Goal: Book appointment/travel/reservation

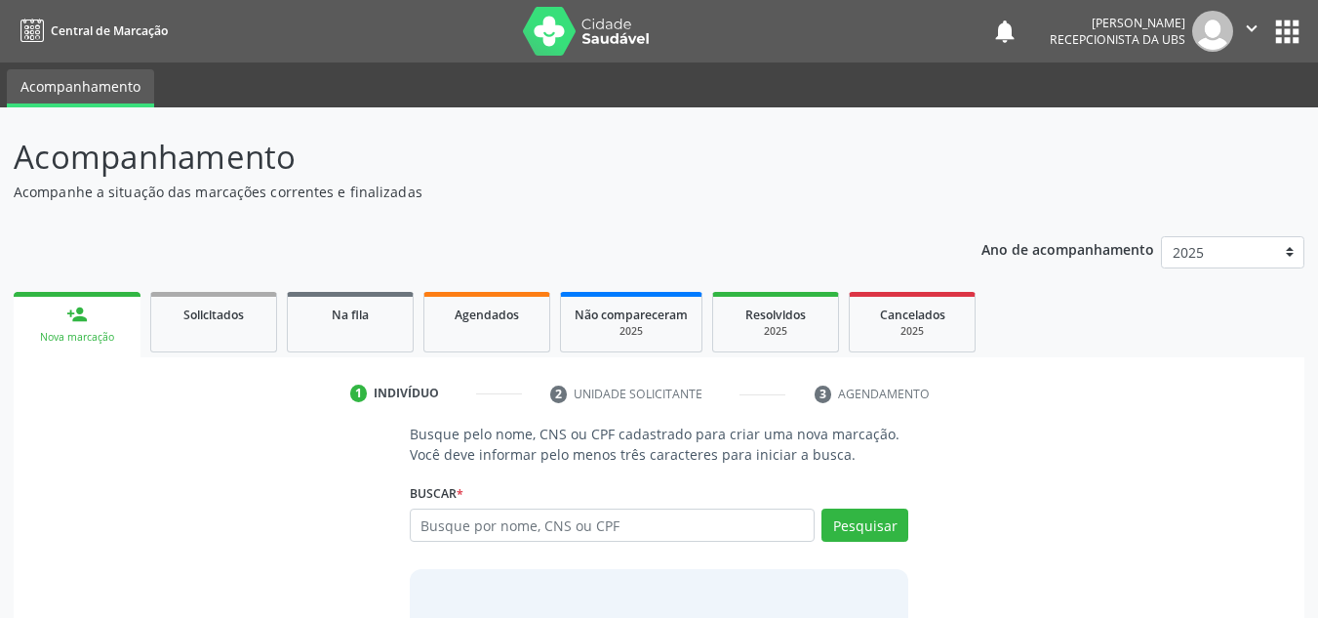
click at [420, 528] on input "text" at bounding box center [613, 524] width 406 height 33
type input "89804532000787"
click at [855, 531] on button "Pesquisar" at bounding box center [865, 524] width 87 height 33
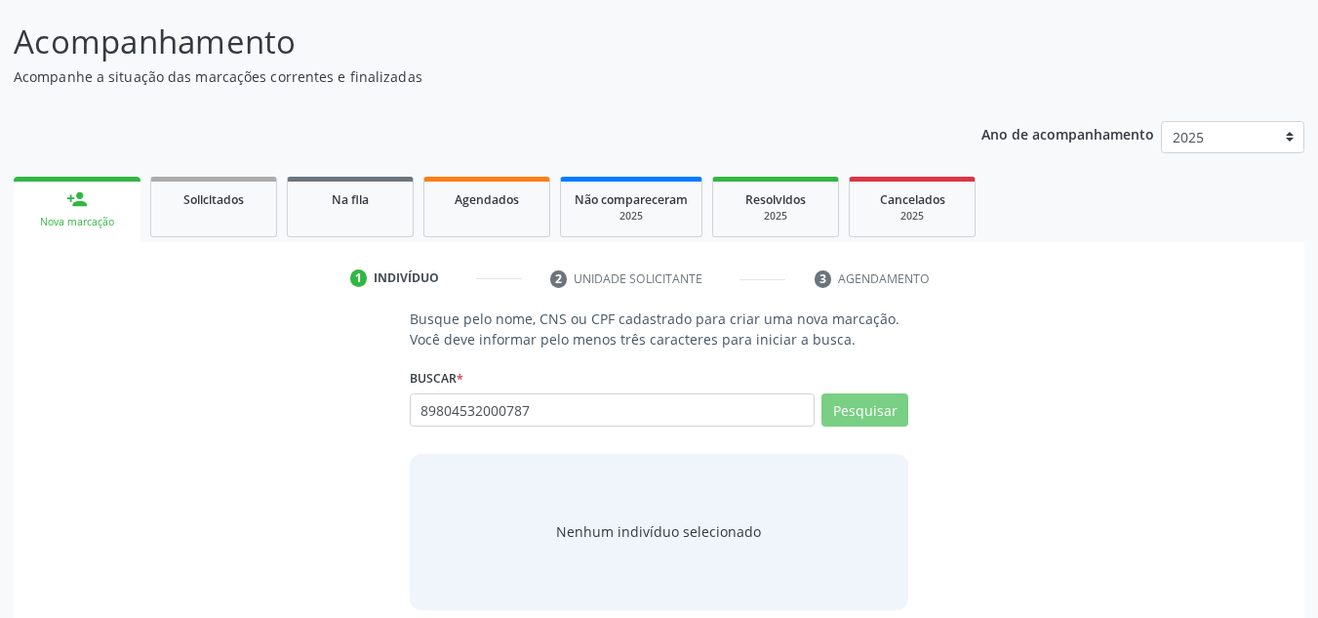
scroll to position [135, 0]
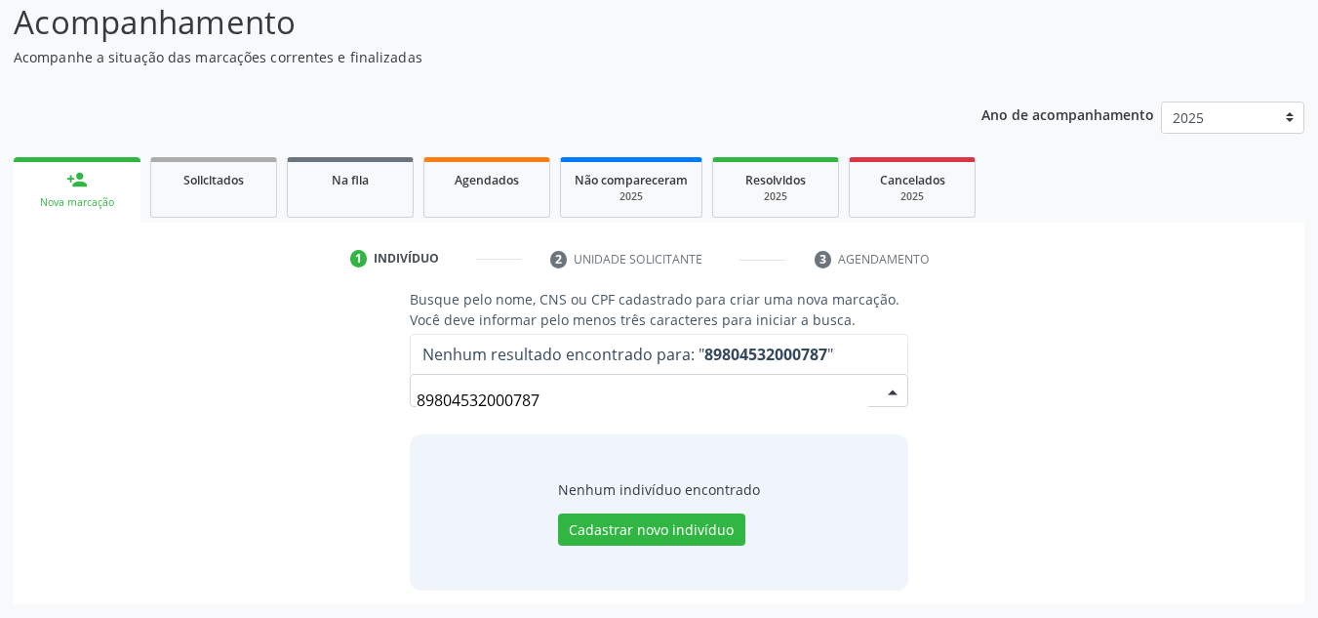
click at [542, 398] on input "89804532000787" at bounding box center [643, 400] width 453 height 39
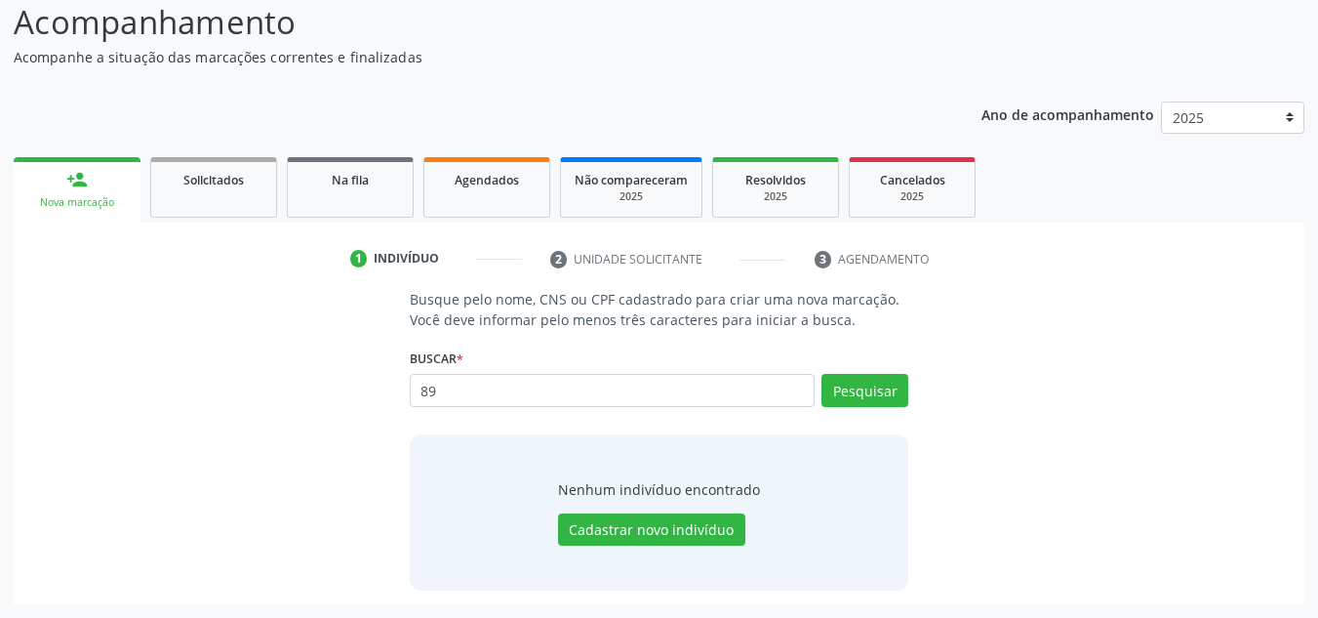
type input "8"
type input "704009366155968"
click at [866, 397] on button "Pesquisar" at bounding box center [865, 390] width 87 height 33
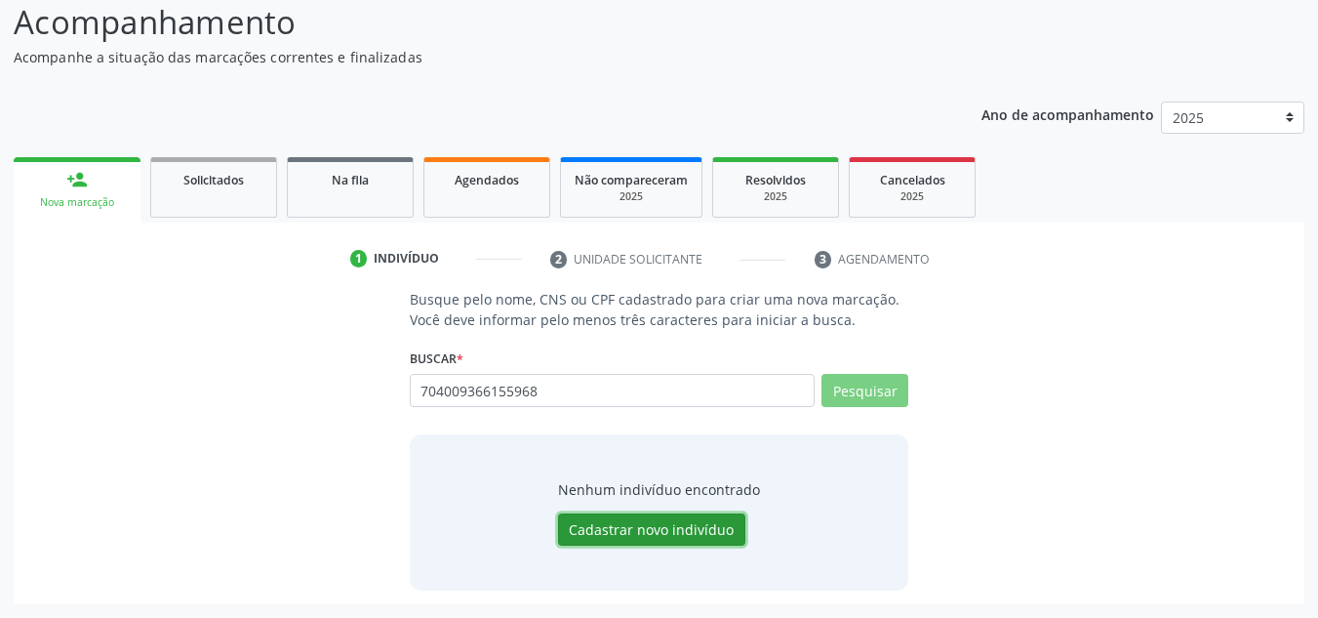
click at [629, 534] on button "Cadastrar novo indivíduo" at bounding box center [651, 529] width 187 height 33
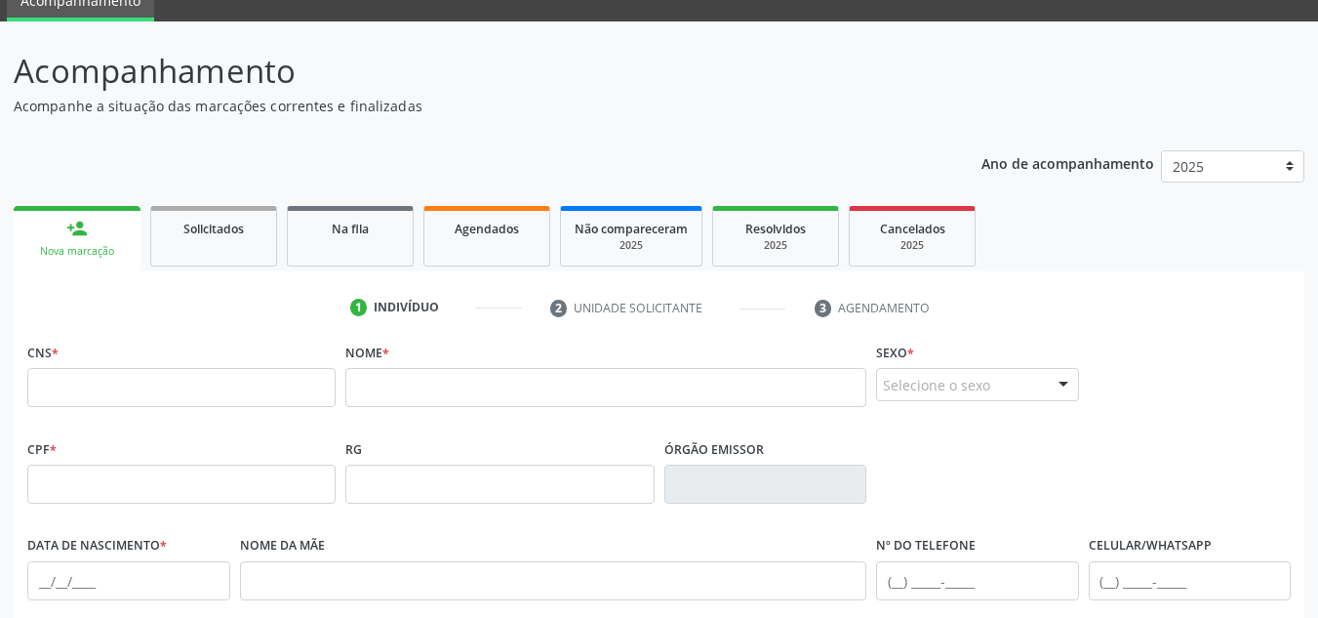
scroll to position [0, 0]
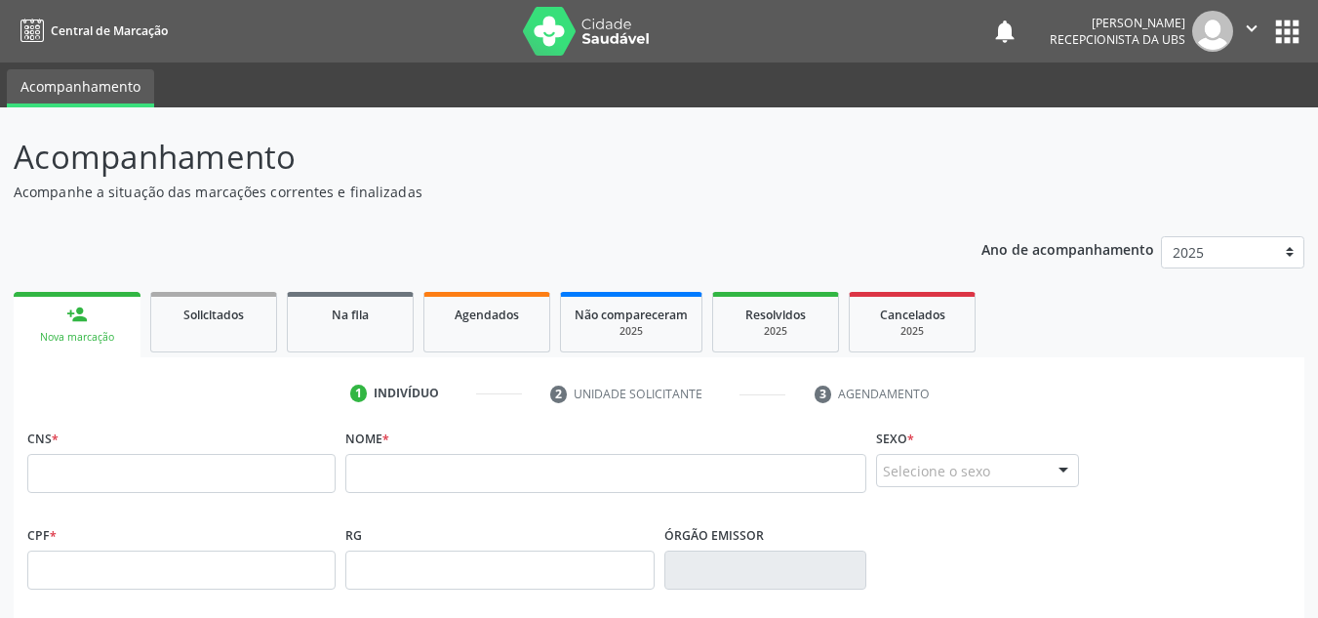
click at [54, 332] on div "Nova marcação" at bounding box center [77, 337] width 100 height 15
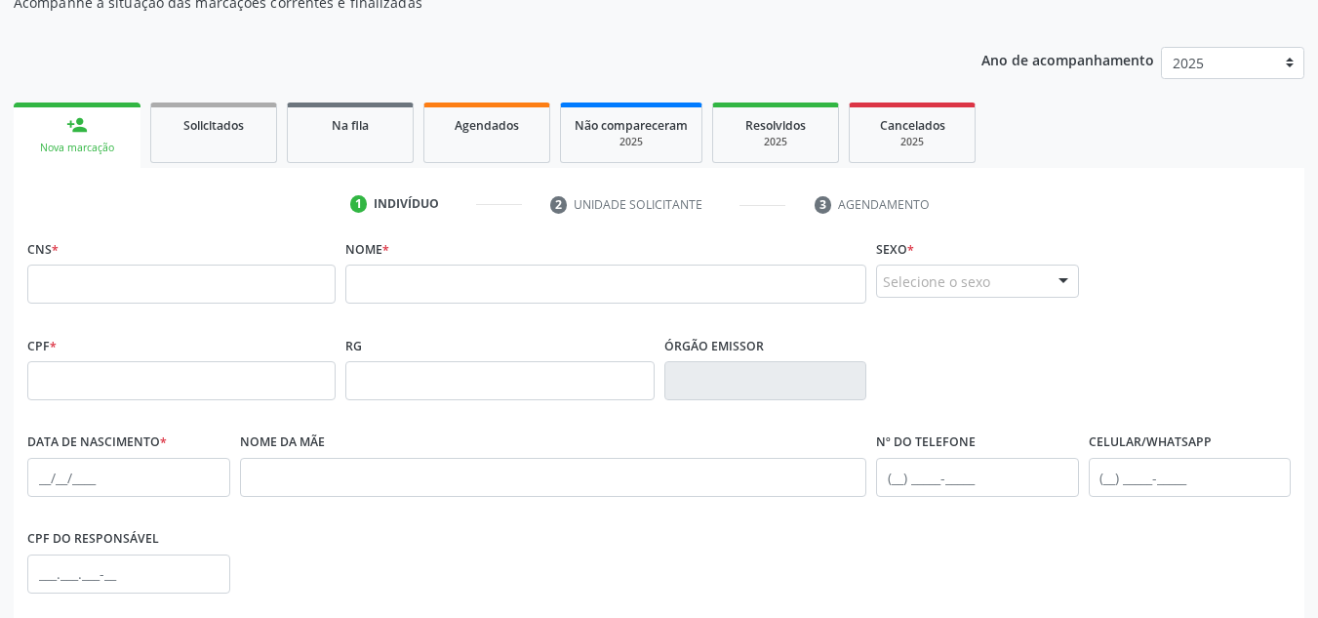
scroll to position [440, 0]
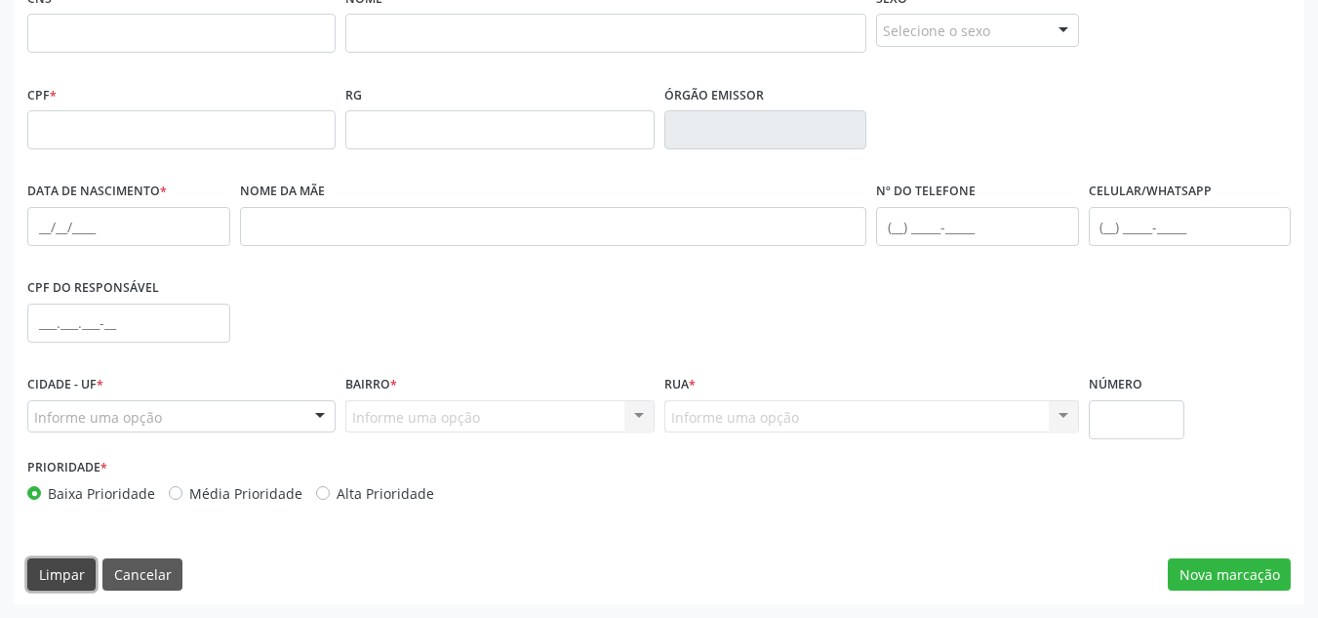
click at [60, 563] on button "Limpar" at bounding box center [61, 574] width 68 height 33
click at [1215, 574] on button "Nova marcação" at bounding box center [1229, 574] width 123 height 33
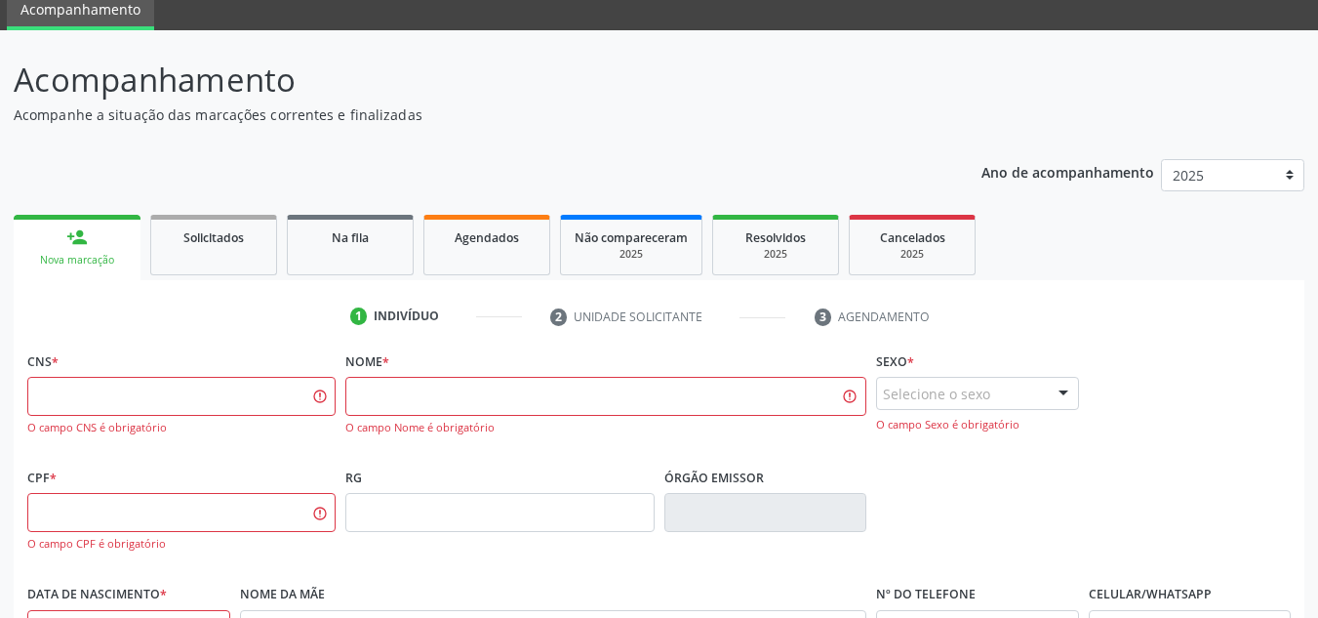
scroll to position [0, 0]
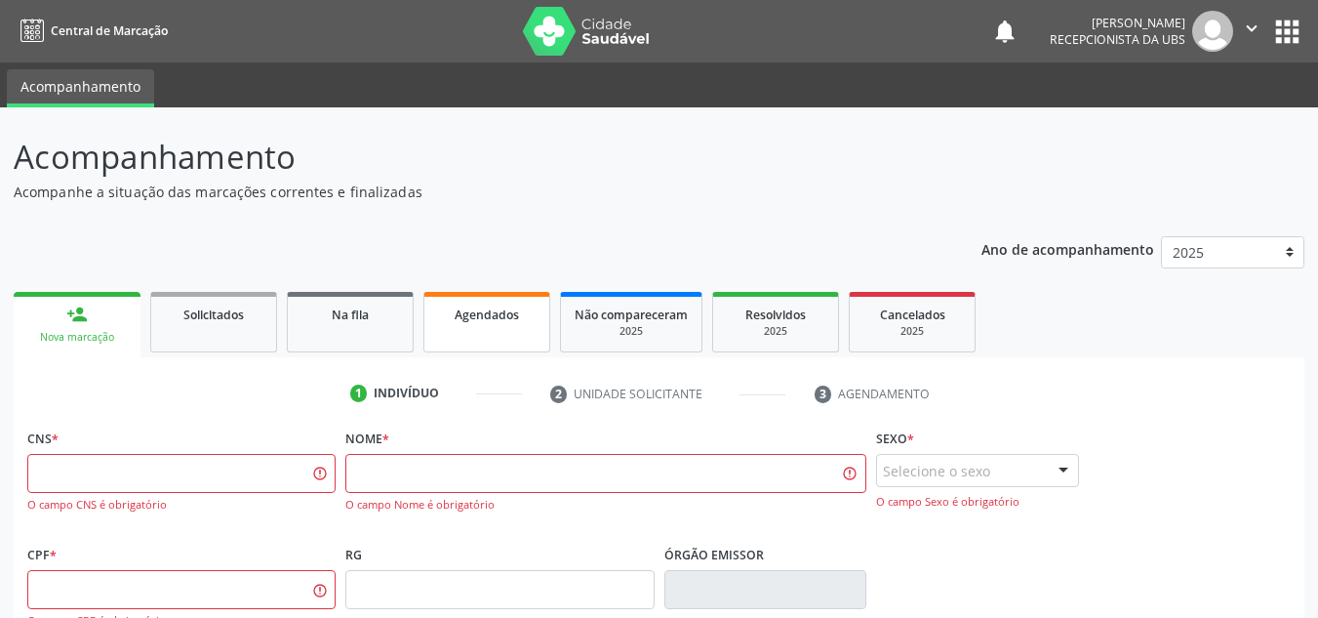
click at [478, 314] on span "Agendados" at bounding box center [487, 314] width 64 height 17
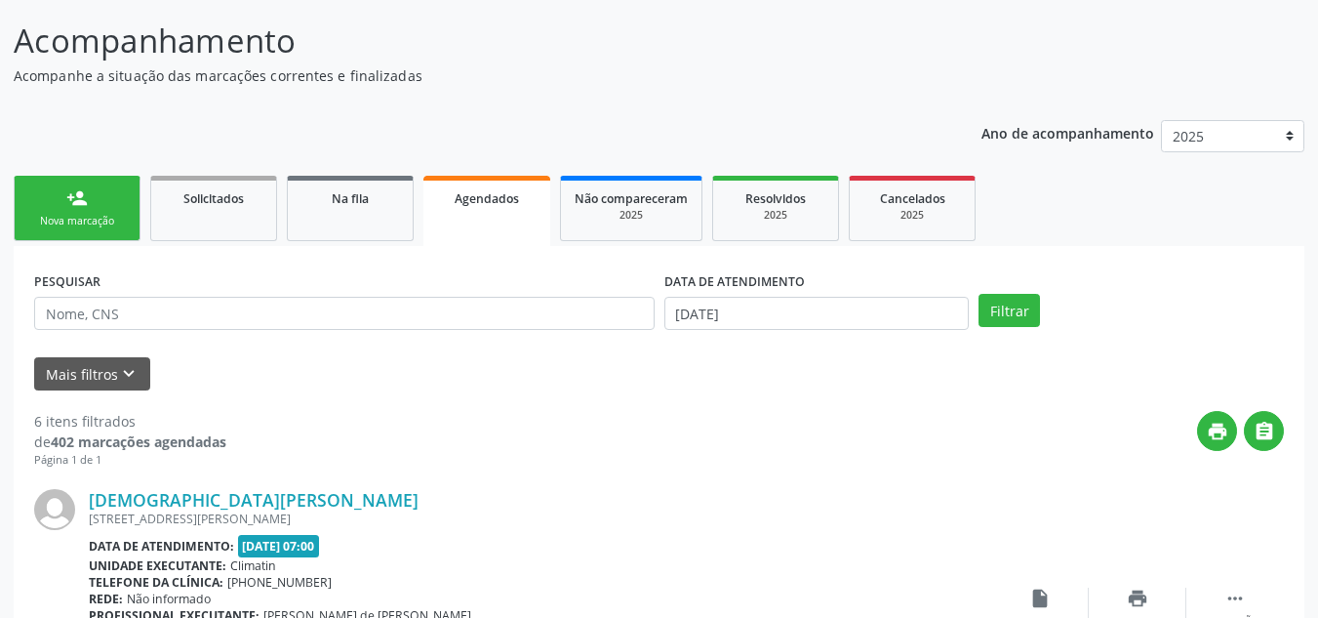
scroll to position [144, 0]
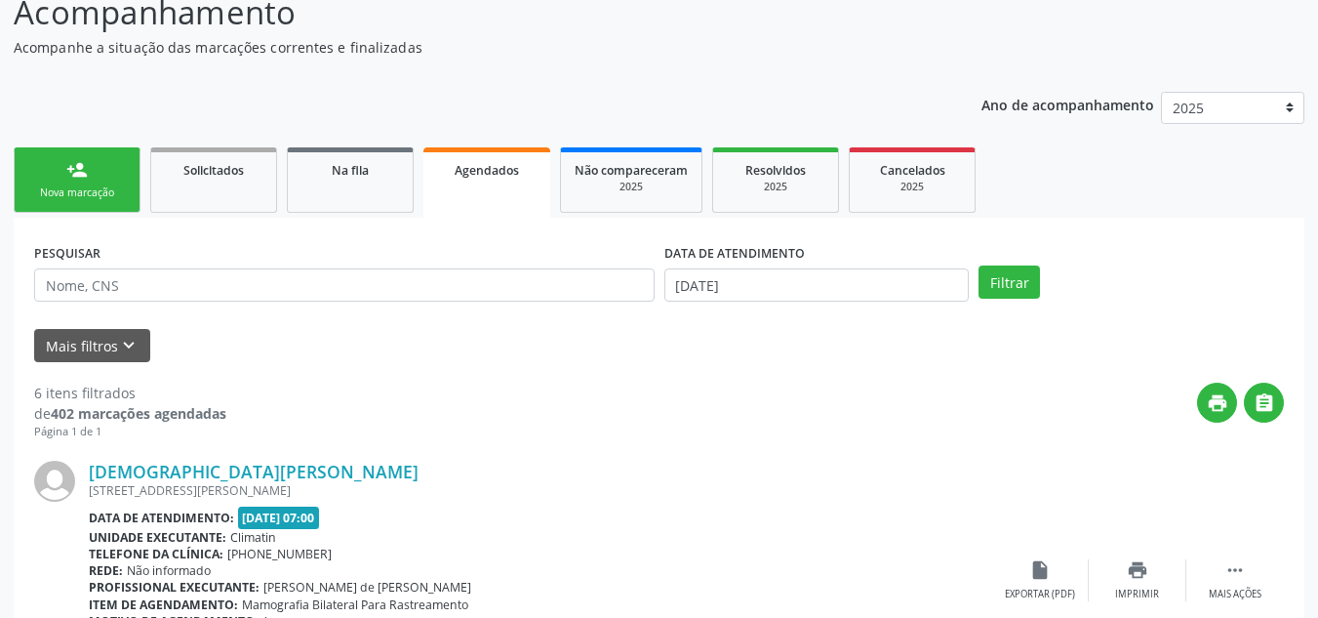
click at [89, 193] on div "Nova marcação" at bounding box center [77, 192] width 98 height 15
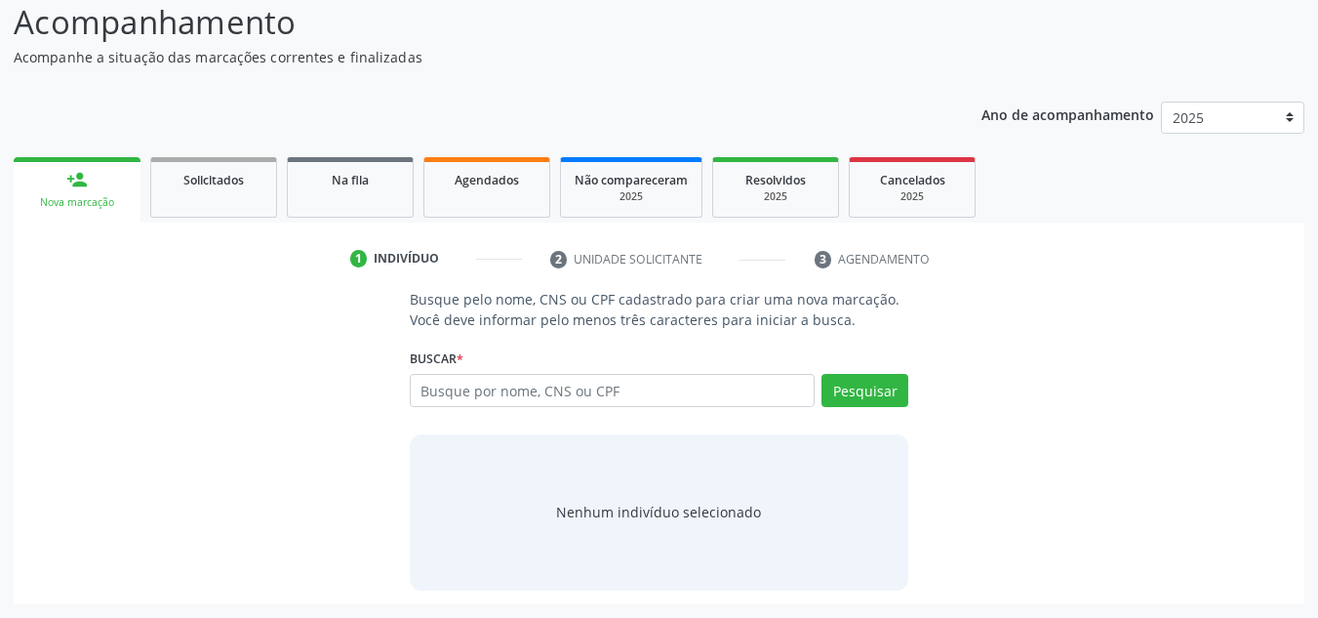
scroll to position [135, 0]
click at [415, 389] on input "text" at bounding box center [613, 390] width 406 height 33
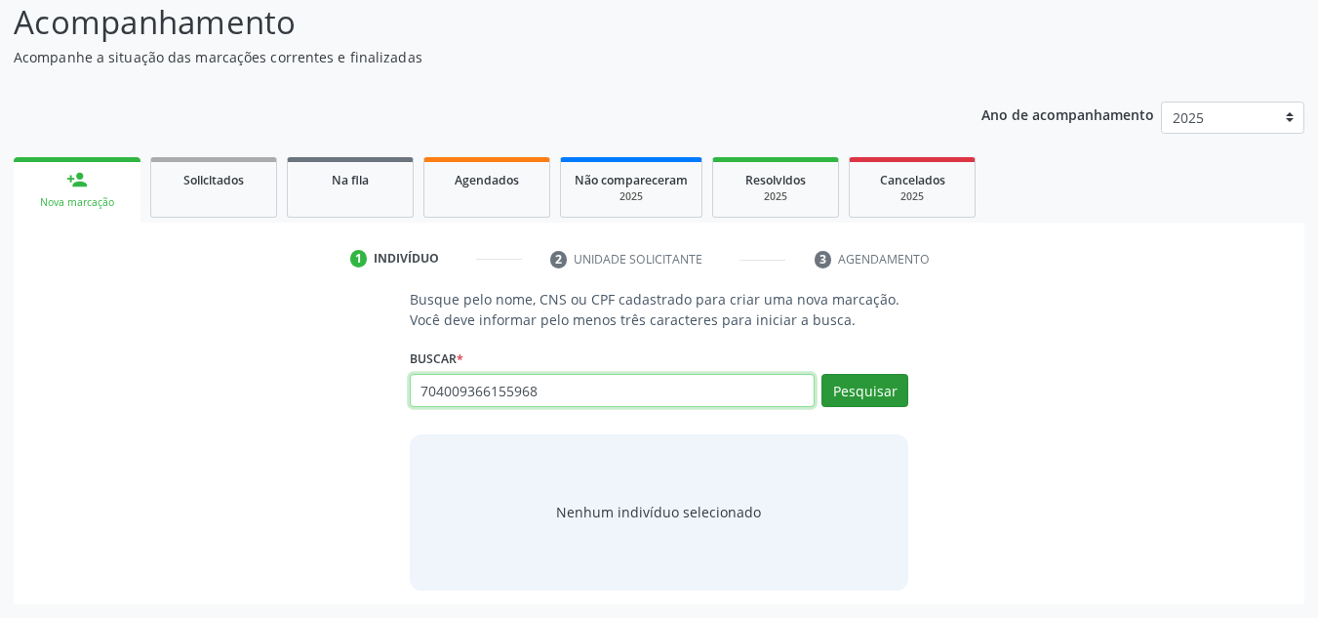
type input "704009366155968"
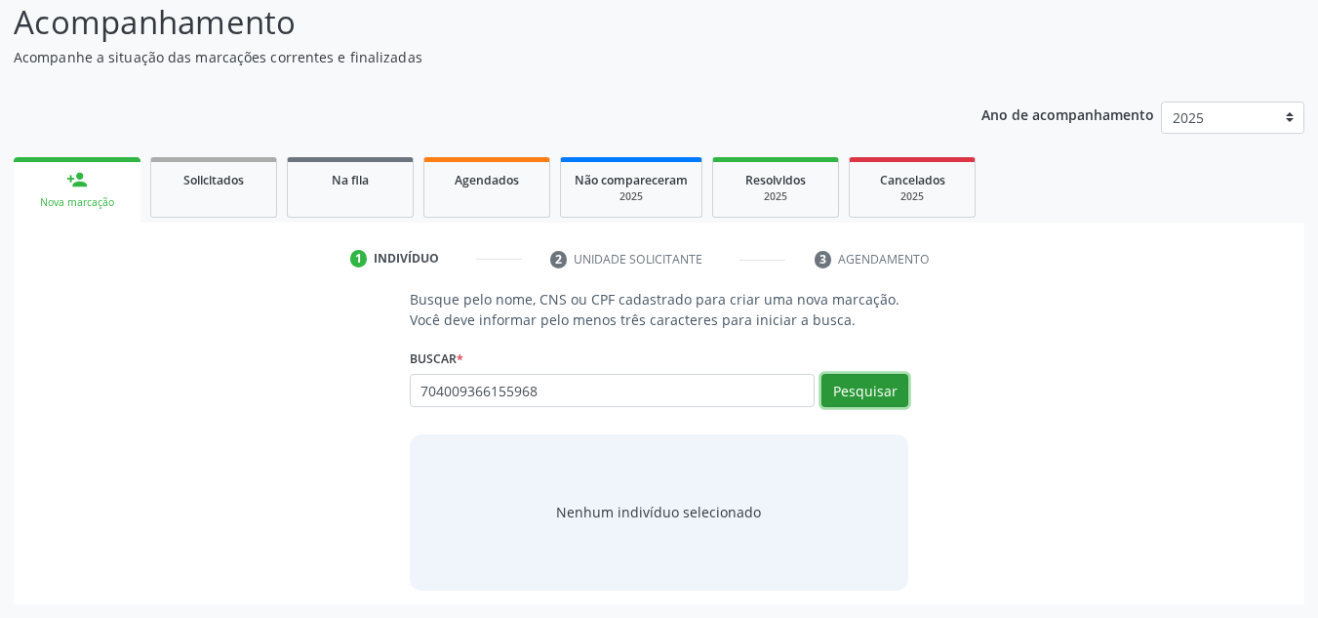
click at [852, 393] on button "Pesquisar" at bounding box center [865, 390] width 87 height 33
type input "704009366155968"
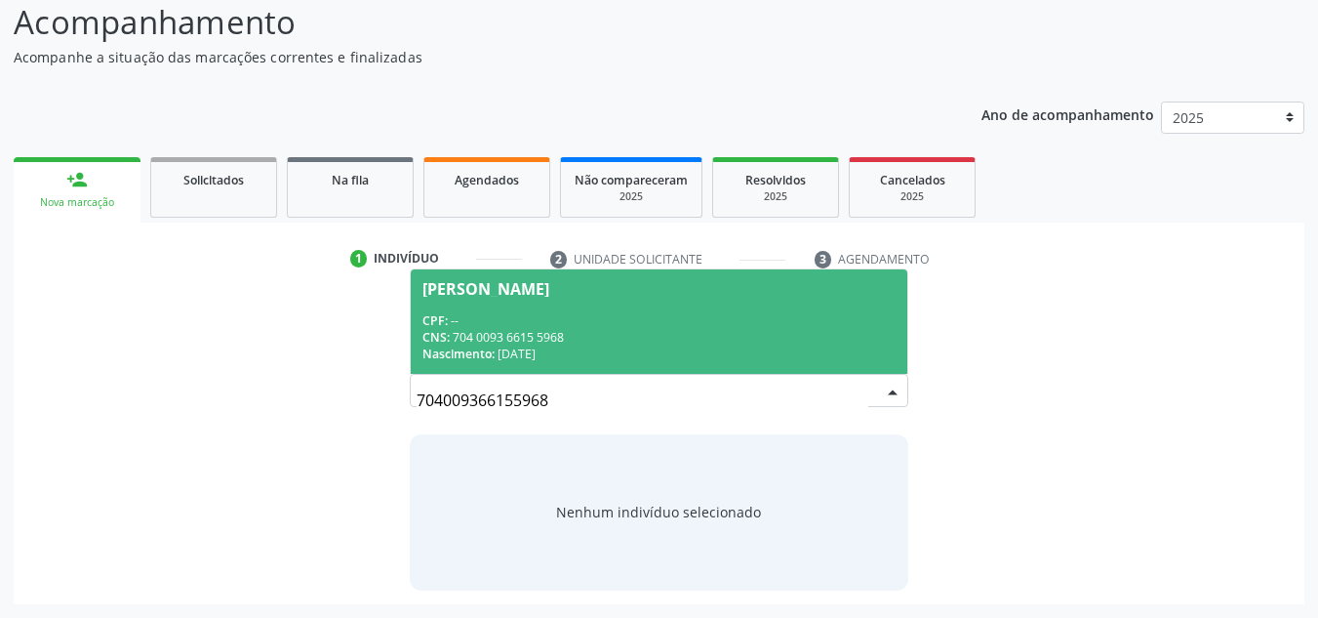
click at [480, 293] on div "[PERSON_NAME]" at bounding box center [485, 289] width 127 height 16
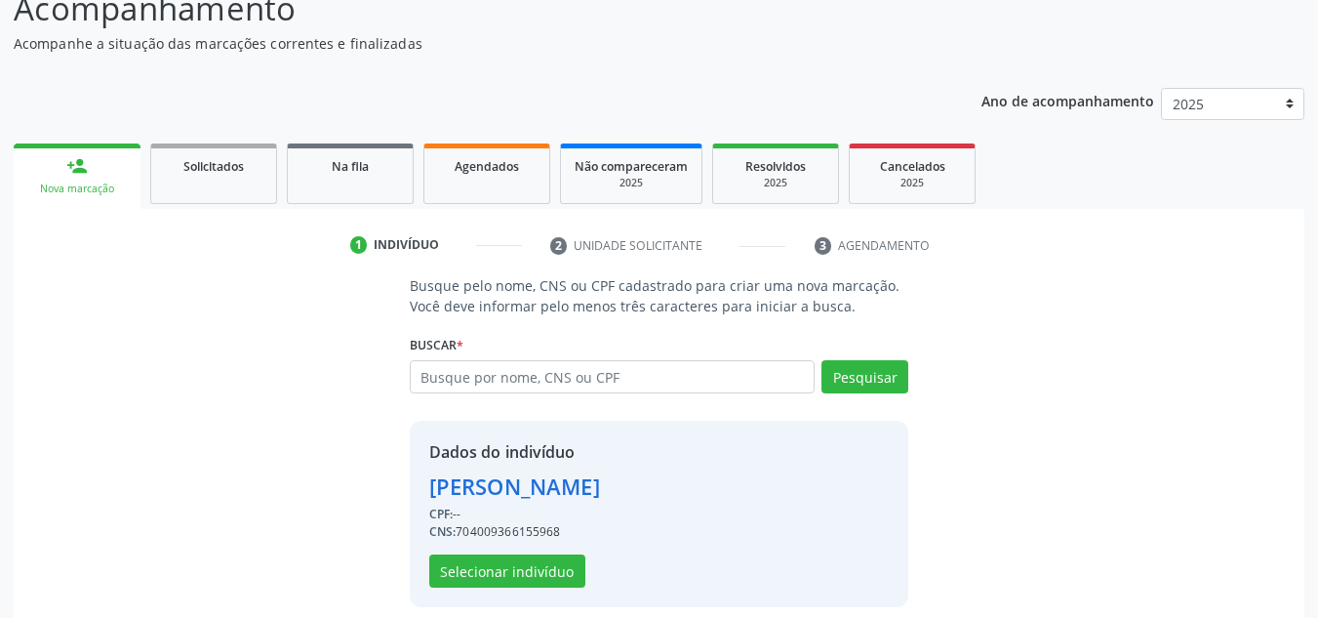
scroll to position [165, 0]
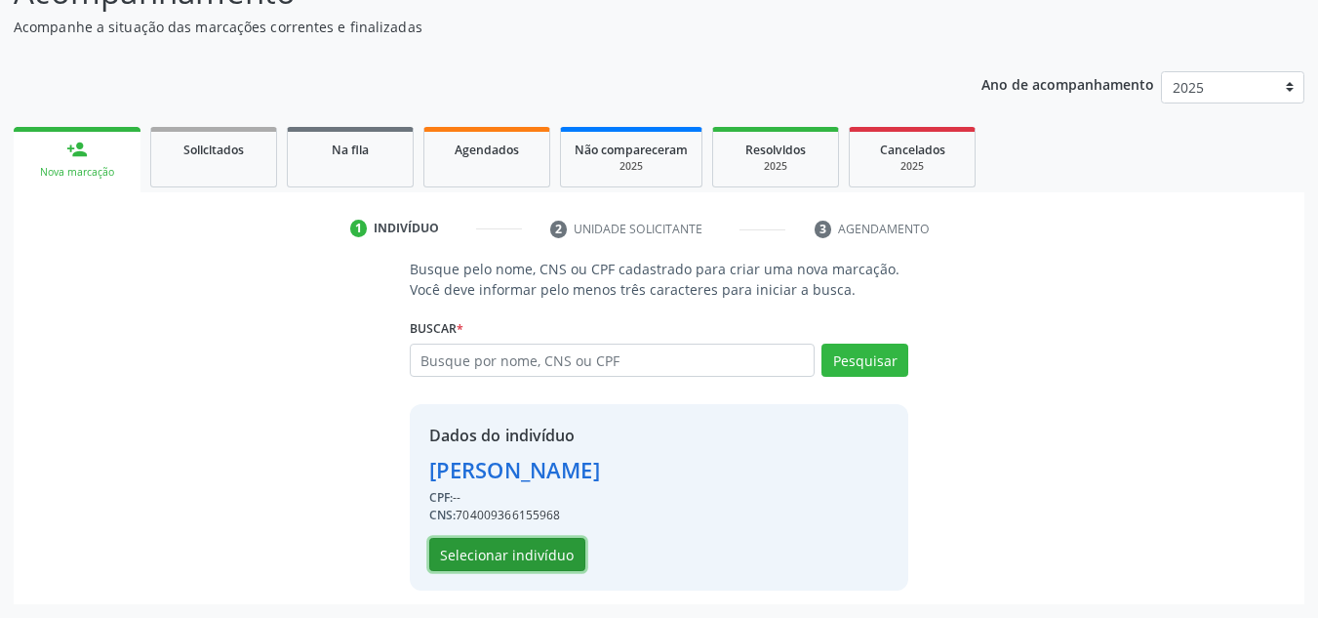
click at [455, 557] on button "Selecionar indivíduo" at bounding box center [507, 554] width 156 height 33
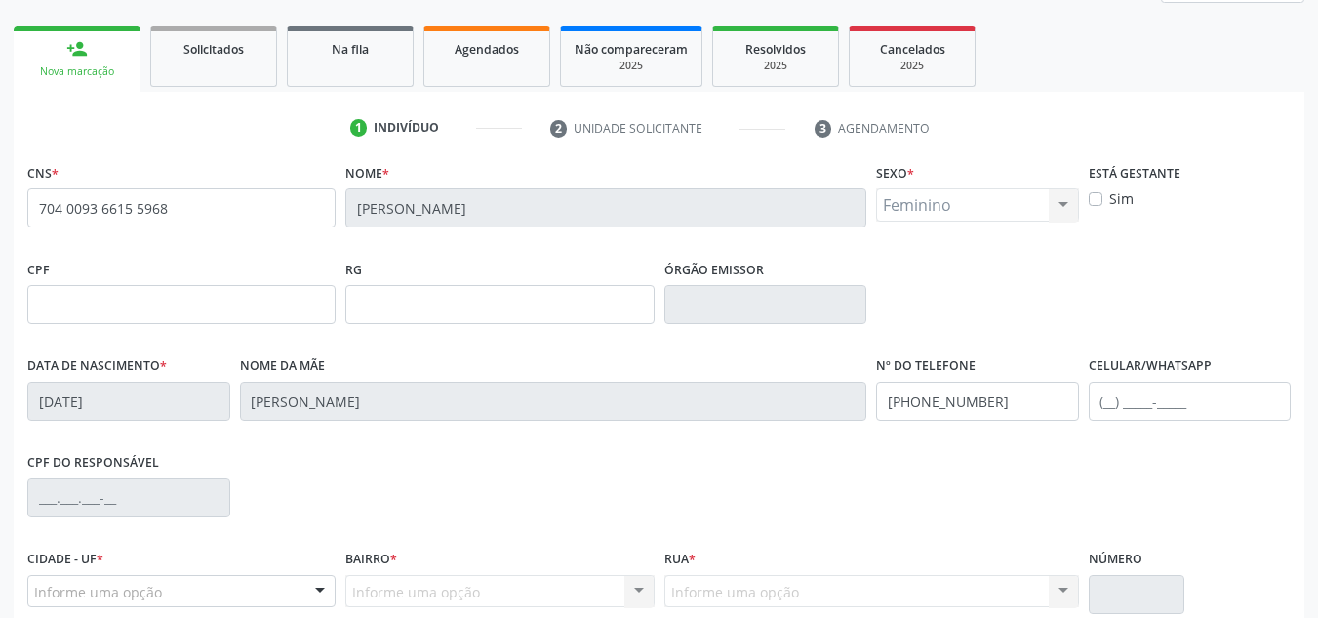
scroll to position [440, 0]
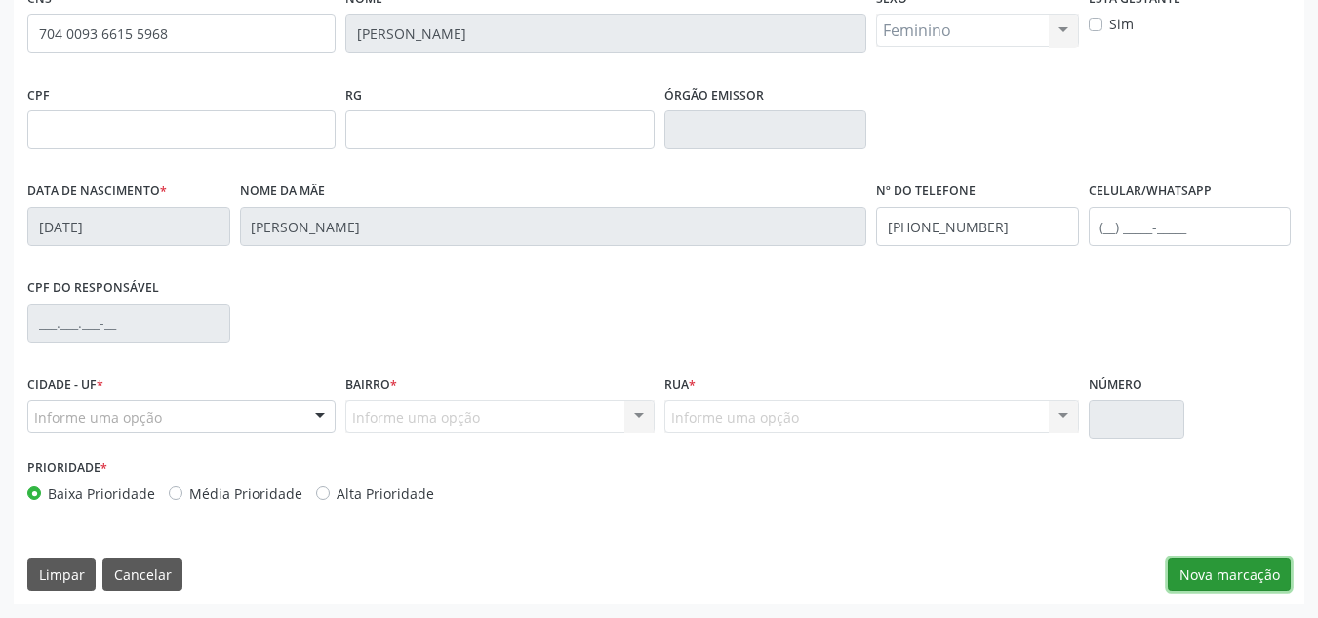
click at [1183, 573] on button "Nova marcação" at bounding box center [1229, 574] width 123 height 33
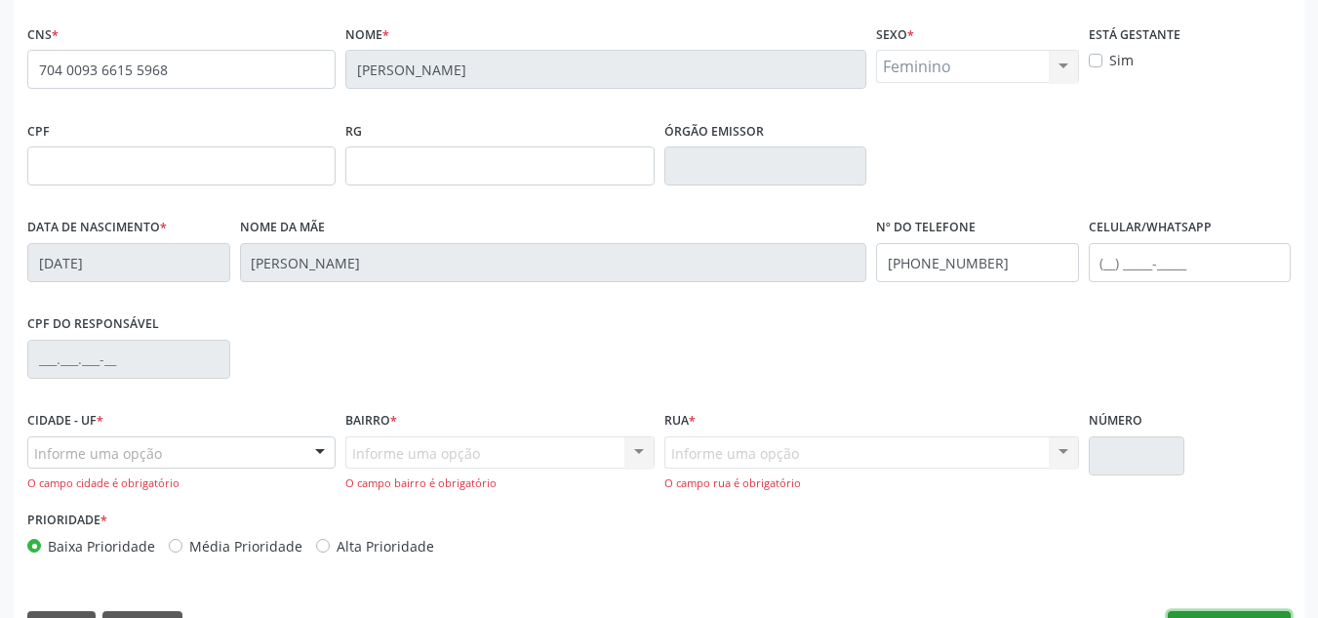
scroll to position [457, 0]
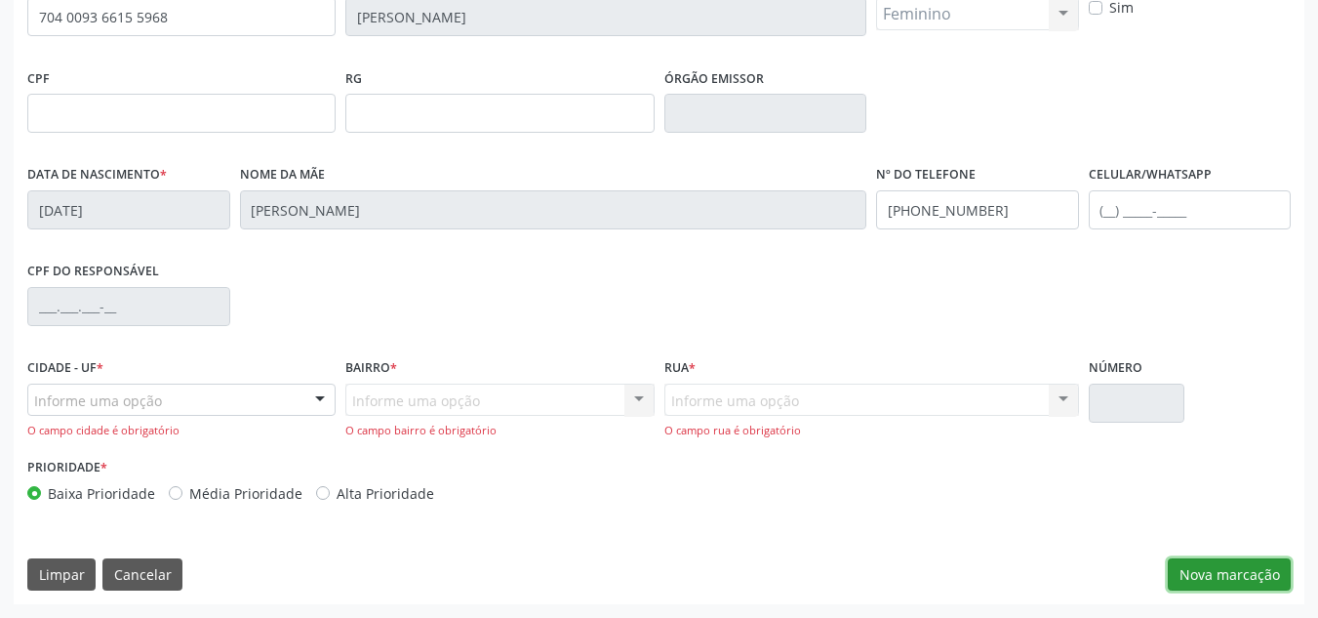
click at [1227, 569] on button "Nova marcação" at bounding box center [1229, 574] width 123 height 33
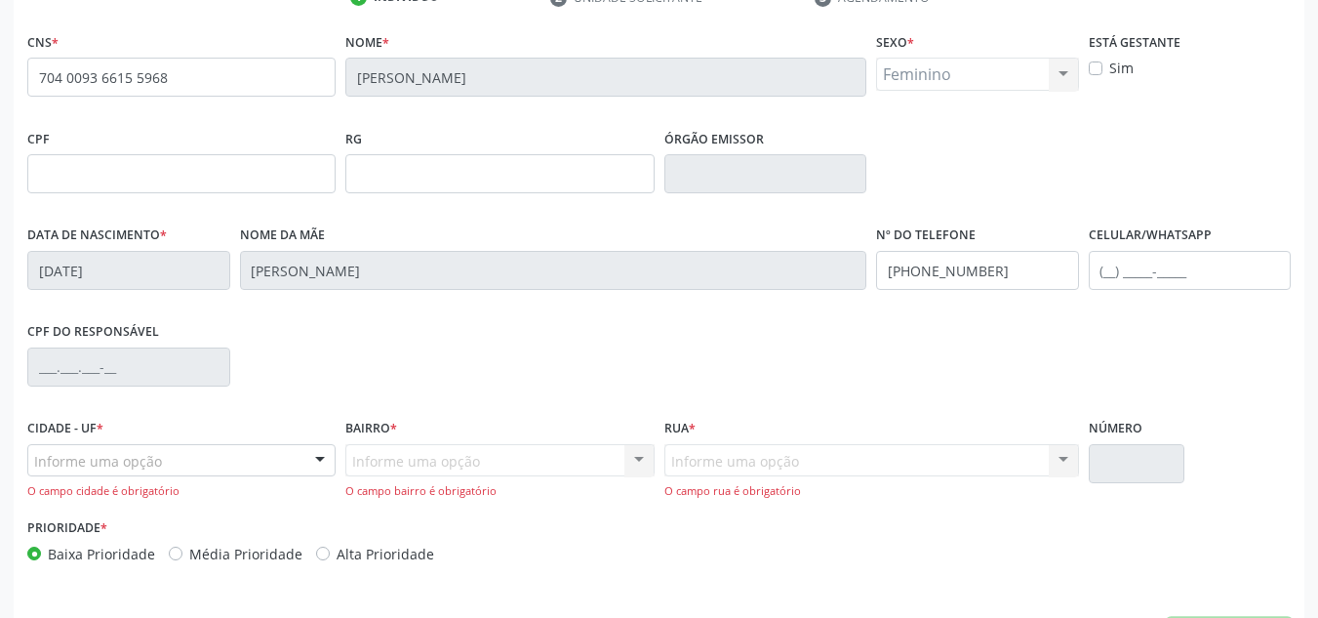
scroll to position [359, 0]
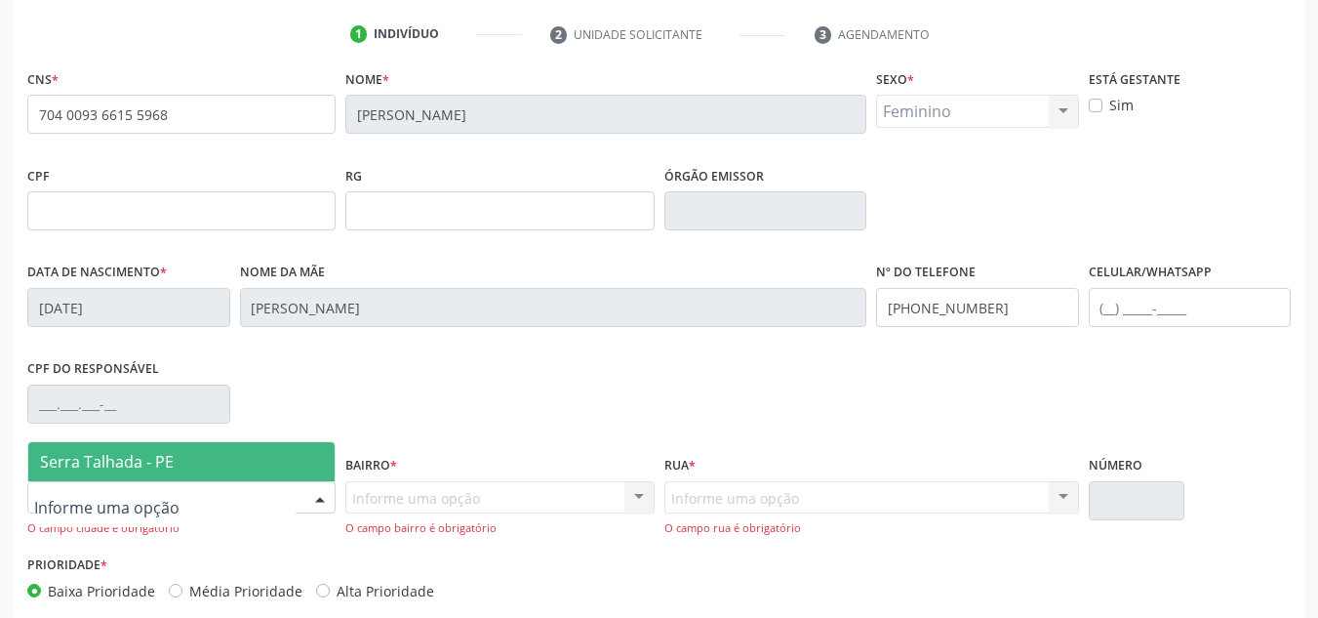
click at [60, 469] on span "Serra Talhada - PE" at bounding box center [107, 461] width 134 height 21
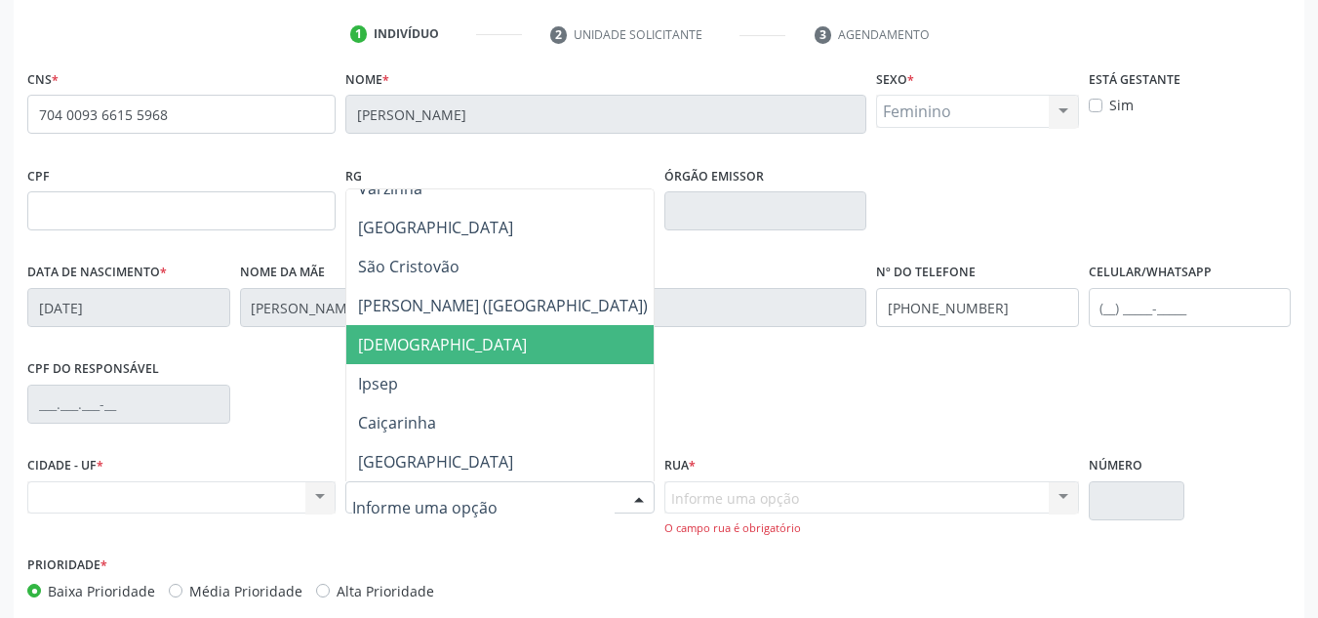
scroll to position [488, 0]
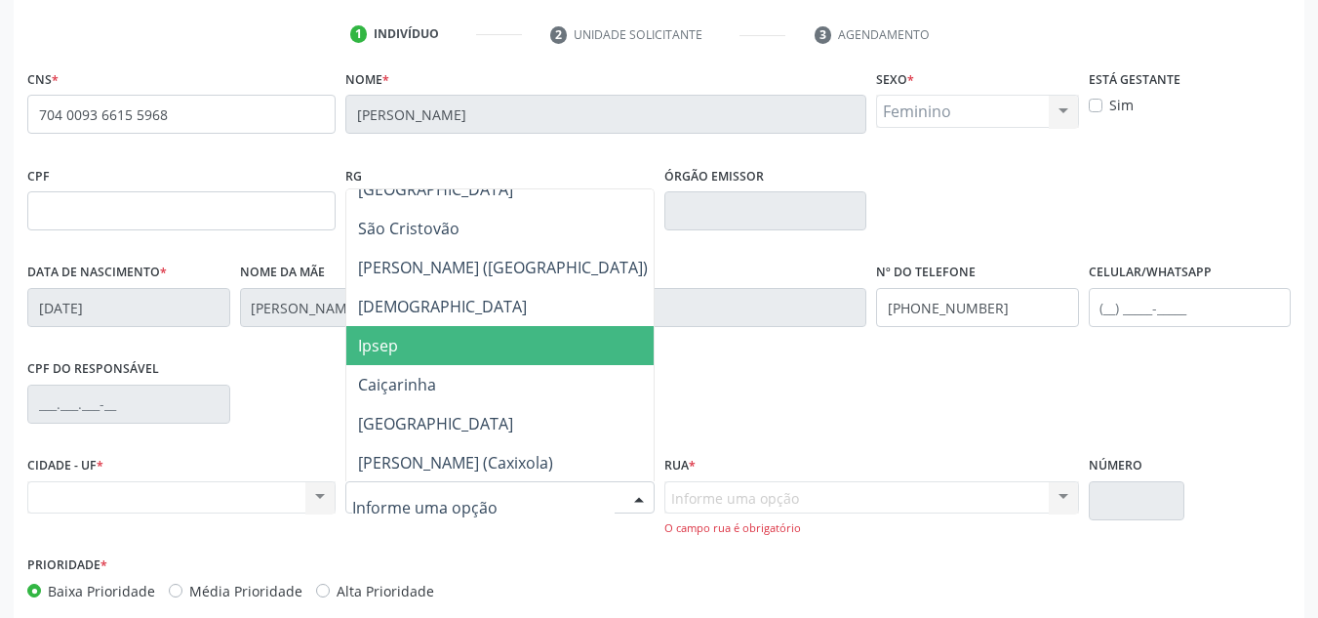
click at [392, 355] on span "Ipsep" at bounding box center [378, 345] width 40 height 21
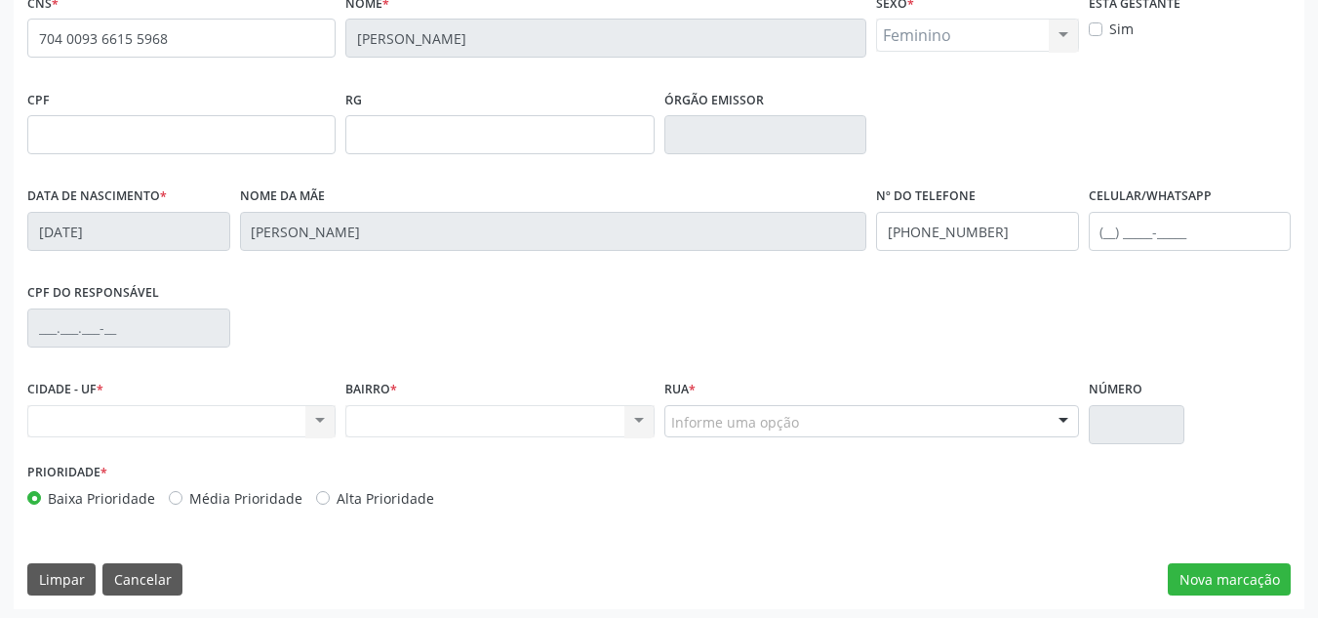
scroll to position [440, 0]
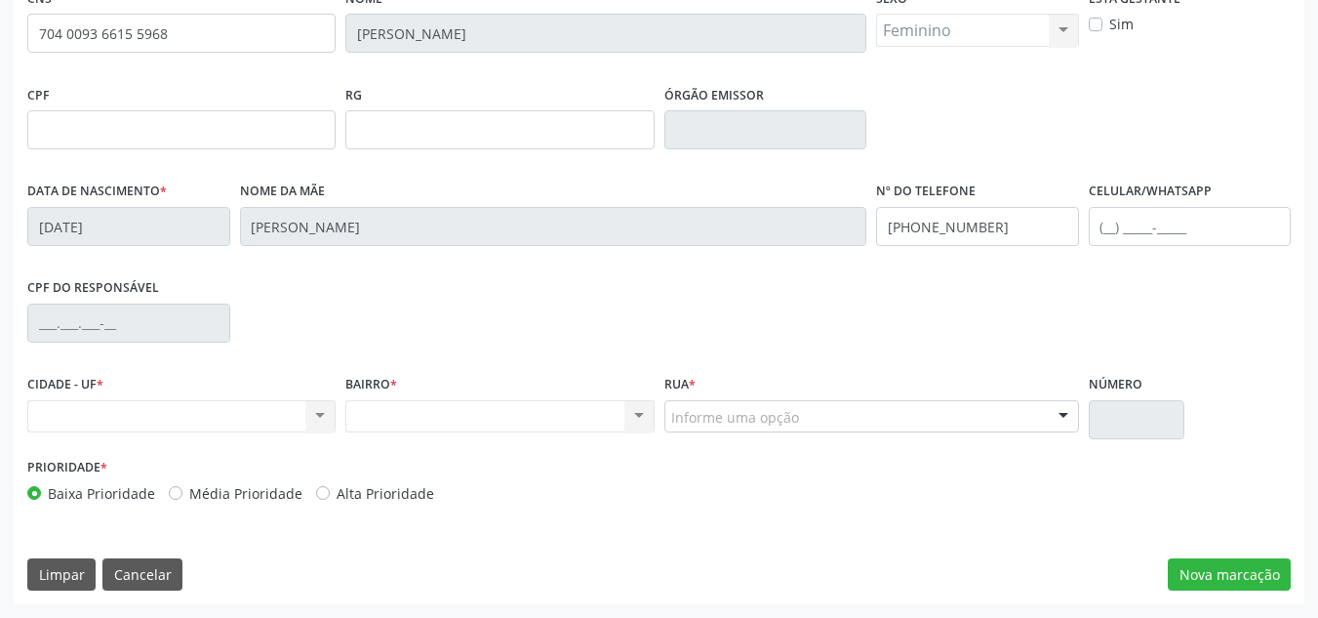
click at [668, 414] on div "Informe uma opção" at bounding box center [871, 416] width 415 height 33
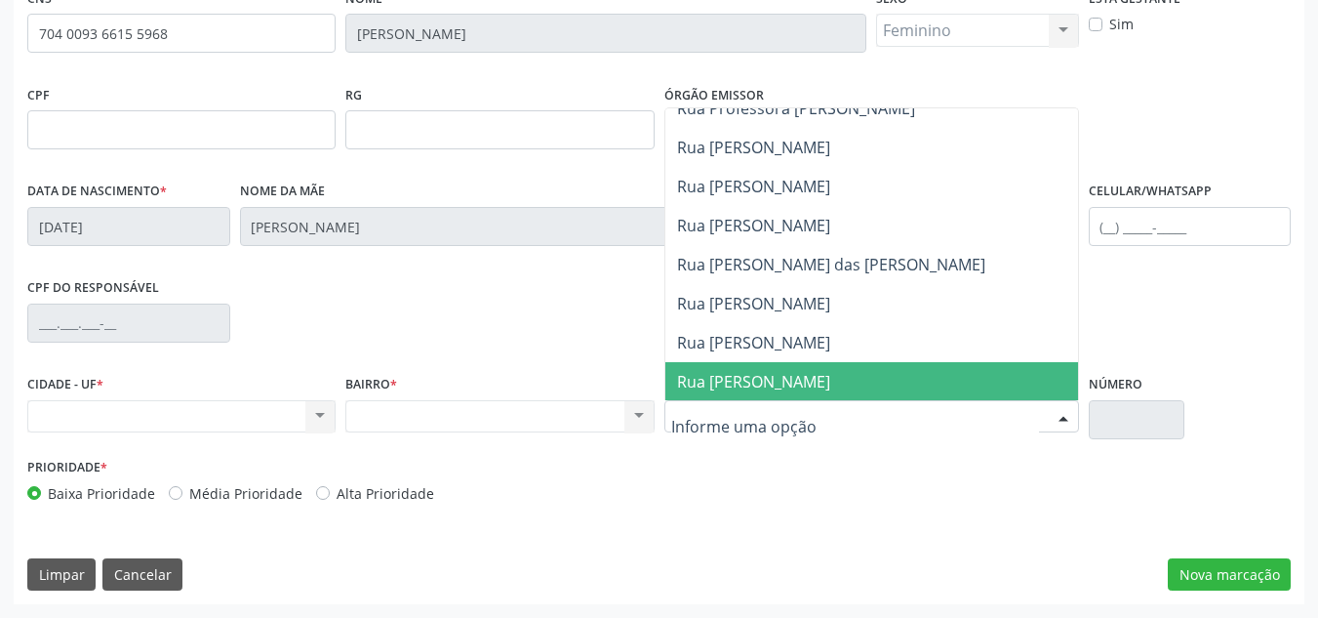
click at [684, 429] on input "text" at bounding box center [855, 426] width 368 height 39
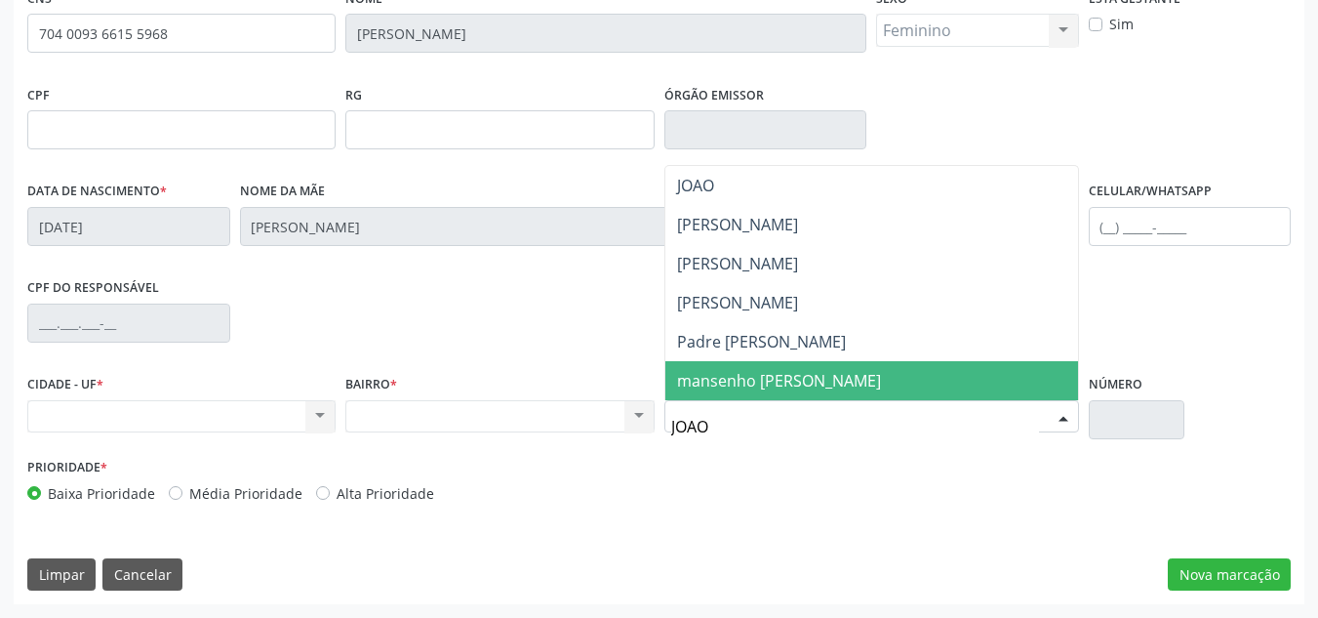
scroll to position [0, 0]
type input "JOAO"
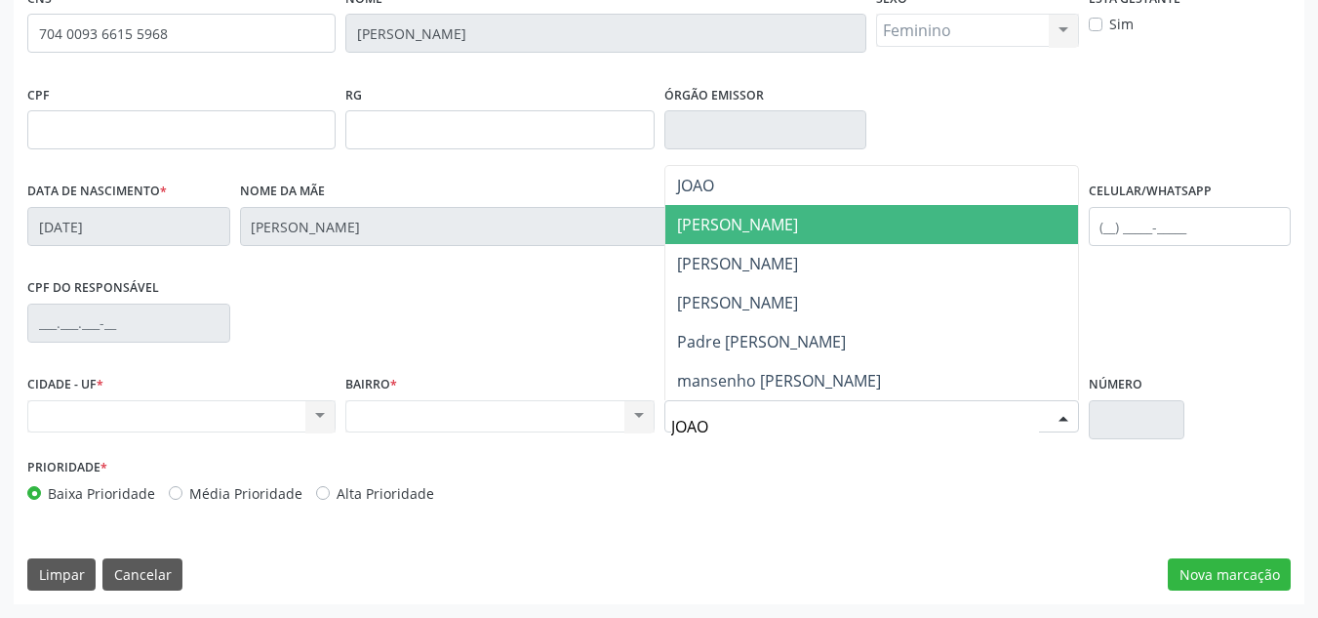
click at [715, 225] on span "[PERSON_NAME]" at bounding box center [737, 224] width 121 height 21
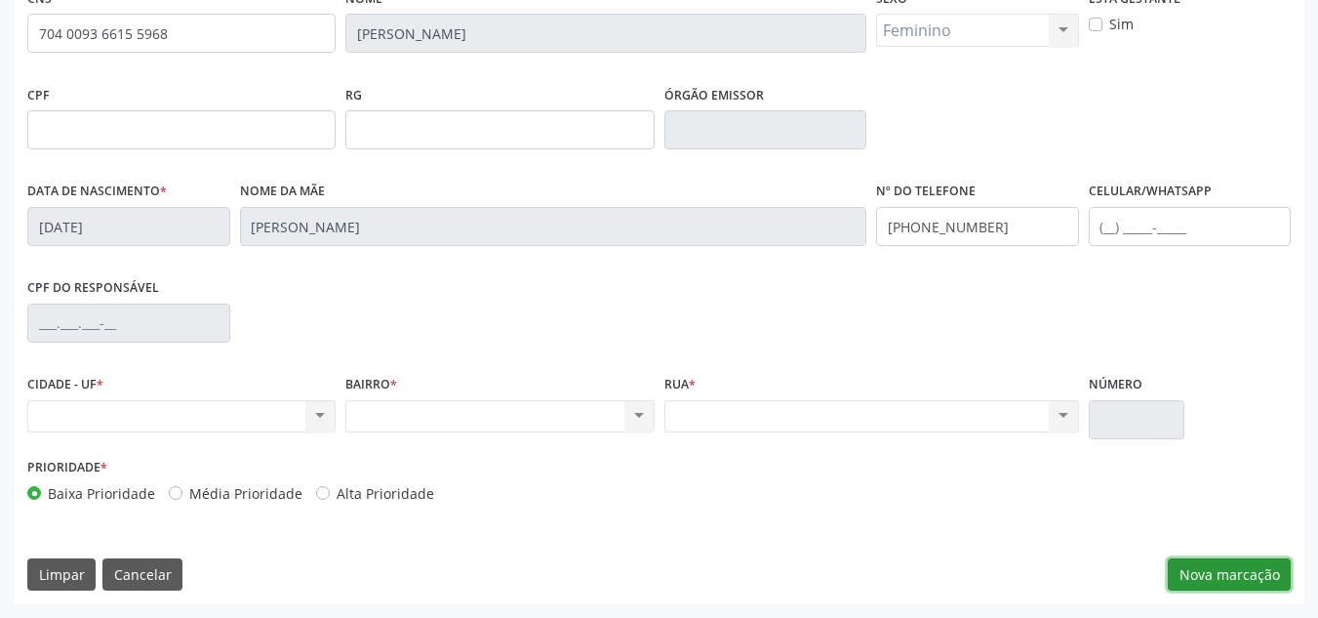
click at [1201, 579] on button "Nova marcação" at bounding box center [1229, 574] width 123 height 33
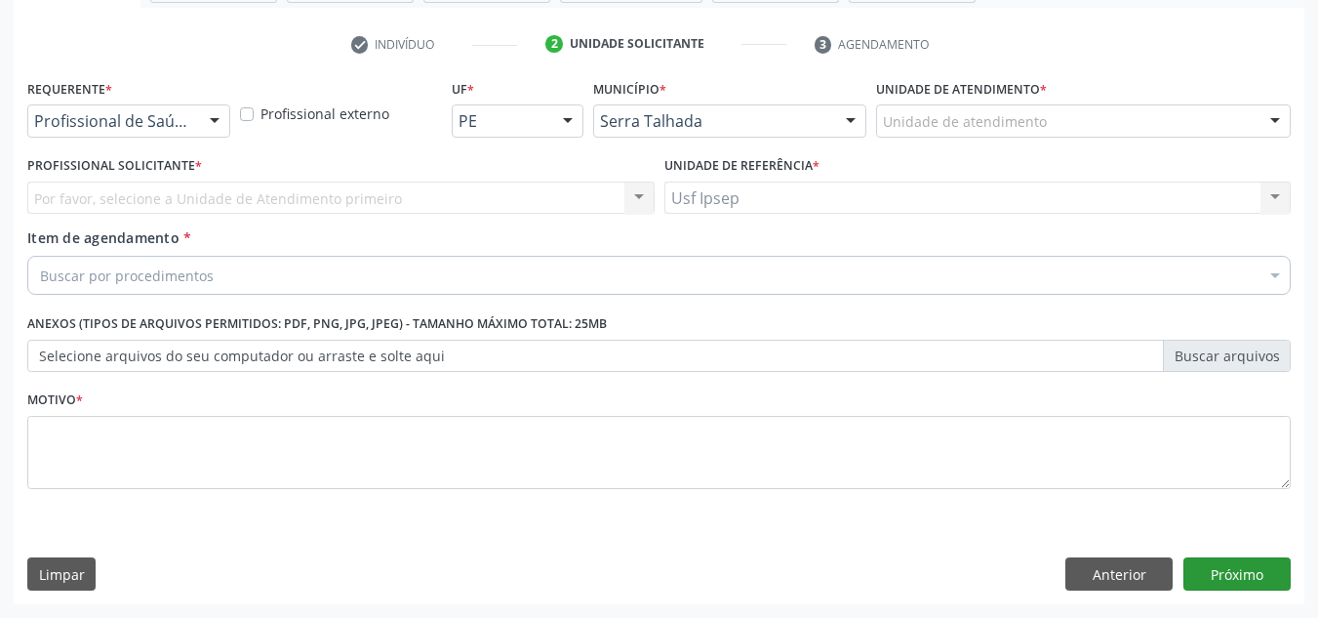
scroll to position [349, 0]
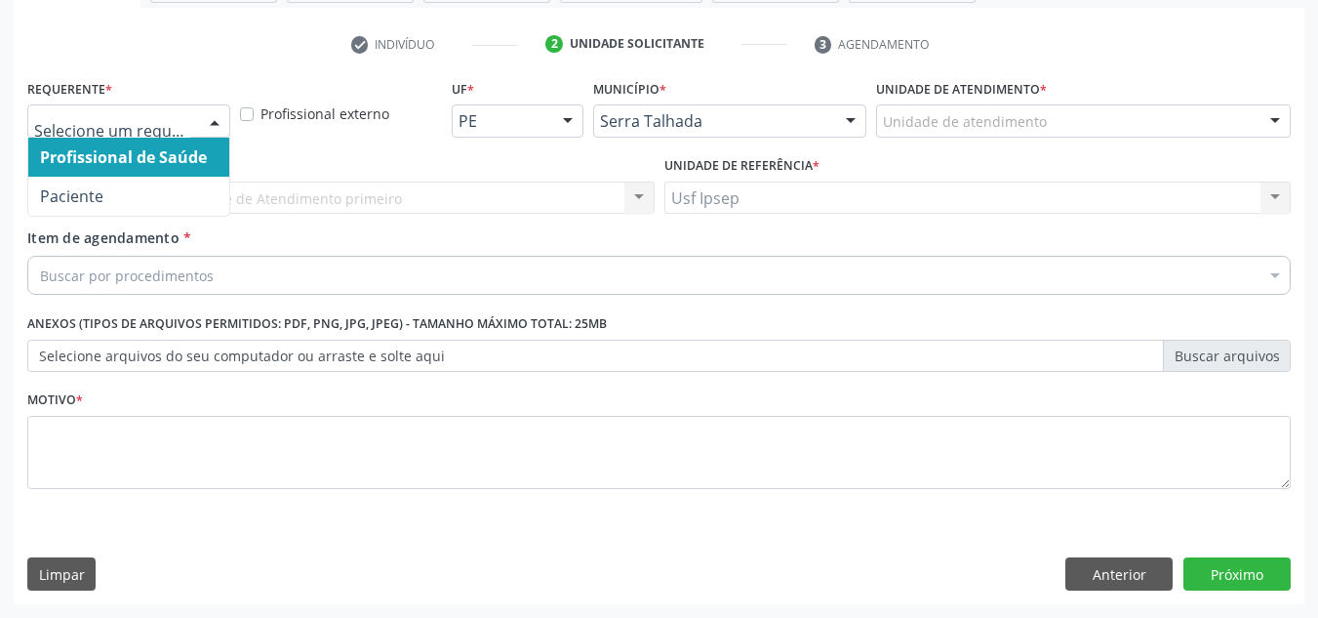
click at [213, 127] on div at bounding box center [214, 121] width 29 height 33
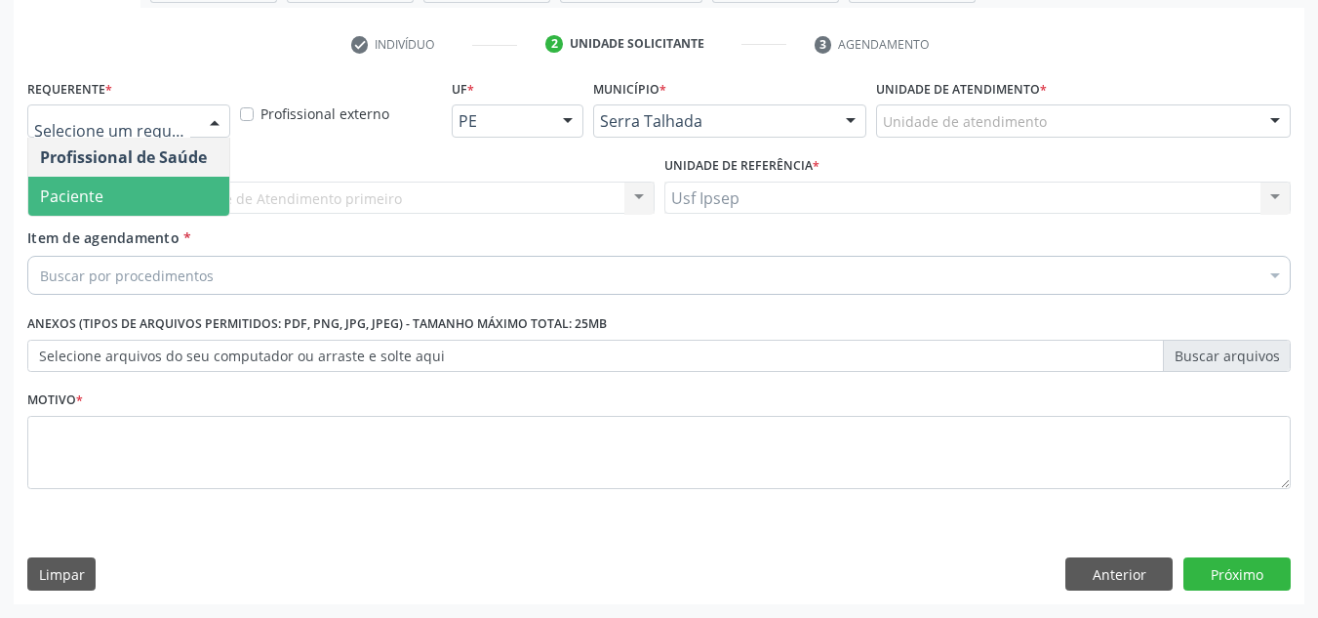
click at [208, 201] on span "Paciente" at bounding box center [128, 196] width 201 height 39
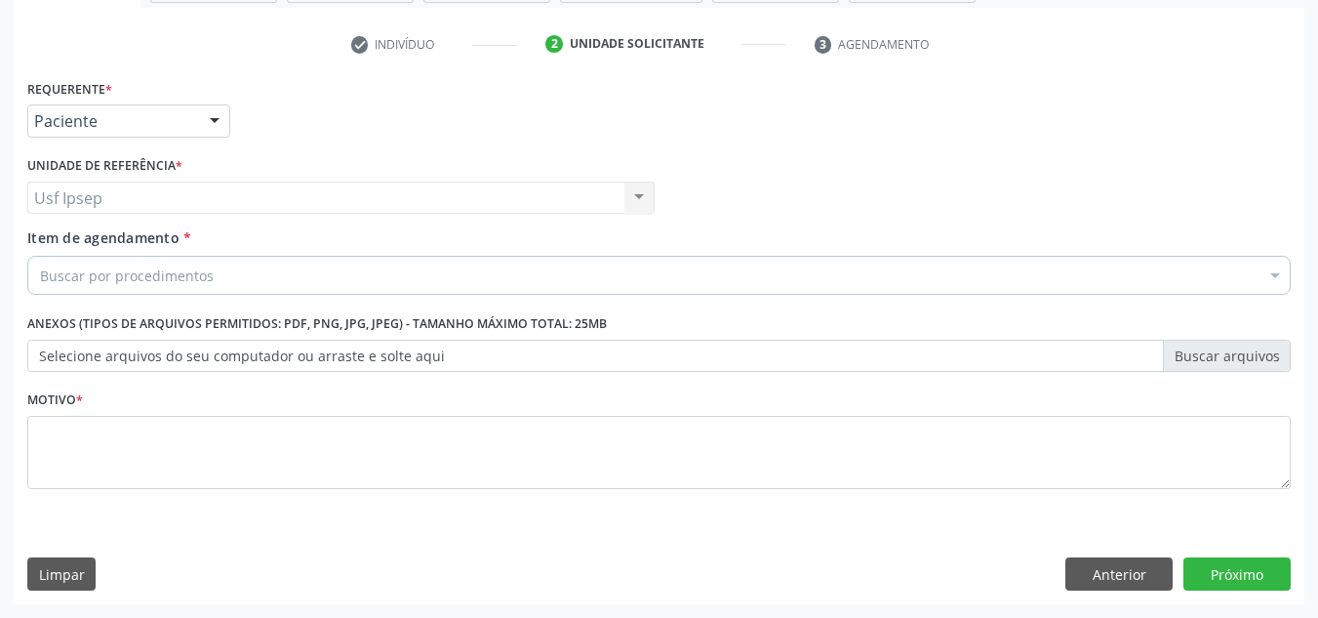
click at [37, 237] on span "Item de agendamento" at bounding box center [103, 237] width 152 height 19
click at [40, 256] on input "Item de agendamento *" at bounding box center [40, 275] width 0 height 39
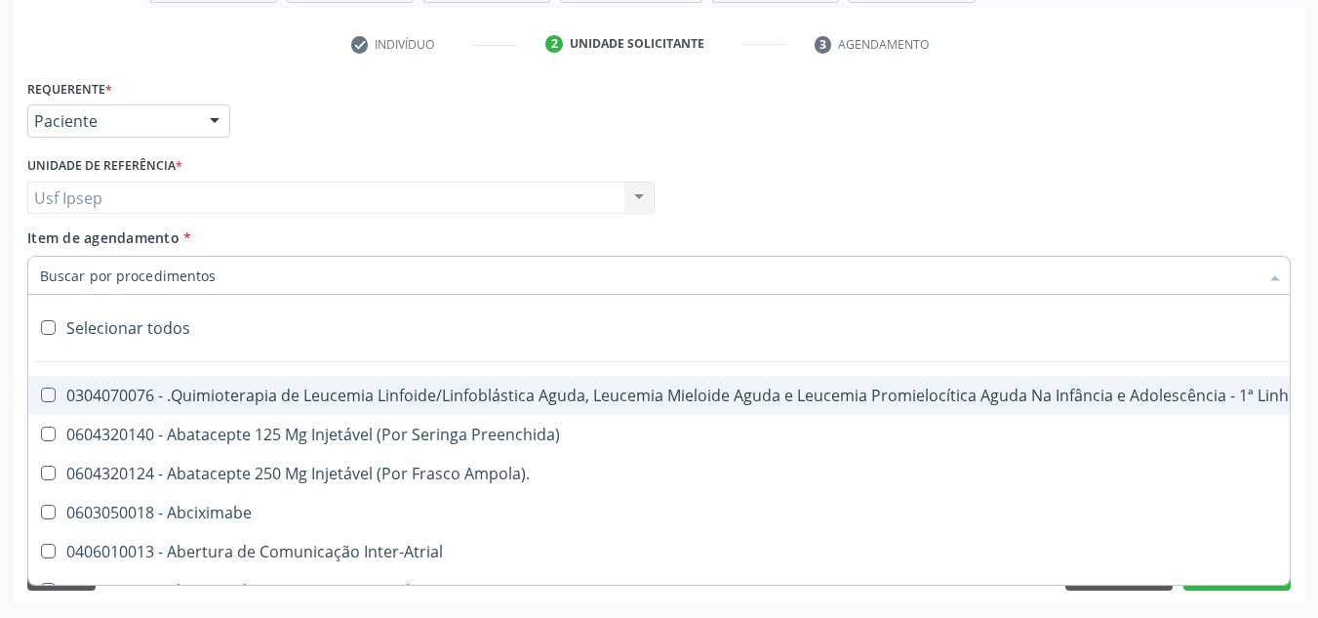
click at [63, 274] on input "Item de agendamento *" at bounding box center [649, 275] width 1219 height 39
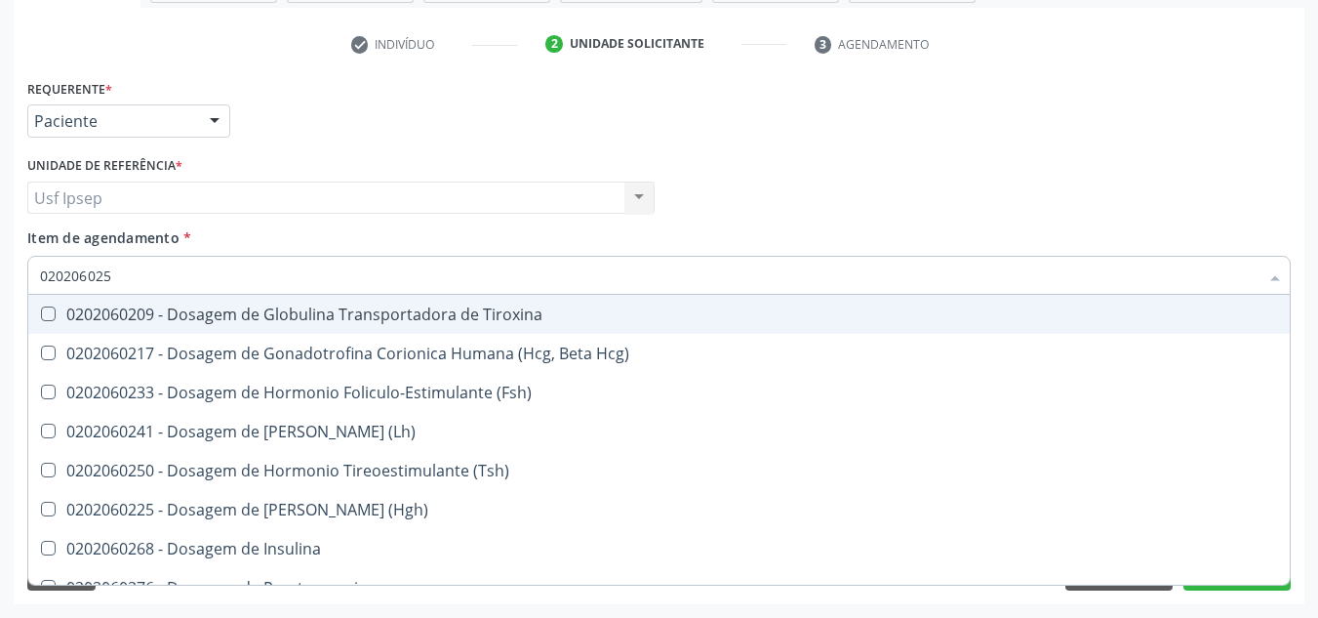
type input "0202060250"
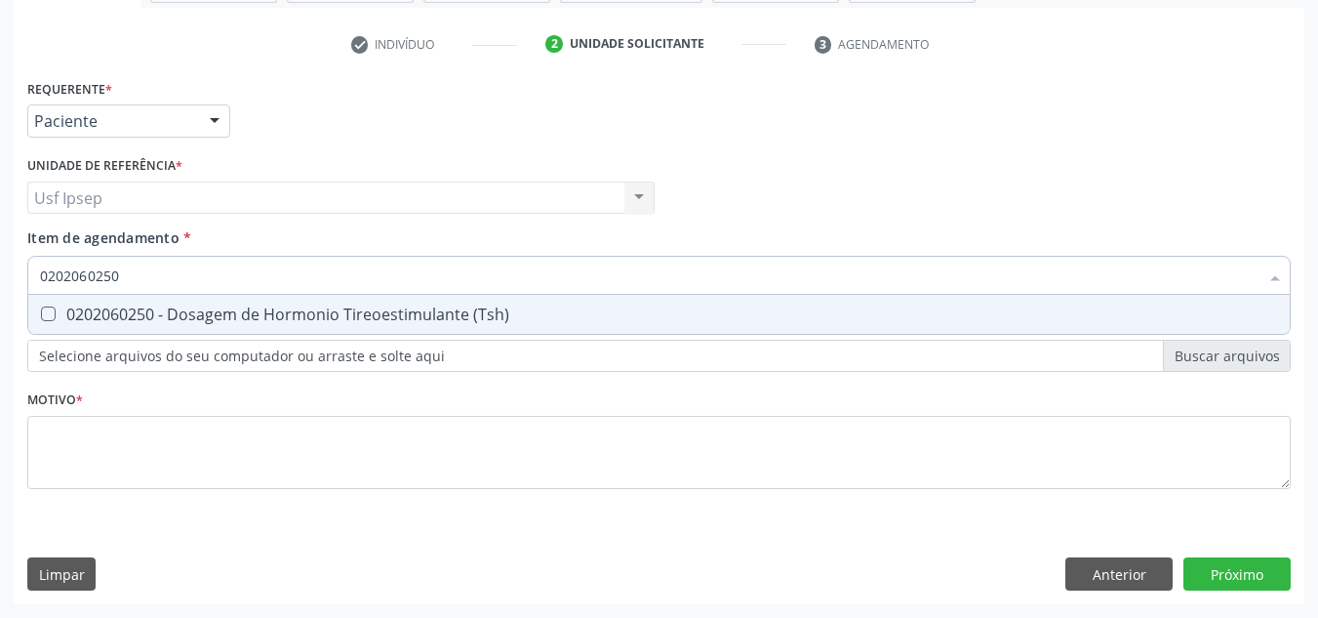
click at [47, 307] on \(Tsh\) at bounding box center [48, 313] width 15 height 15
click at [41, 307] on \(Tsh\) "checkbox" at bounding box center [34, 313] width 13 height 13
checkbox \(Tsh\) "true"
click at [132, 280] on input "0202060250" at bounding box center [649, 275] width 1219 height 39
type input "02020602"
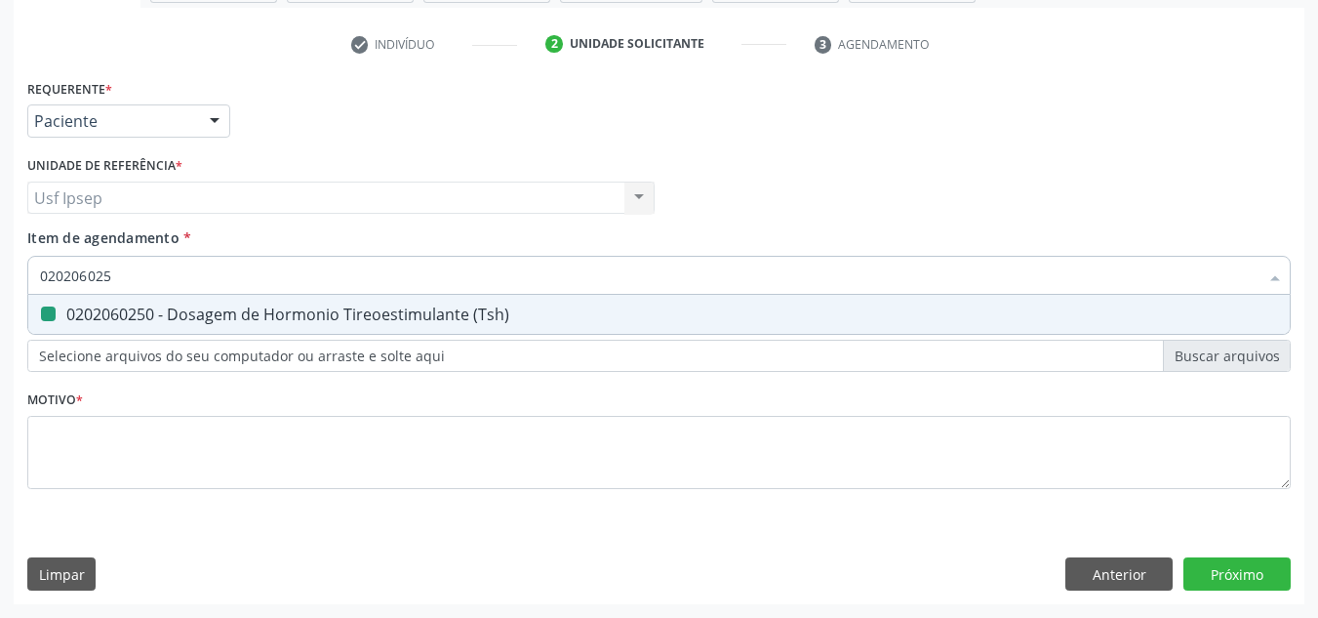
checkbox \(Tsh\) "false"
type input "0"
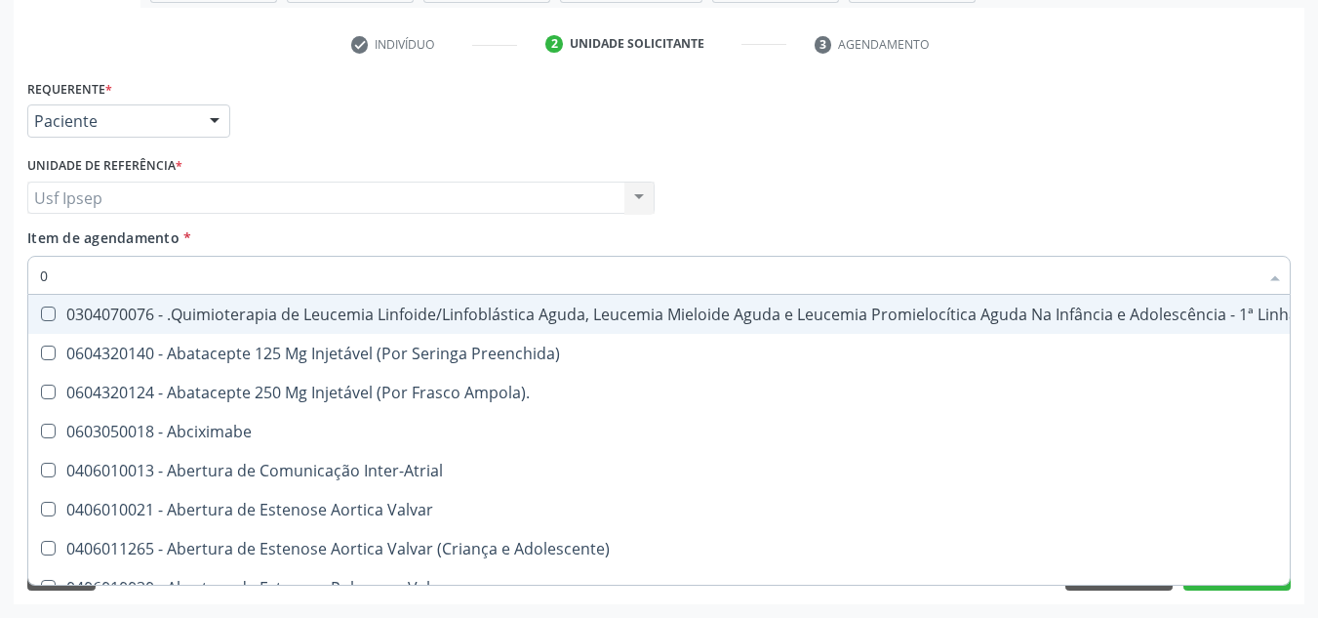
type input "02"
checkbox Simples "true"
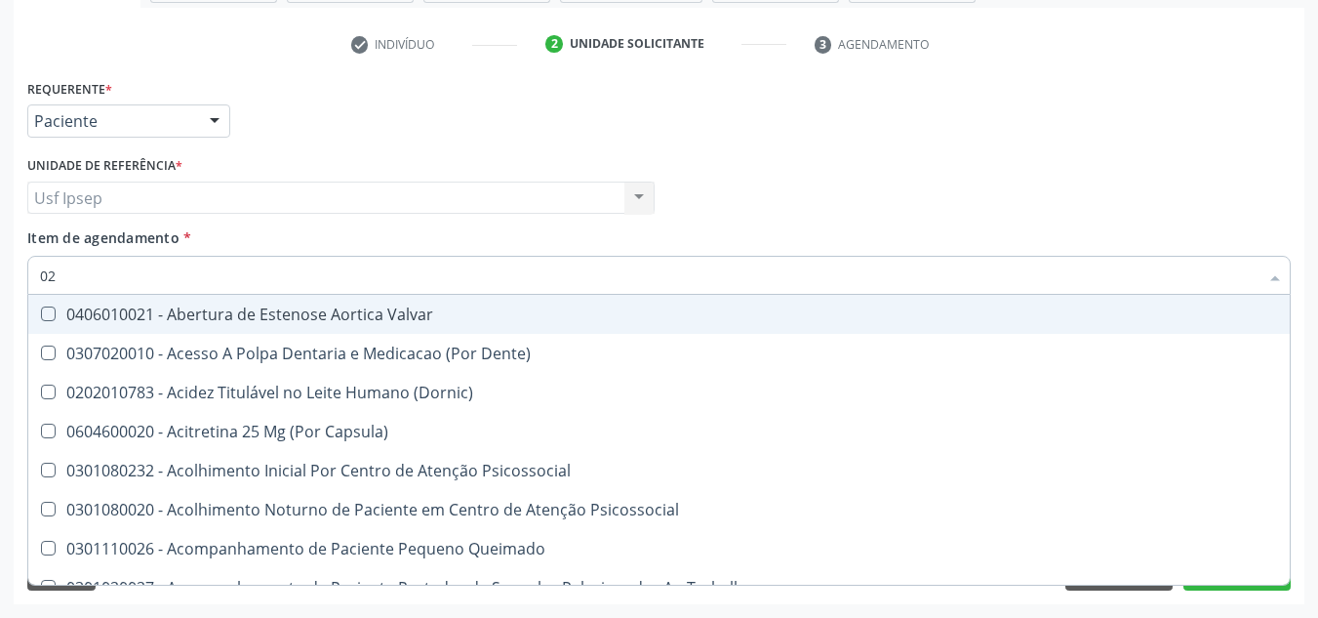
type input "020"
checkbox Hormonais "true"
checkbox \(Tsh\) "false"
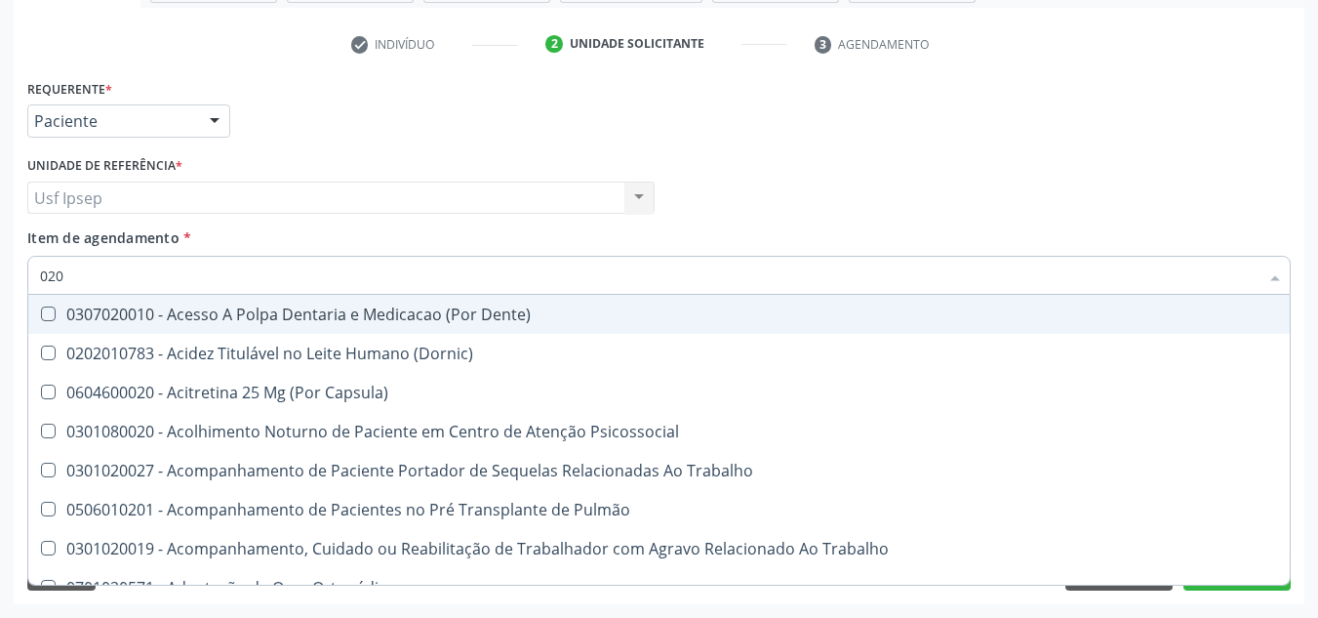
type input "0202"
checkbox Drogas "true"
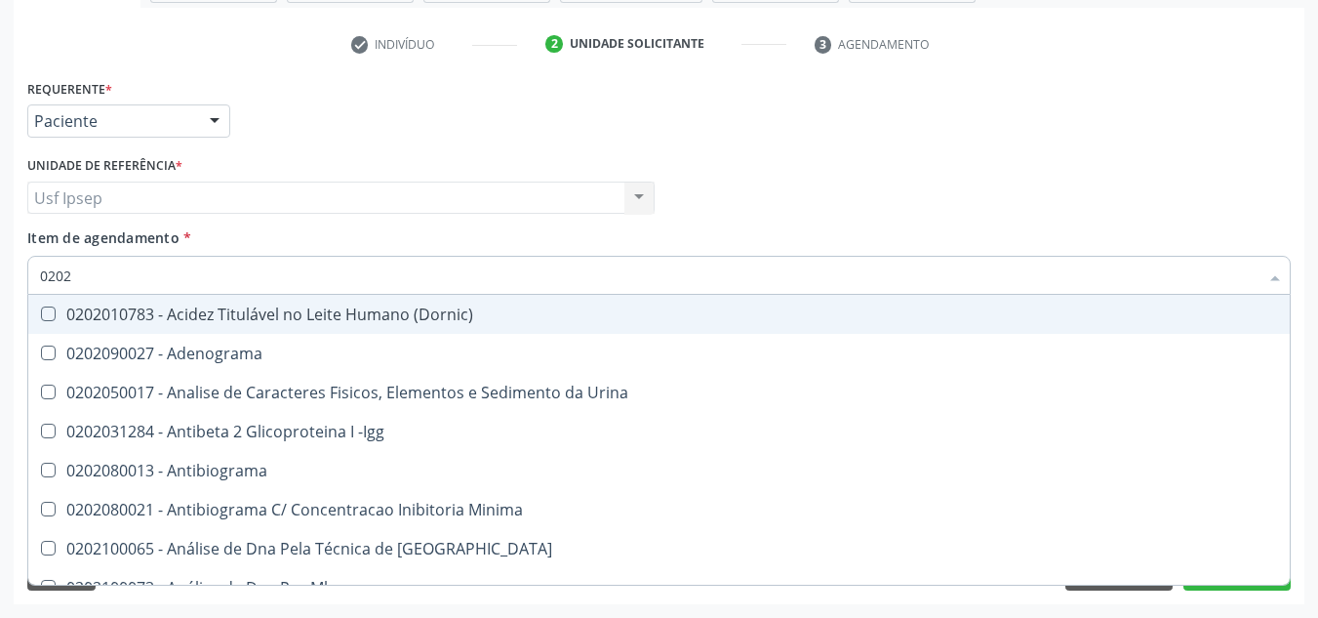
type input "02020"
checkbox Esperma "true"
checkbox \(Tsh\) "false"
type input "020206"
checkbox Creatinina "true"
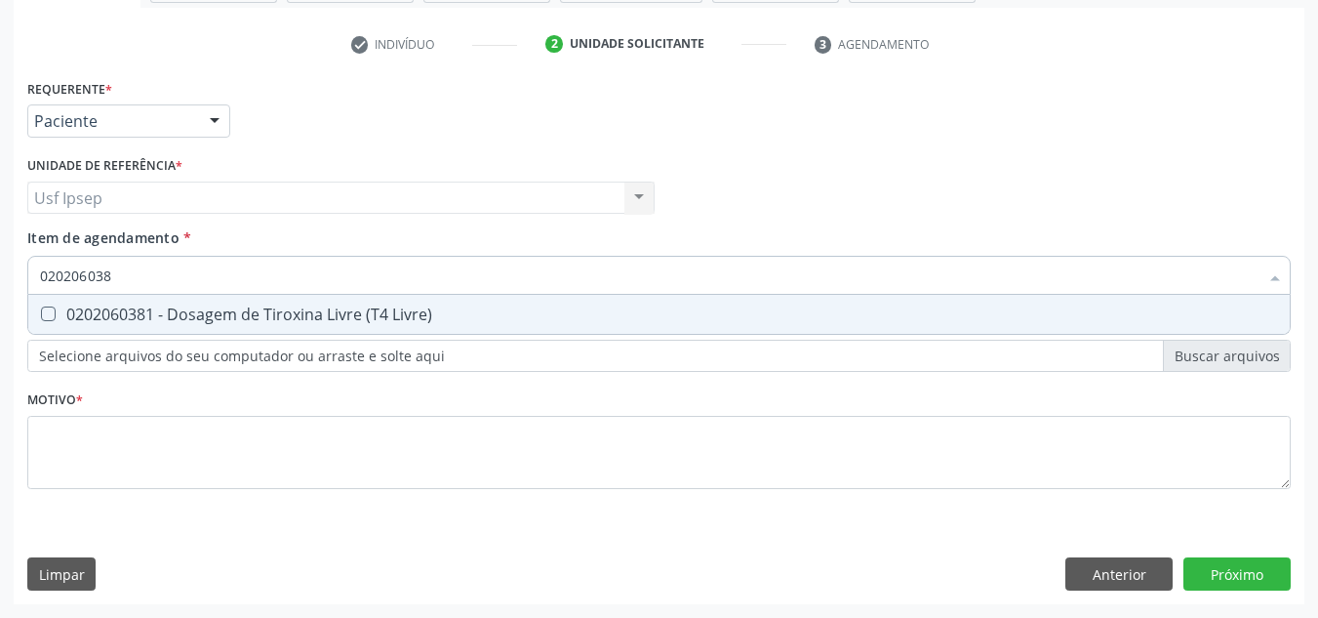
type input "0202060381"
click at [46, 309] on Livre\) at bounding box center [48, 313] width 15 height 15
click at [41, 309] on Livre\) "checkbox" at bounding box center [34, 313] width 13 height 13
checkbox Livre\) "true"
click at [120, 274] on input "0202060381" at bounding box center [649, 275] width 1219 height 39
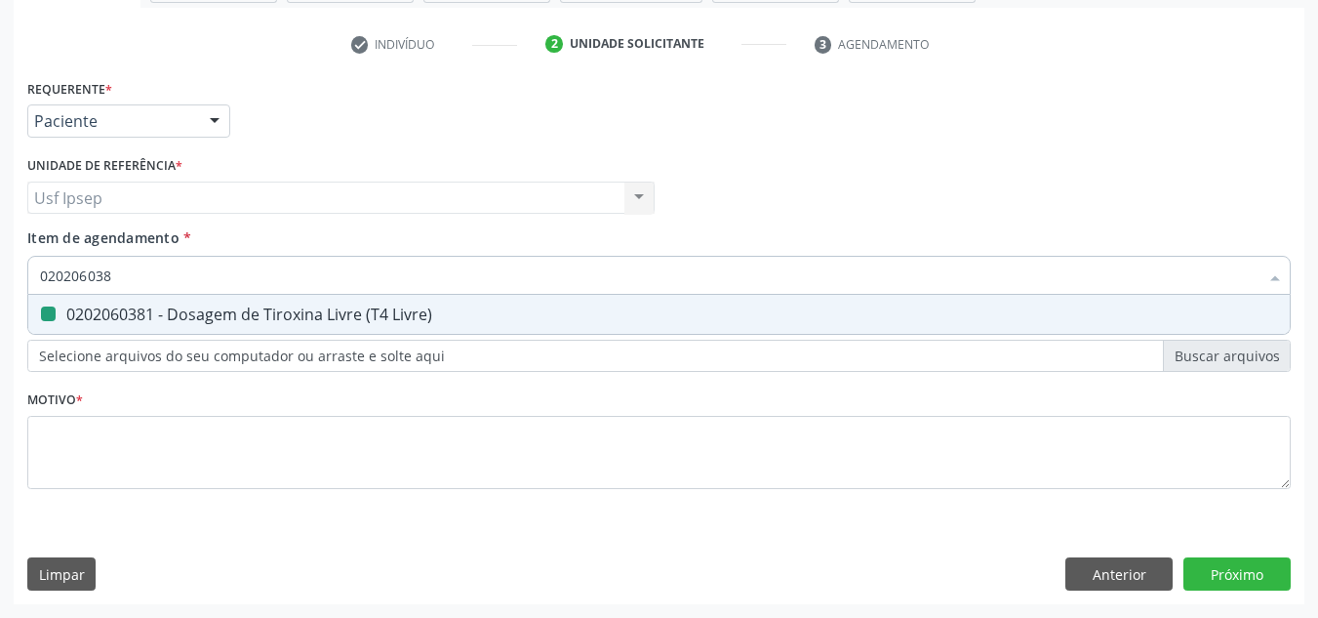
type input "02020603"
checkbox Livre\) "false"
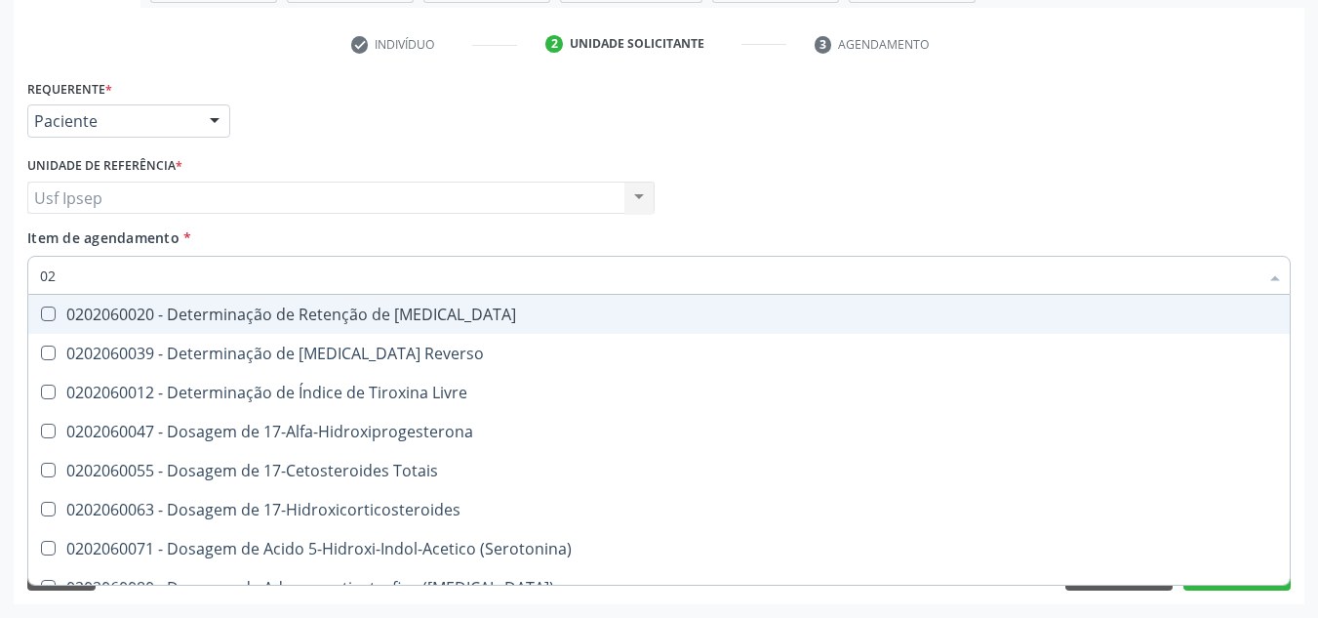
type input "0"
checkbox \(Tsh\) "false"
checkbox Livre\) "false"
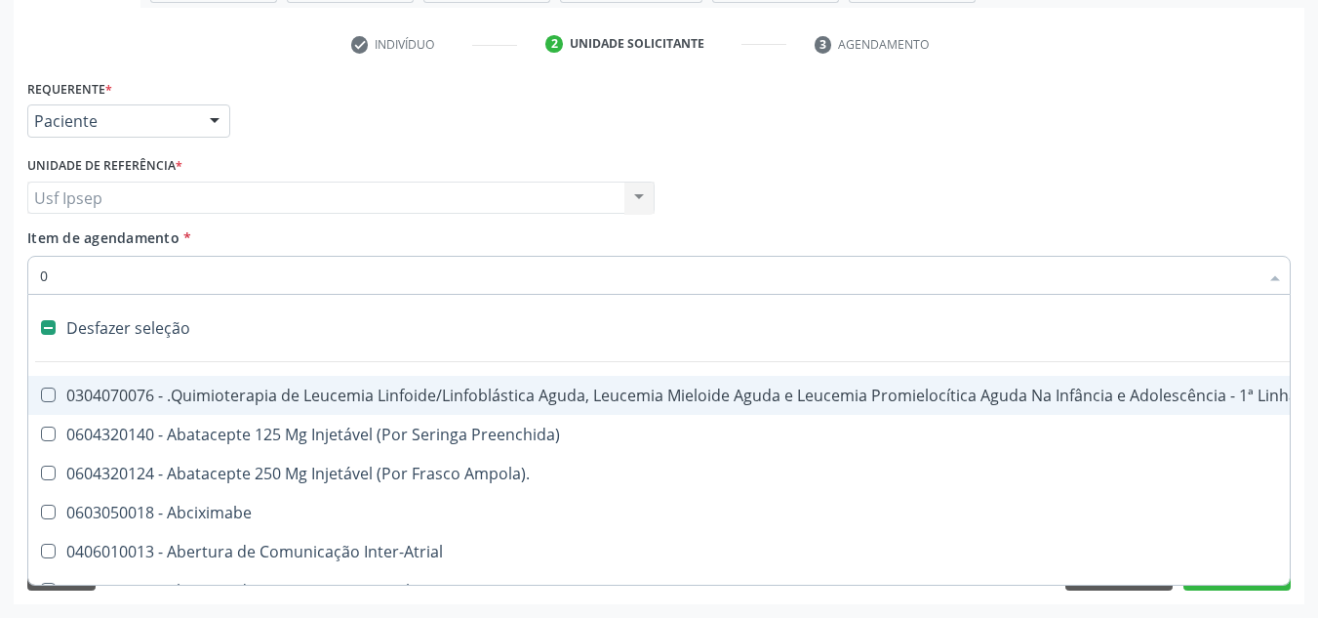
type input "02"
checkbox Simples "true"
checkbox Leprae "true"
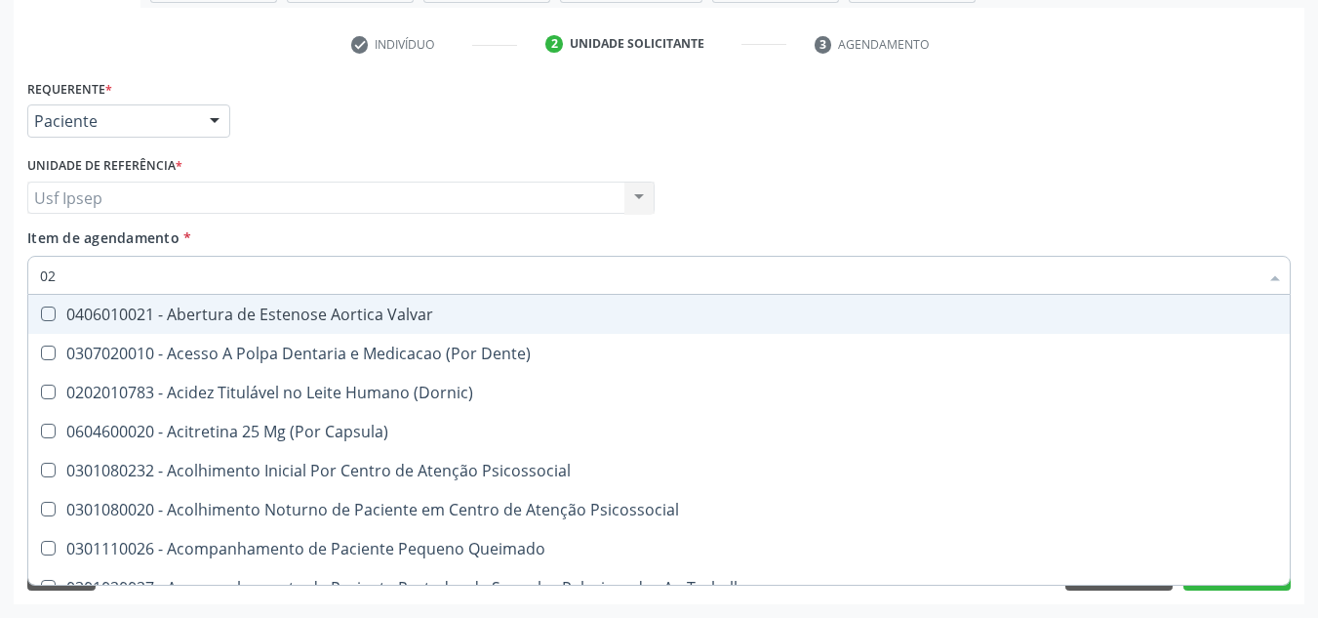
type input "020"
checkbox Hormonais "true"
checkbox Artéria "true"
checkbox \(Tsh\) "false"
checkbox Livre\) "false"
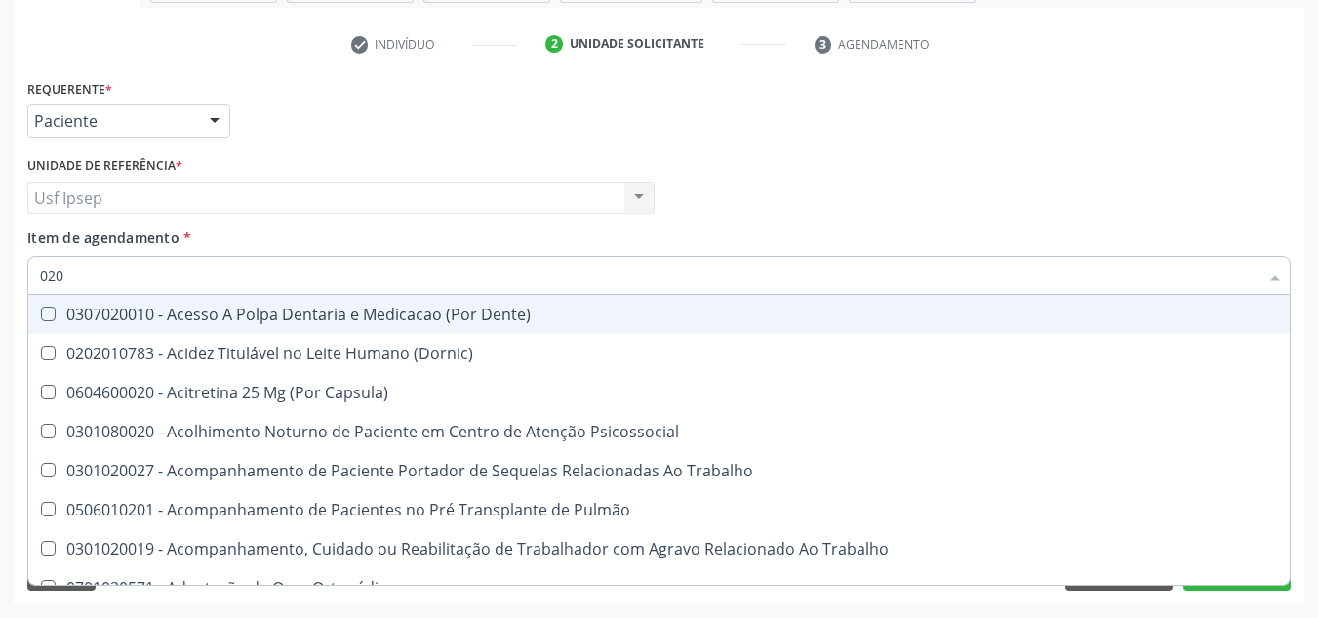
type input "0202"
checkbox Drogas "true"
checkbox Paratireoides "true"
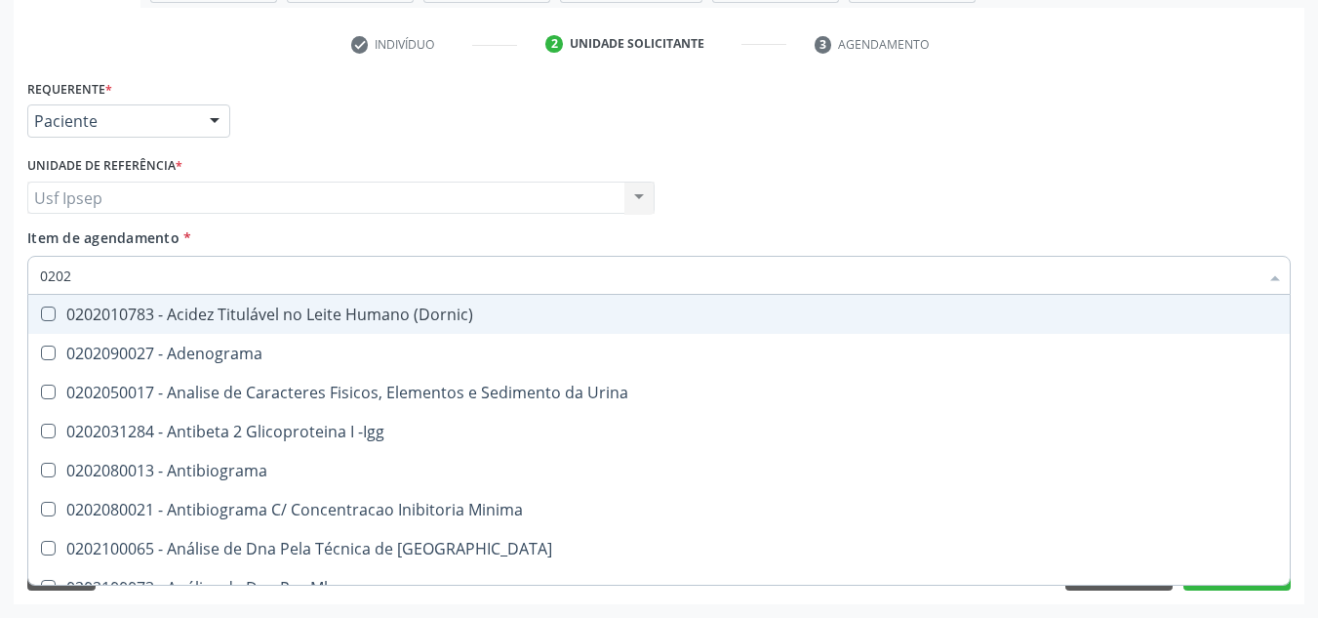
type input "02020"
checkbox Esperma "true"
checkbox \(Tsh\) "false"
checkbox Progesterona "true"
checkbox Livre\) "false"
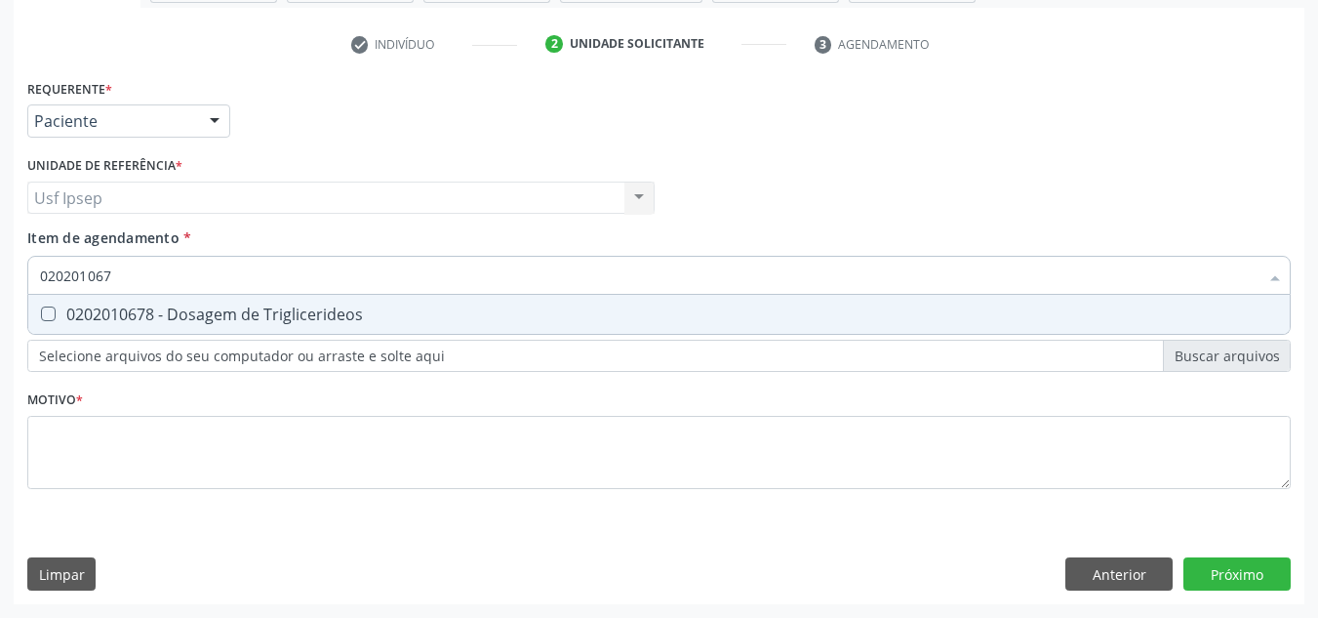
type input "0202010678"
click at [51, 309] on Triglicerideos at bounding box center [48, 313] width 15 height 15
click at [41, 309] on Triglicerideos "checkbox" at bounding box center [34, 313] width 13 height 13
checkbox Triglicerideos "true"
click at [122, 278] on input "0202010678" at bounding box center [649, 275] width 1219 height 39
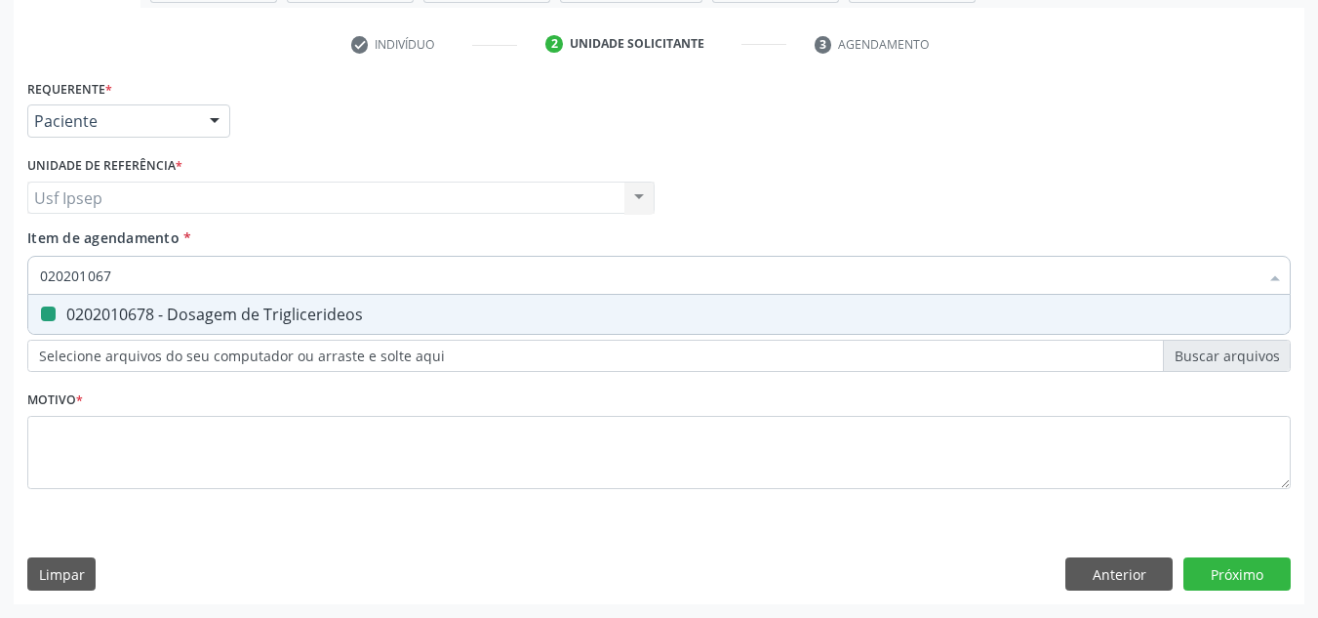
type input "02020106"
checkbox Triglicerideos "false"
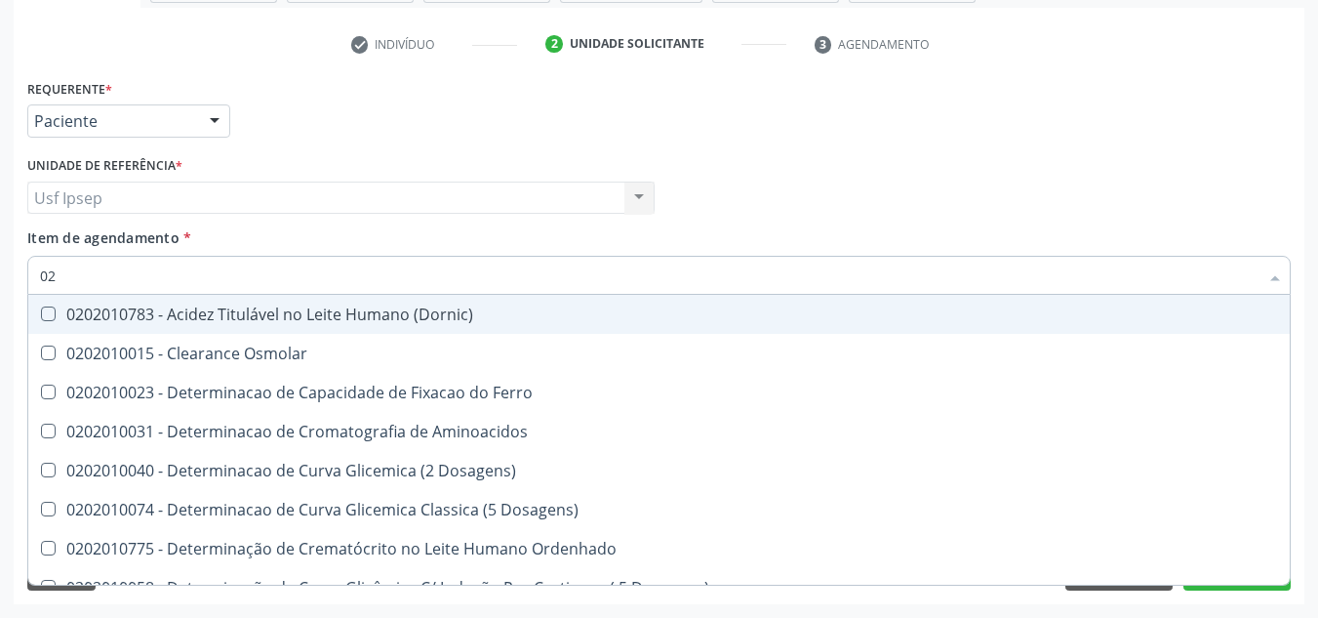
type input "0"
checkbox Triglicerideos "false"
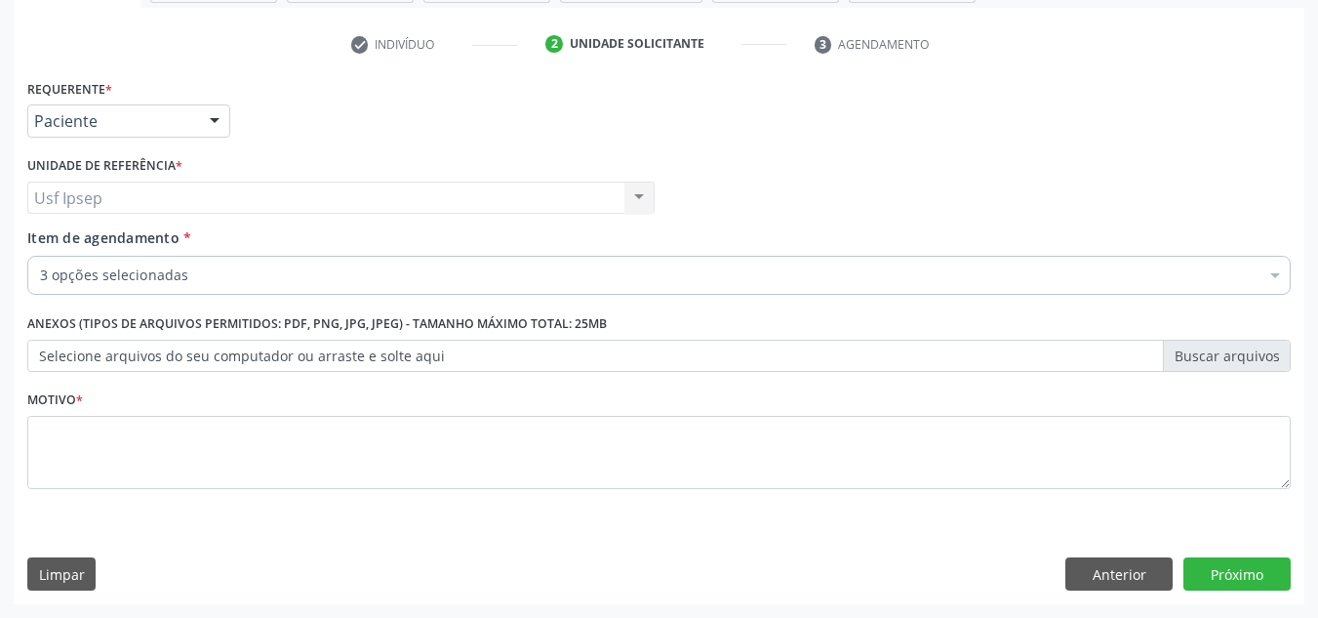
click at [59, 236] on span "Item de agendamento" at bounding box center [103, 237] width 152 height 19
click at [40, 256] on input "Item de agendamento *" at bounding box center [40, 275] width 0 height 39
checkbox \(Tsh\) "true"
checkbox Livre\) "true"
checkbox Triglicerideos "true"
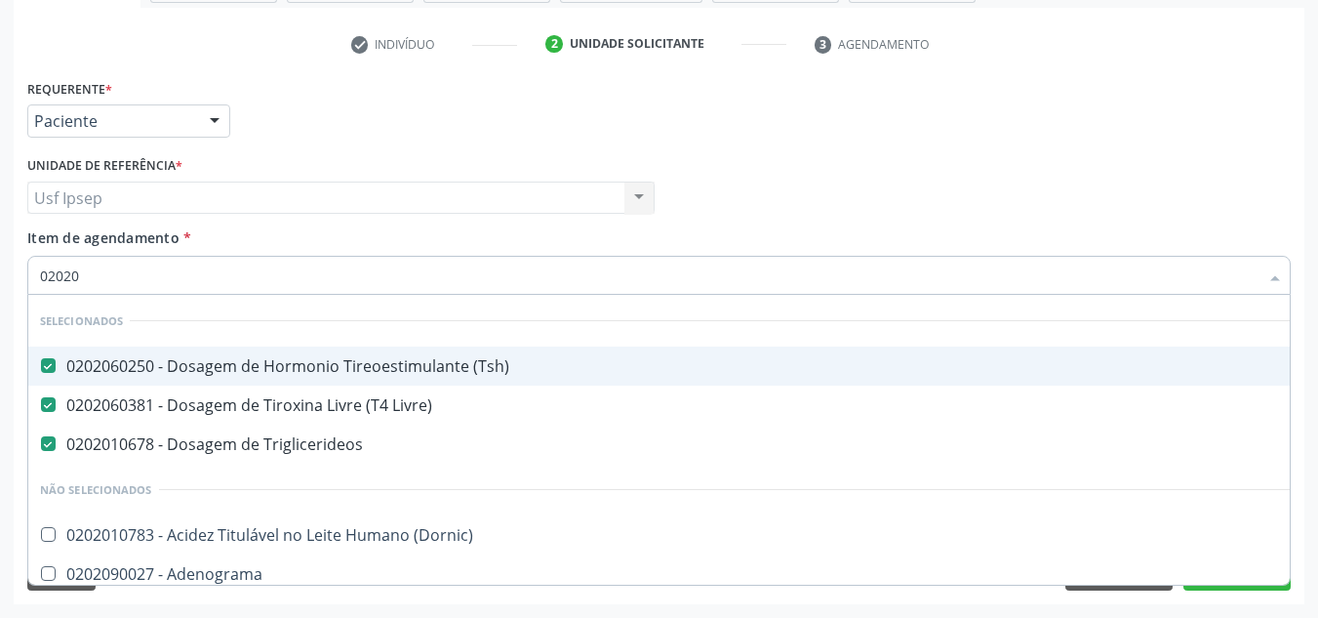
type input "020201"
checkbox Triglicerideos "false"
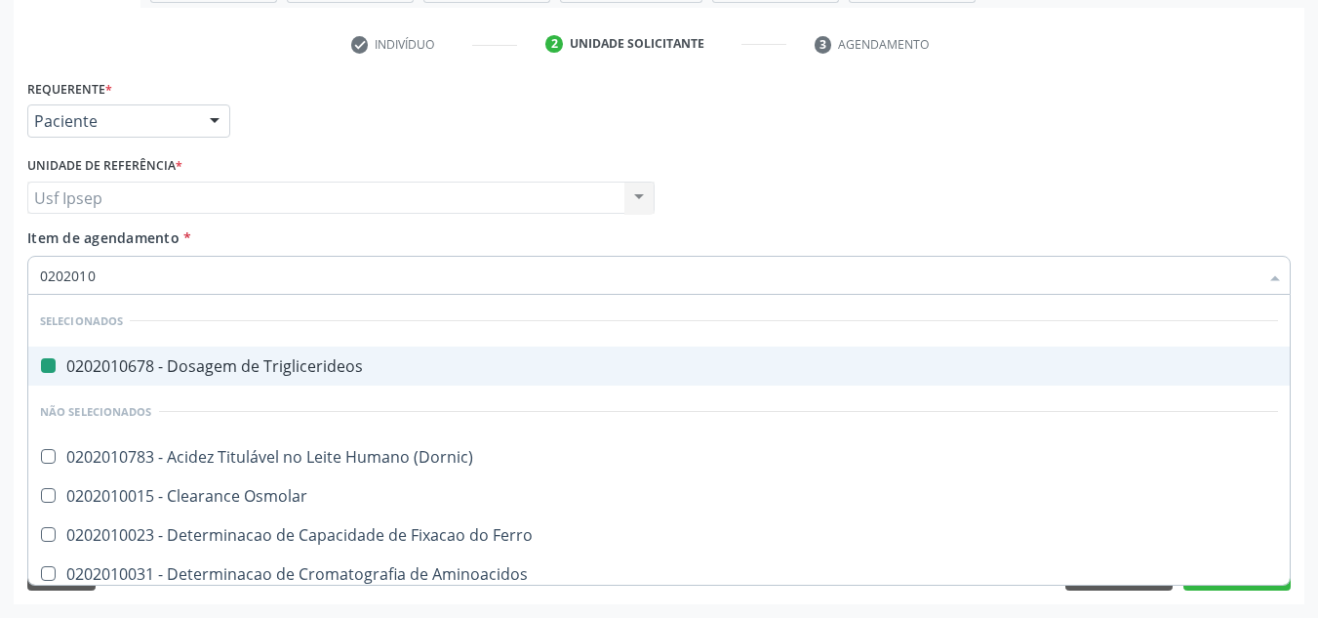
type input "02020104"
checkbox Triglicerideos "false"
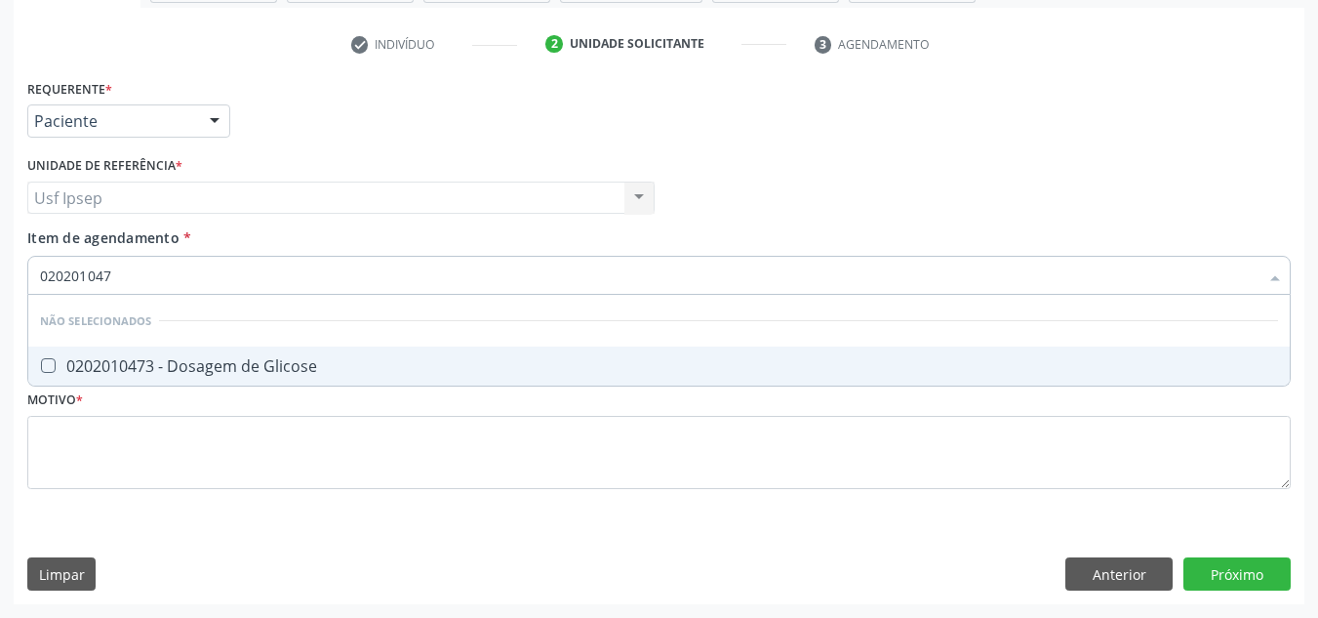
type input "0202010473"
click at [52, 364] on Glicose at bounding box center [48, 365] width 15 height 15
click at [41, 364] on Glicose "checkbox" at bounding box center [34, 365] width 13 height 13
checkbox Glicose "true"
click at [119, 273] on input "0202010473" at bounding box center [649, 275] width 1219 height 39
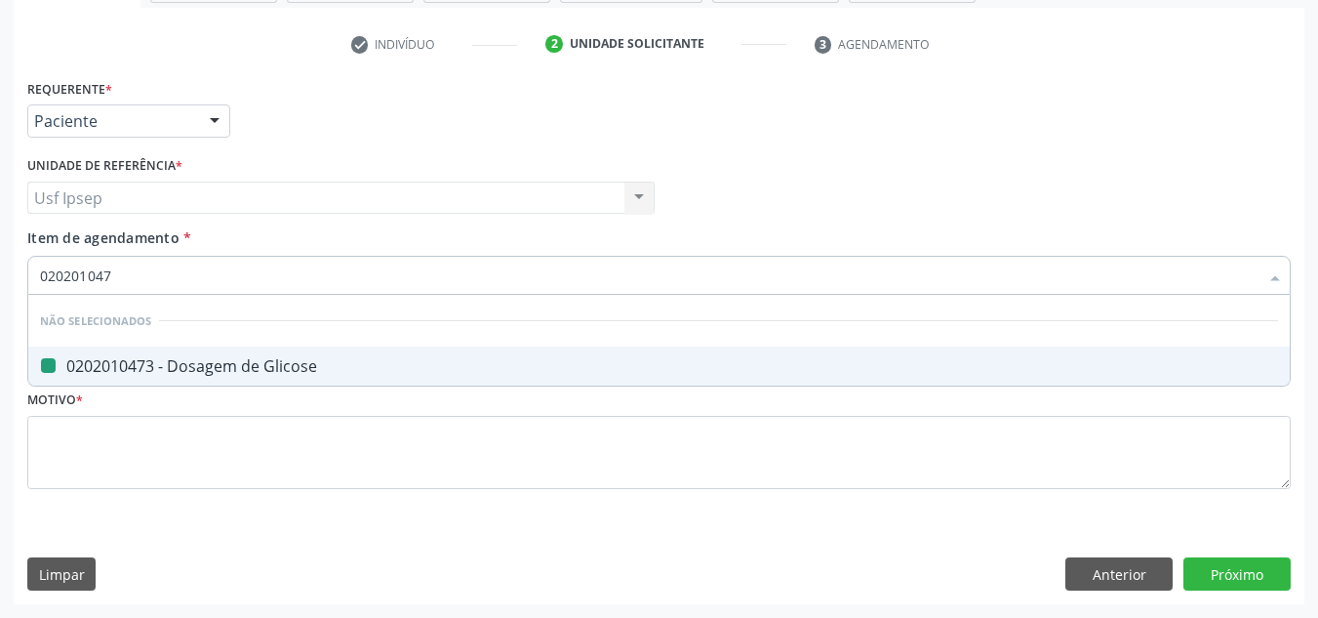
type input "02020104"
checkbox Glicose "false"
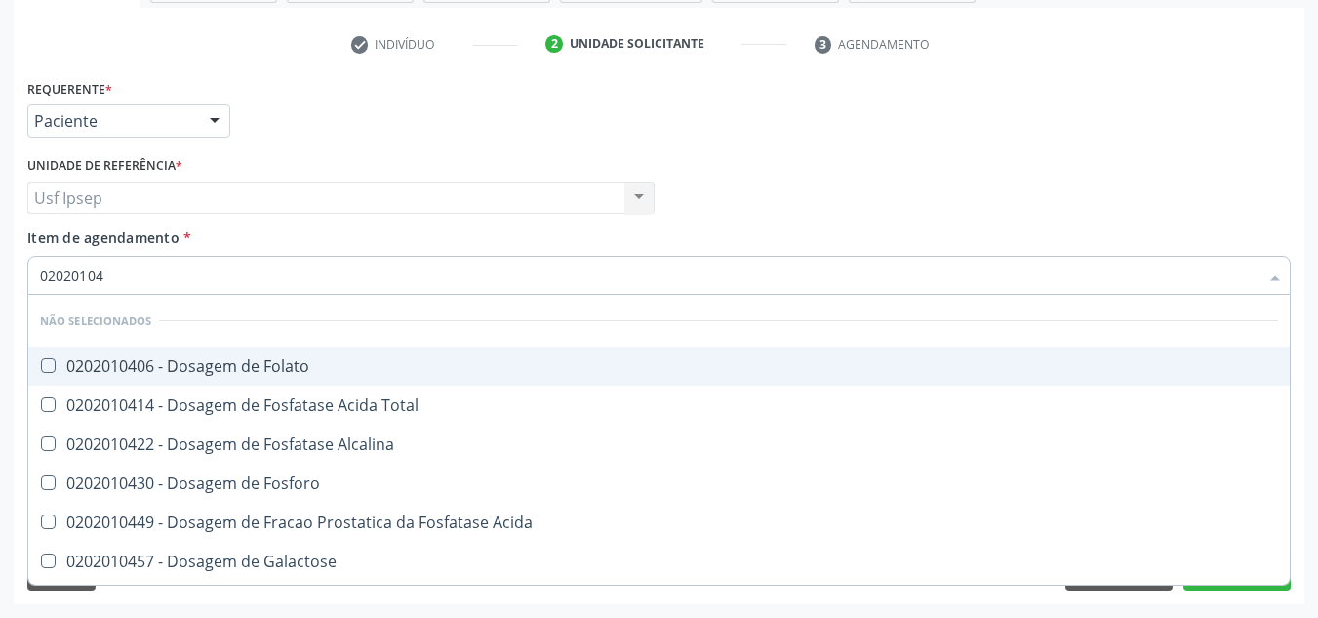
type input "0202010"
checkbox Folato "true"
checkbox Glicose "false"
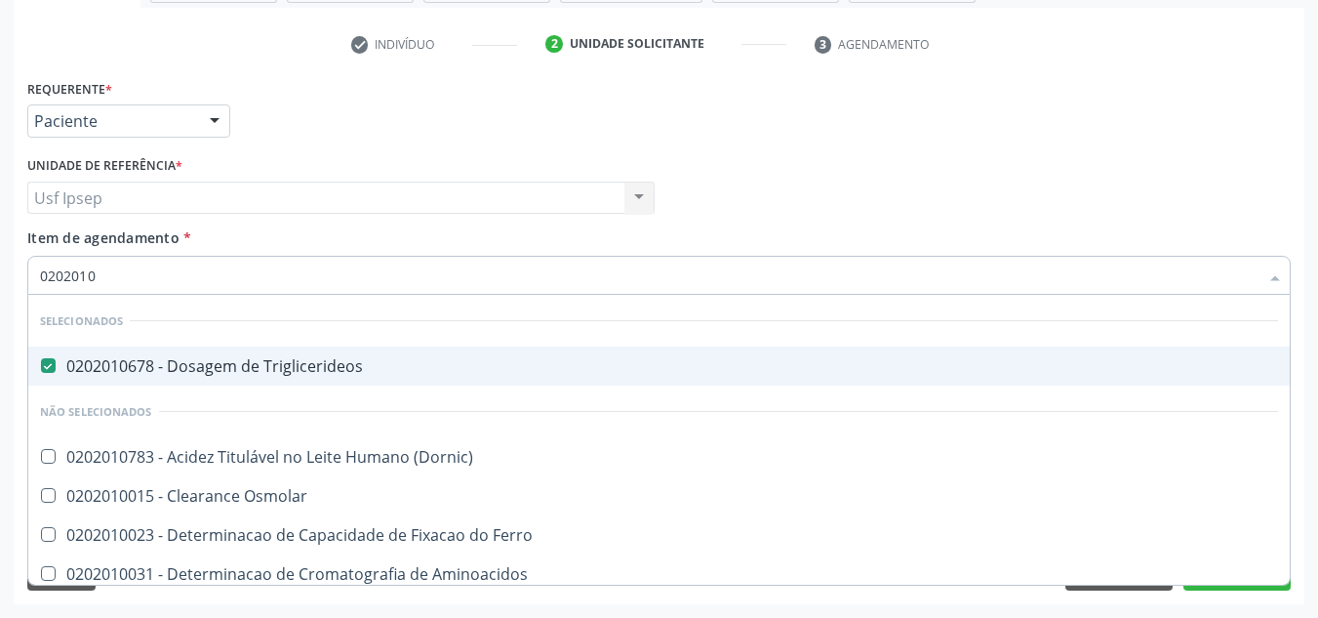
type input "020201"
checkbox Glicose "false"
checkbox Nt-Probnp\) "true"
type input "02020"
checkbox \(Dornic\) "true"
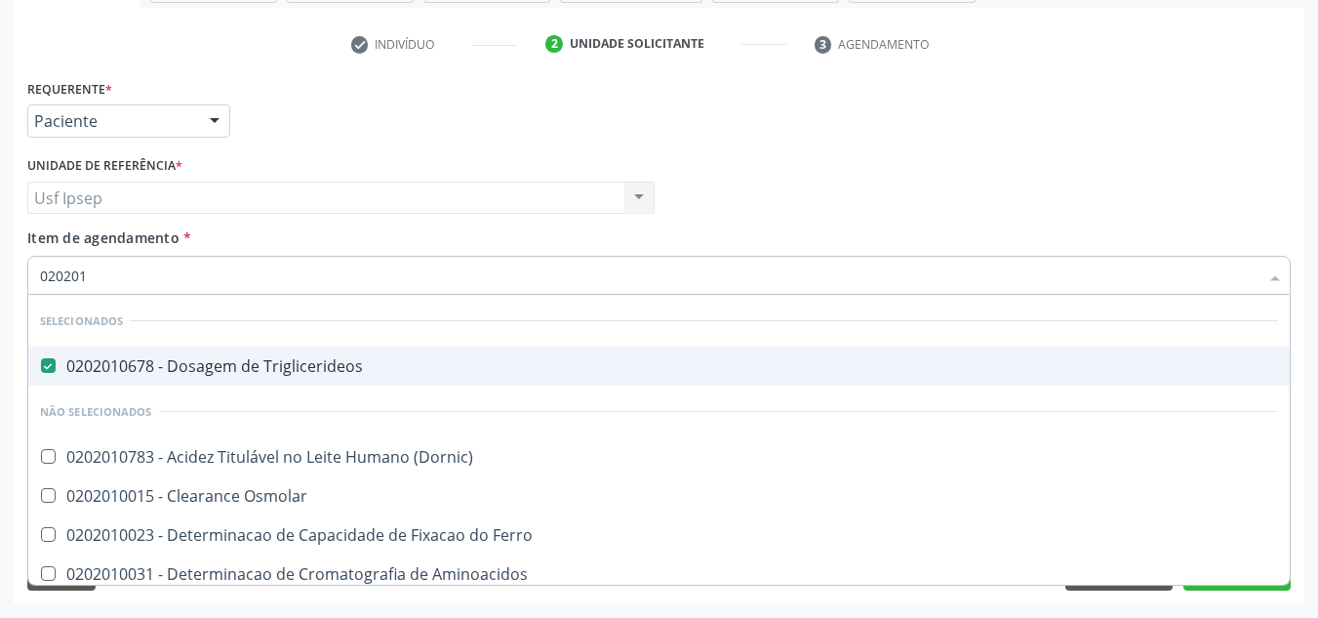
checkbox Nt-Probnp\) "false"
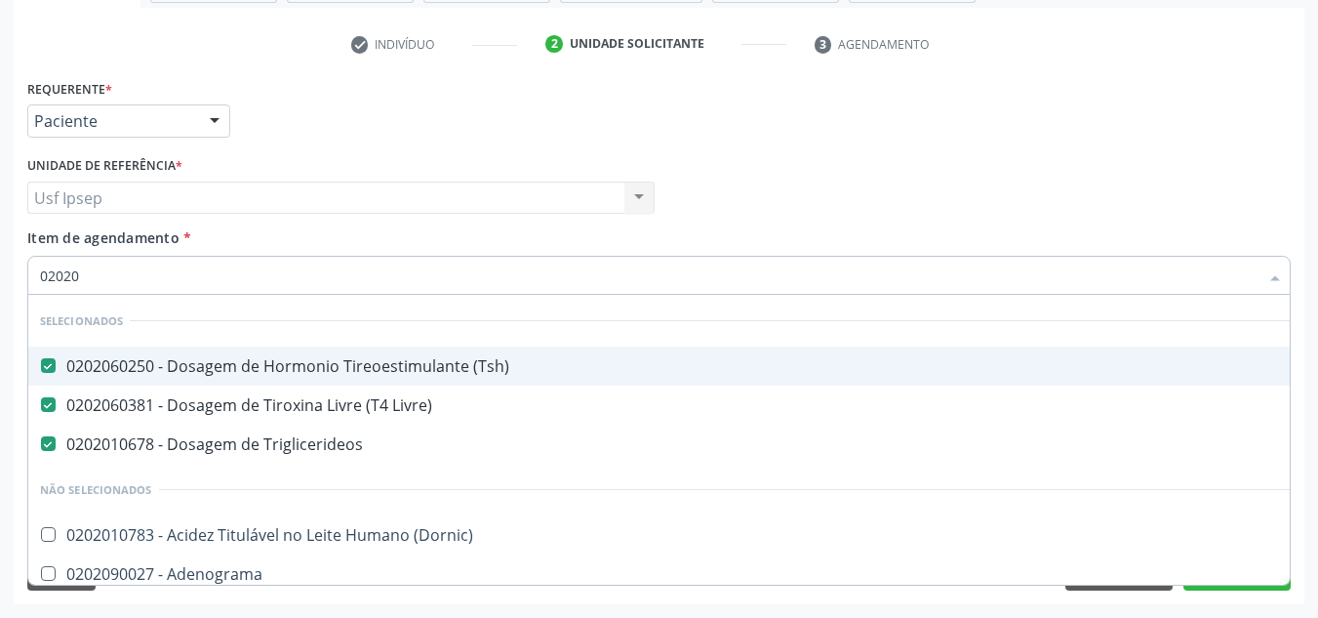
type input "0202"
checkbox Glicose "false"
checkbox Leucino-Aminopeptidase "true"
type input "020"
checkbox Glicose "false"
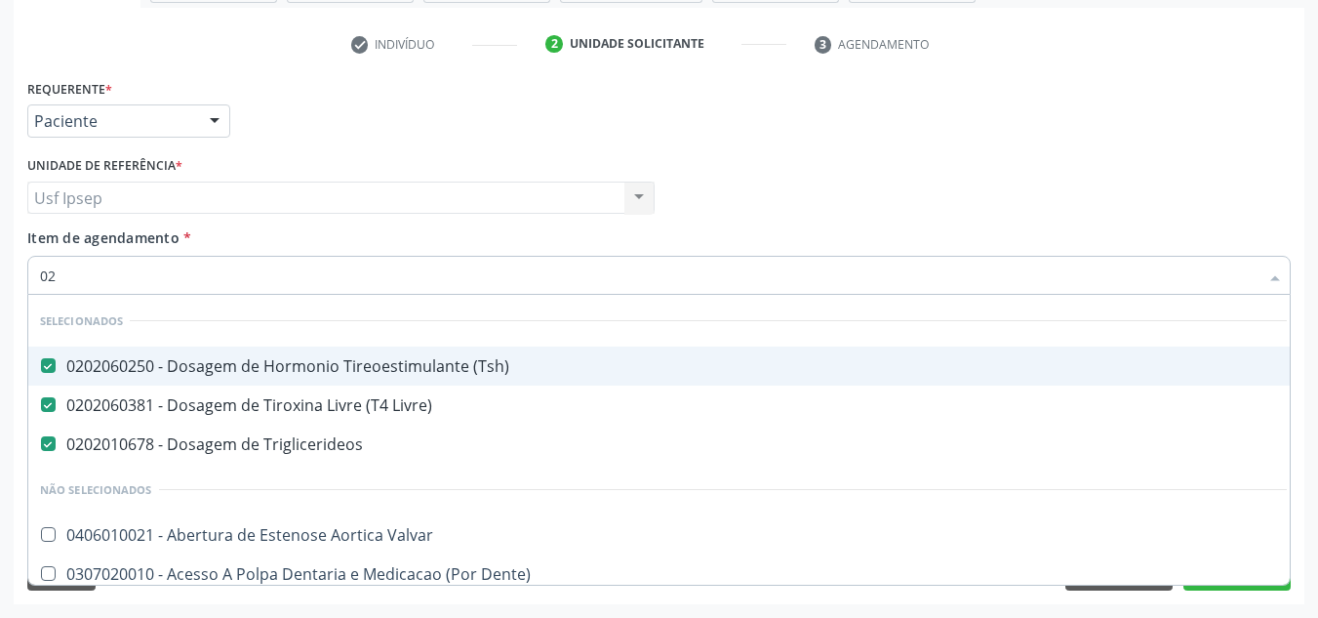
type input "020"
checkbox \(Qualitativo\) "true"
checkbox Glicose "false"
type input "0202"
checkbox Laser "true"
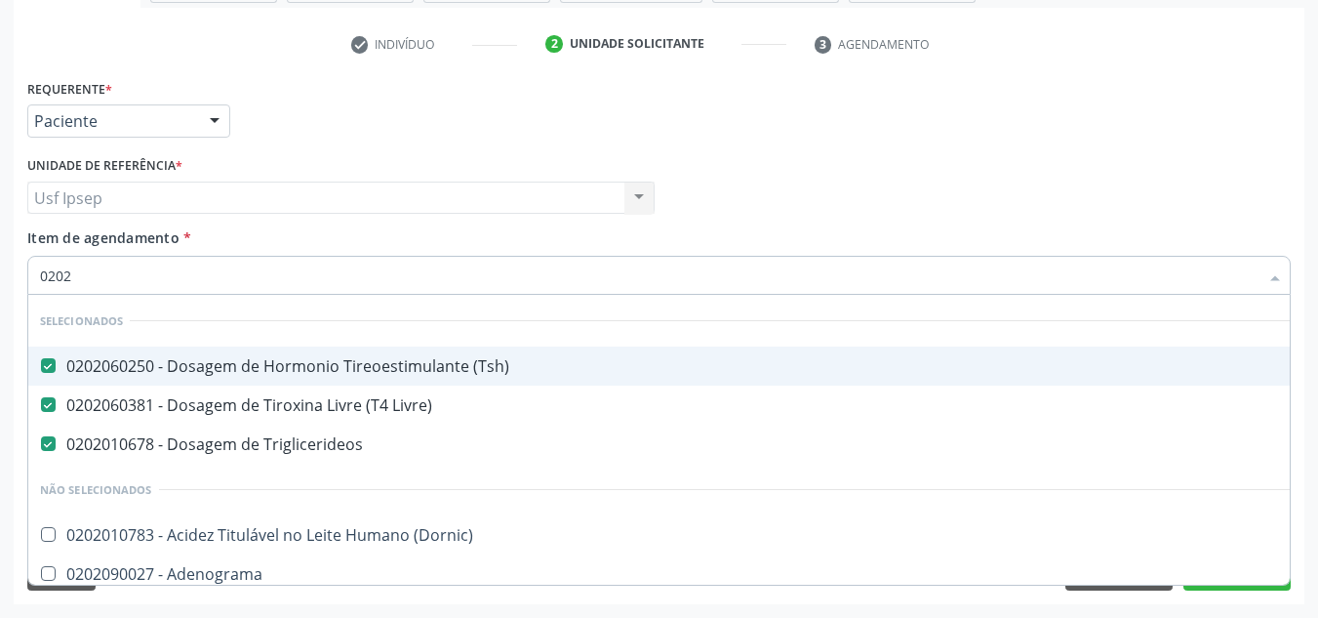
type input "02020"
checkbox Xi "true"
checkbox Glicose "false"
type input "020201"
checkbox Triglicerideos "false"
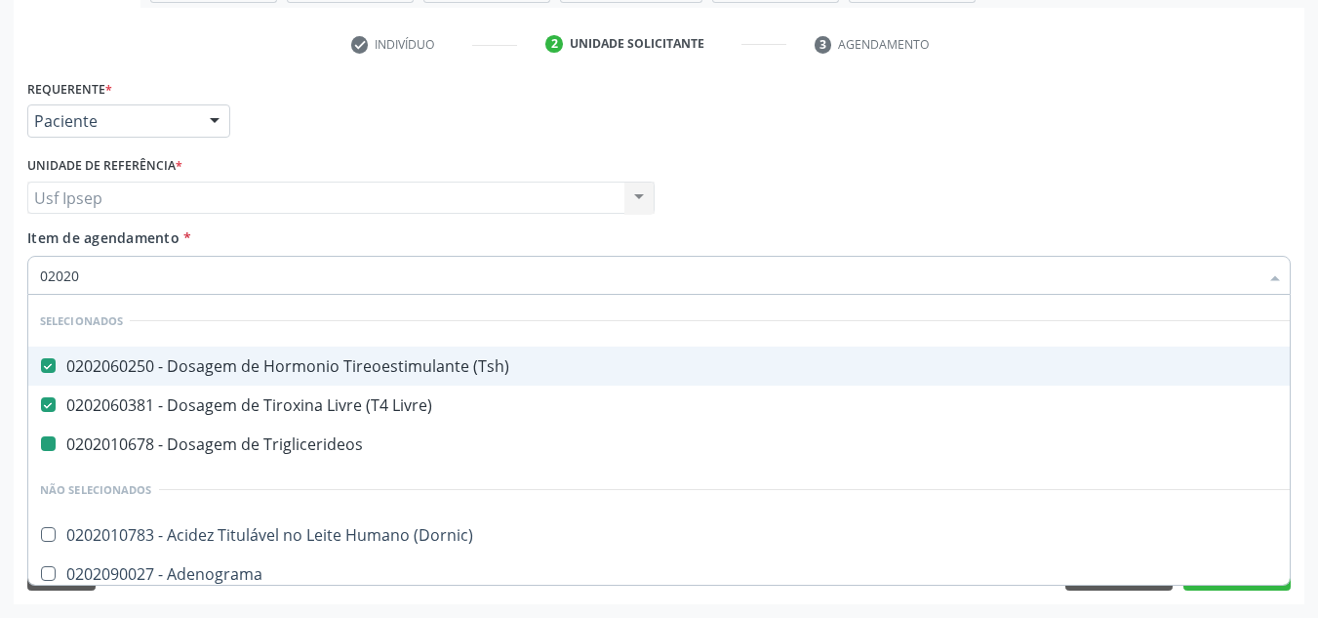
checkbox Amniótico "true"
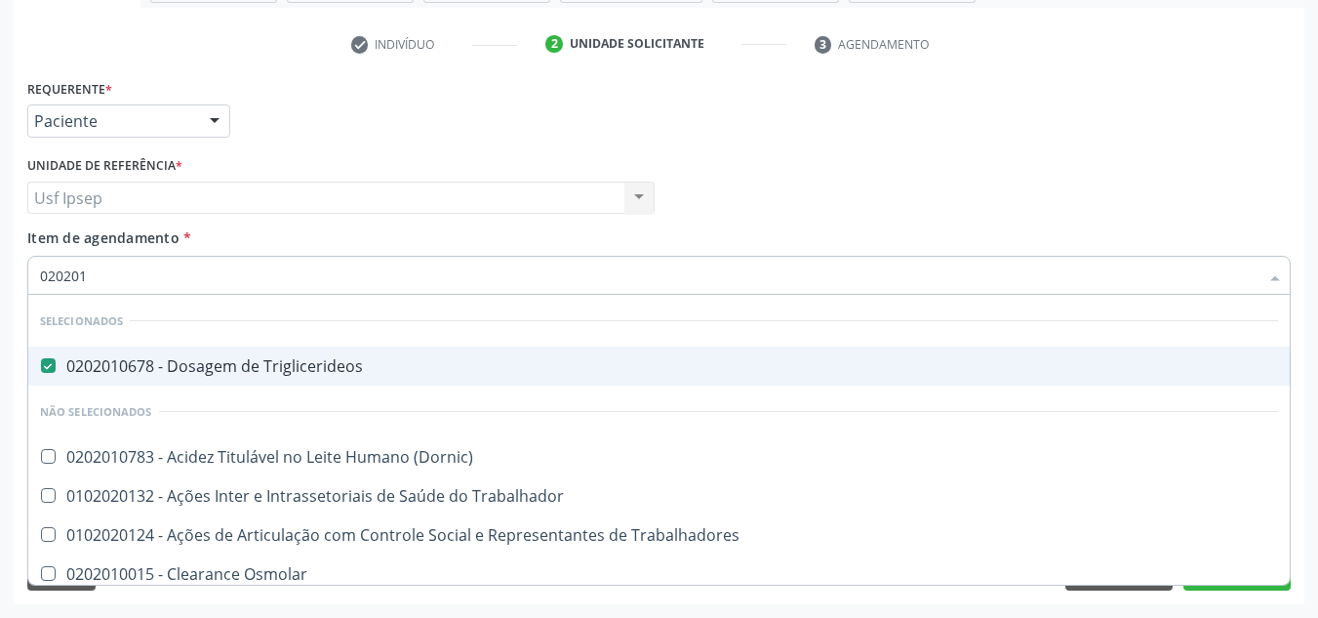
type input "0202010"
checkbox II "true"
checkbox Glicose "false"
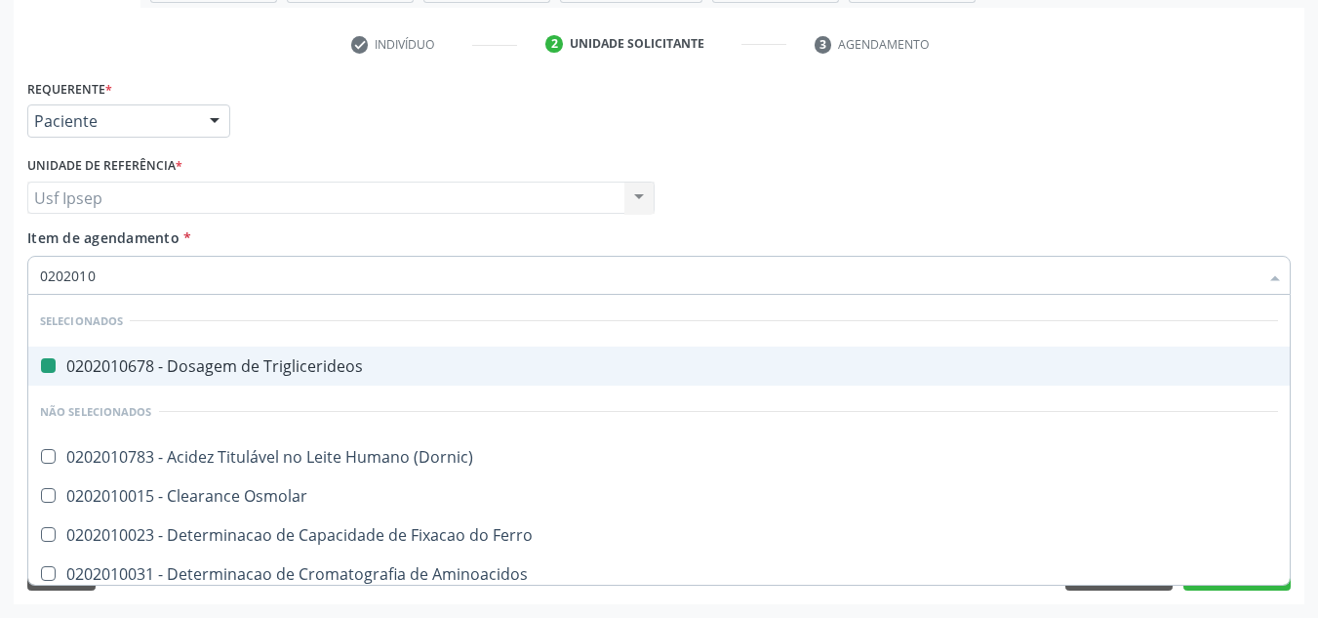
type input "02020102"
checkbox Triglicerideos "false"
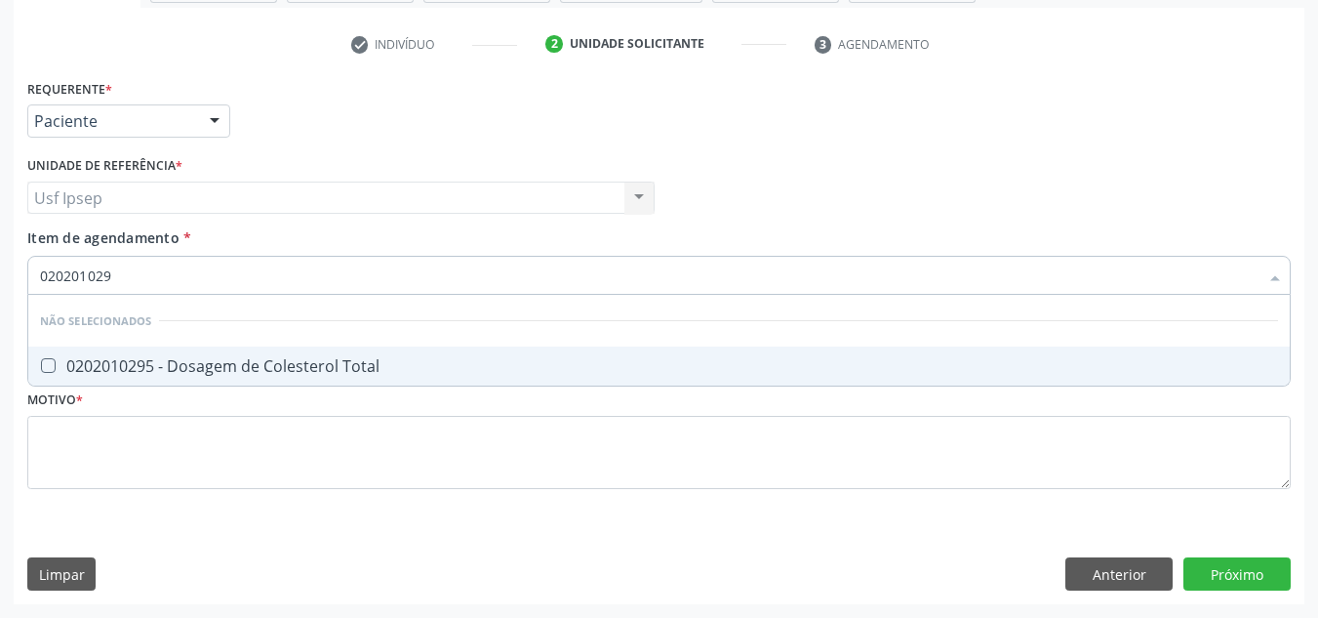
type input "0202010295"
click at [55, 369] on Total at bounding box center [48, 365] width 15 height 15
click at [41, 369] on Total "checkbox" at bounding box center [34, 365] width 13 height 13
checkbox Total "true"
click at [116, 270] on input "0202010295" at bounding box center [649, 275] width 1219 height 39
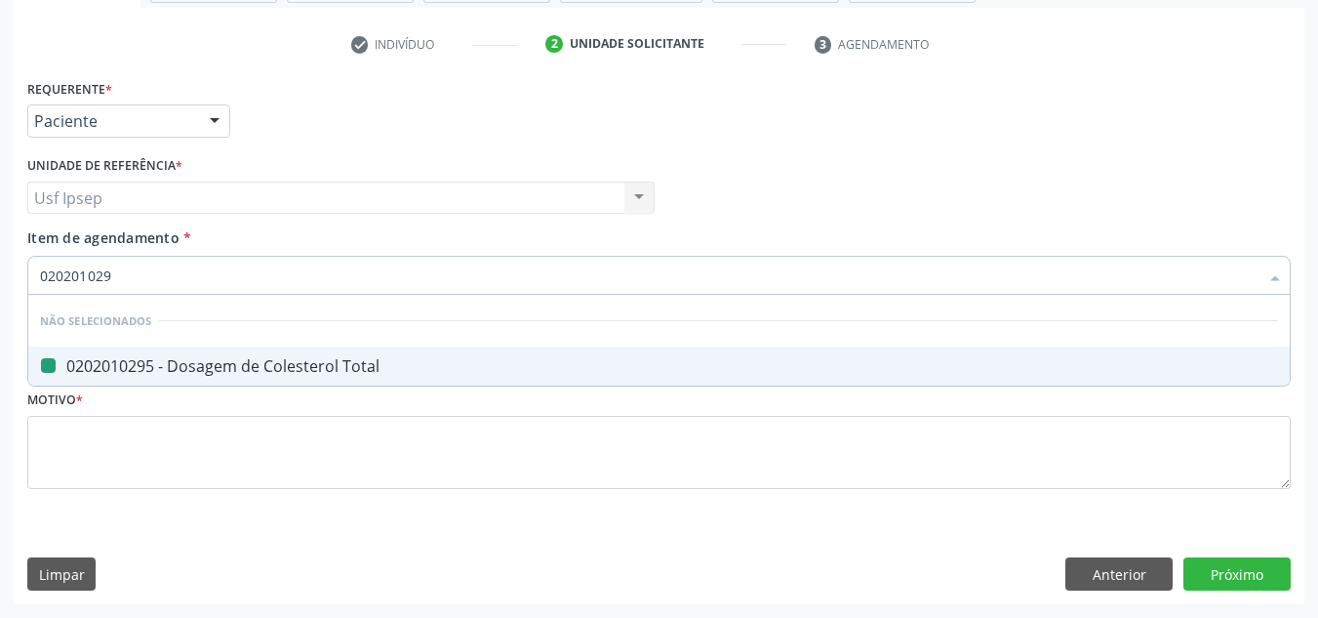
type input "02020102"
checkbox Total "false"
type input "0202"
checkbox Total "true"
type input "0"
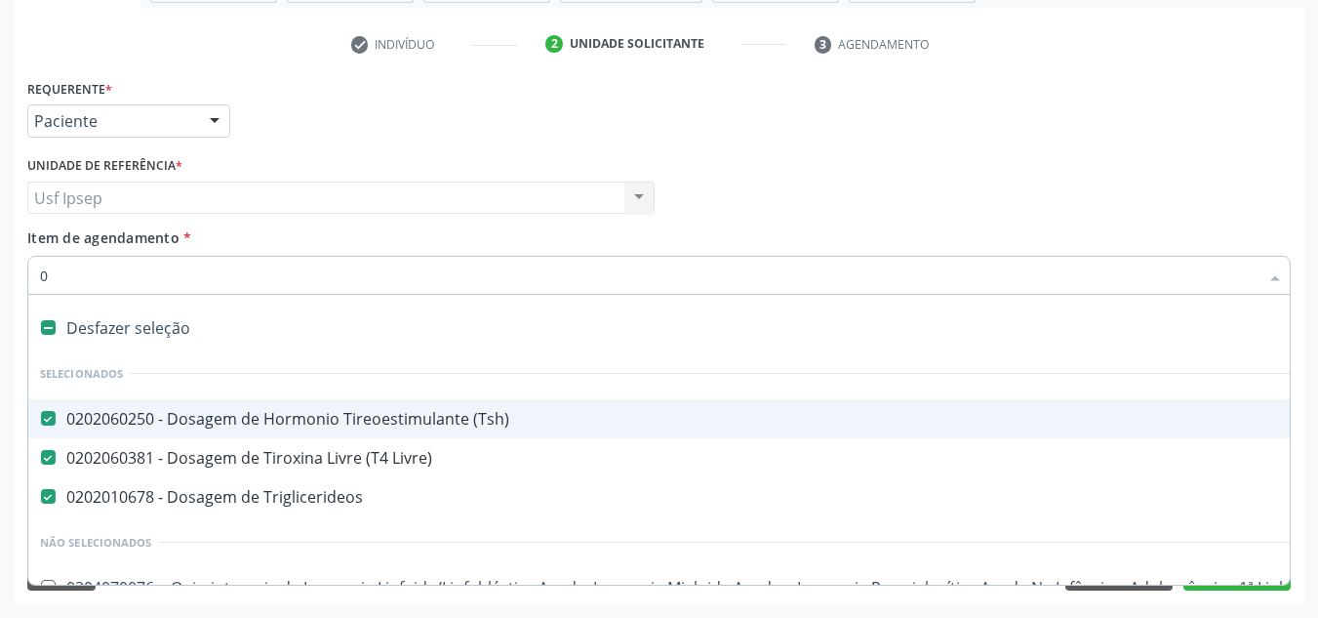
type input "02"
checkbox Transferências "true"
checkbox Bilateral "true"
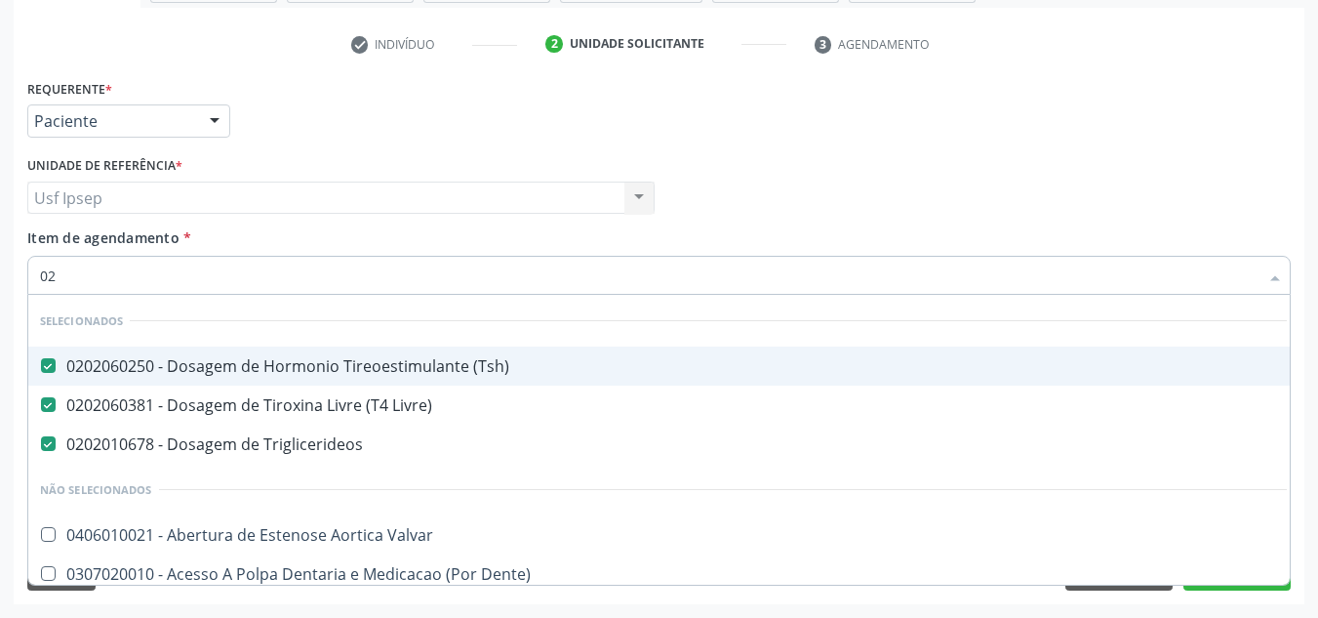
type input "020"
checkbox Congênita "true"
checkbox \(Qualitativo\) "true"
checkbox Total "false"
checkbox Glicose "false"
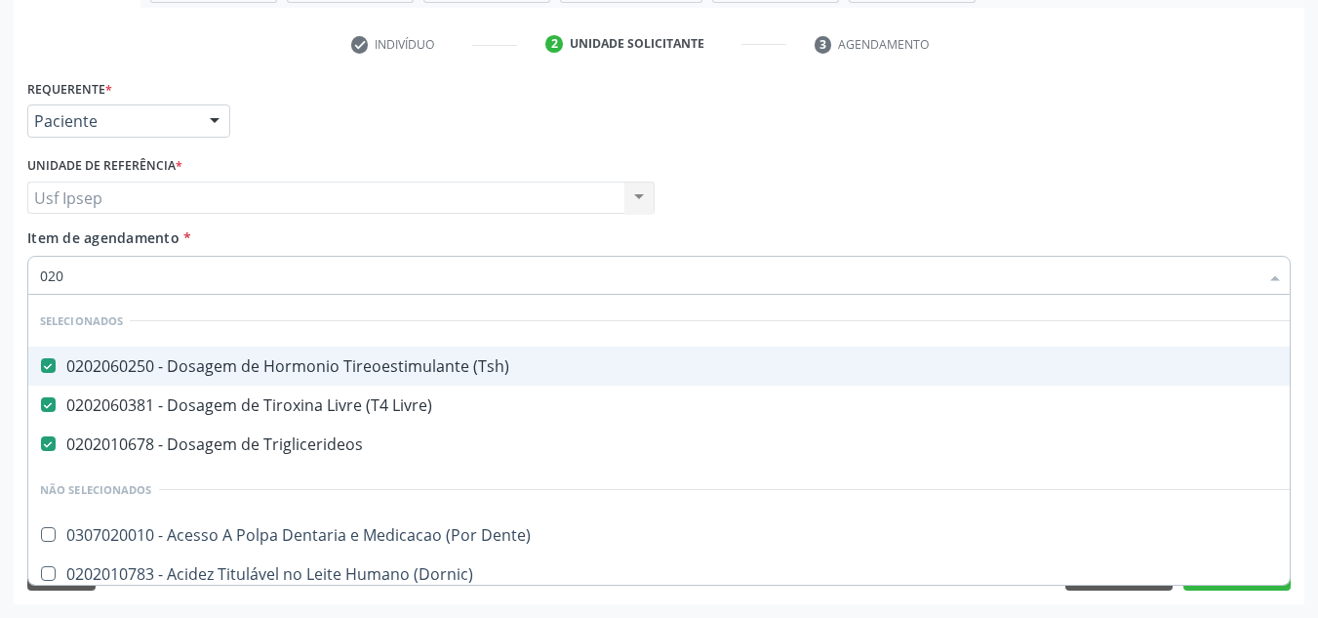
type input "0202"
checkbox Fragmento "true"
checkbox Laser "true"
checkbox Total "false"
type input "02020"
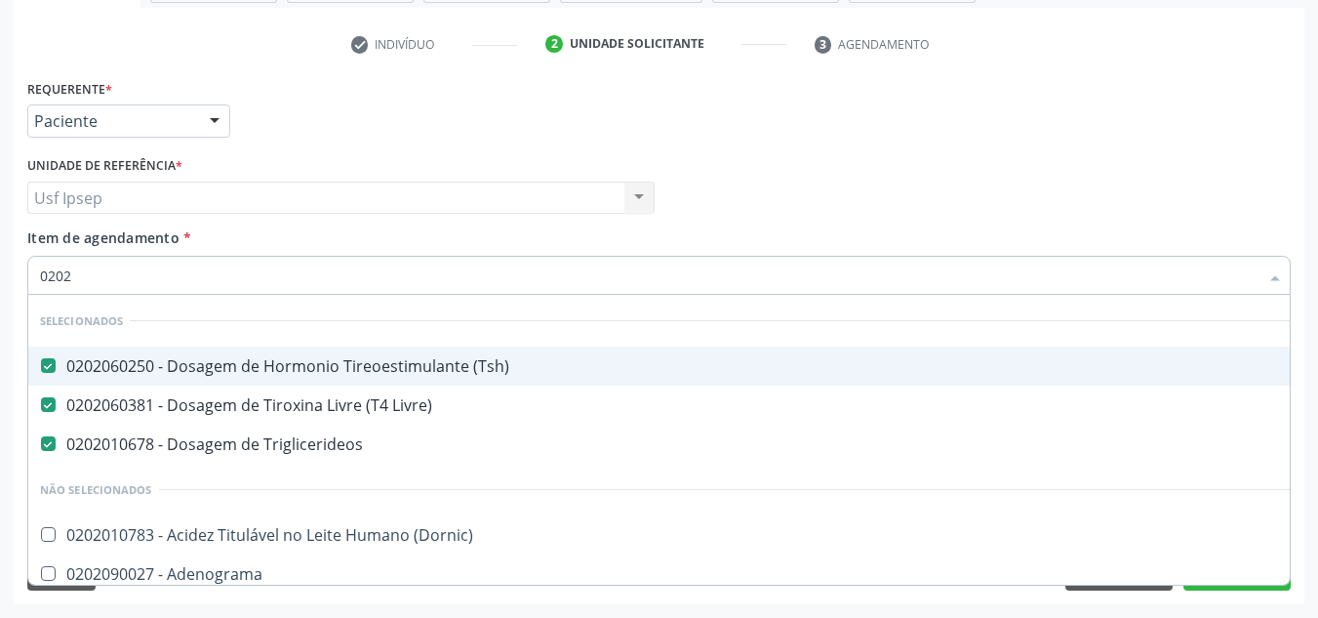
checkbox Barbituratos "true"
checkbox Total "false"
checkbox Xi "true"
checkbox Glicose "false"
type input "020201"
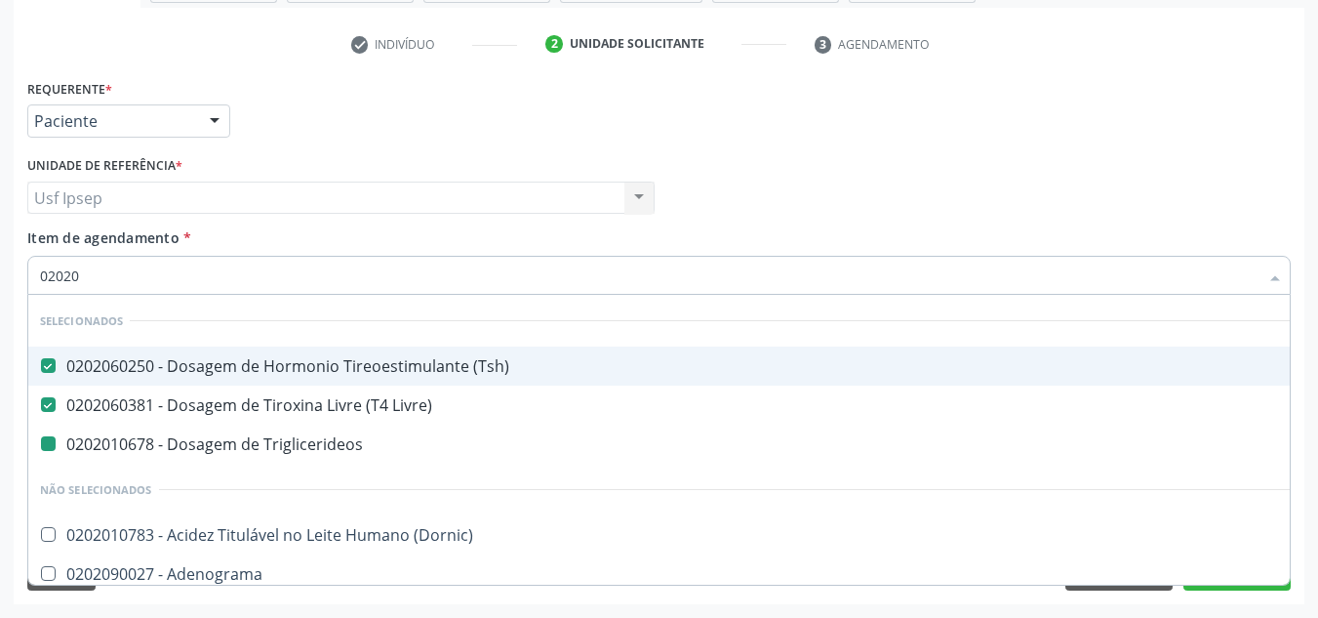
checkbox Triglicerideos "false"
checkbox \(Pos-Pasteurização\) "true"
checkbox Amniótico "true"
type input "0202010"
checkbox Cd4\/Cd8 "true"
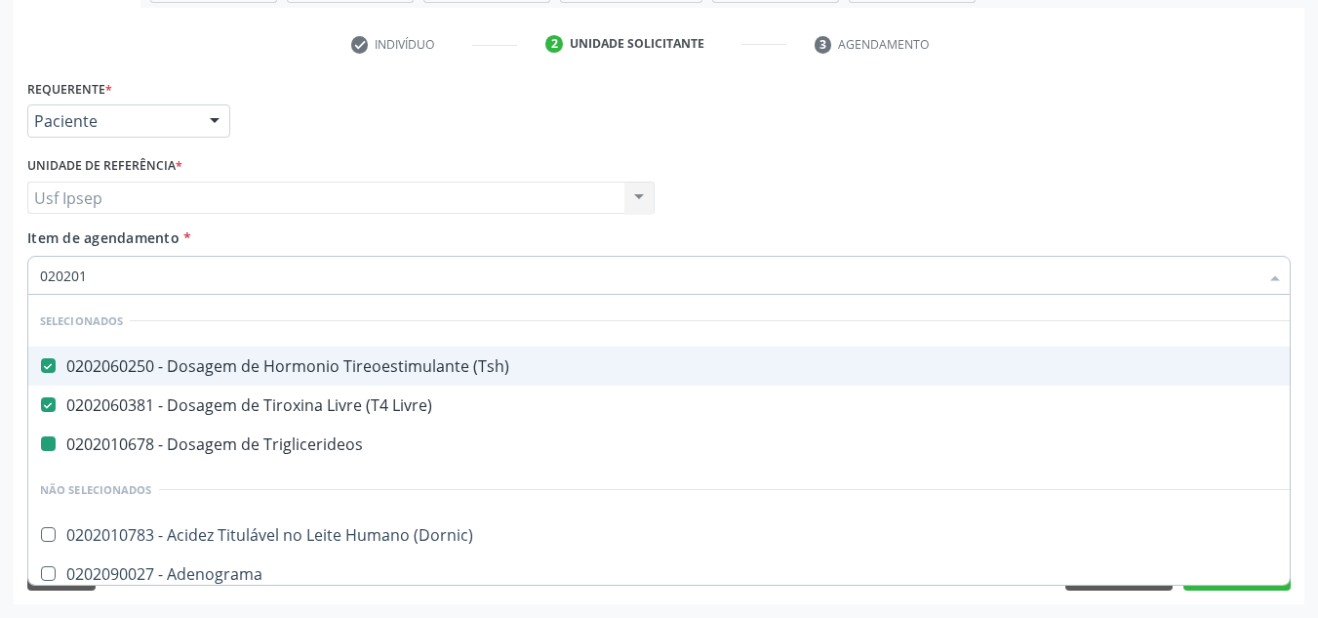
checkbox \(Pos-Pasteurização\) "false"
checkbox Dosagens\) "true"
checkbox Amniótico "false"
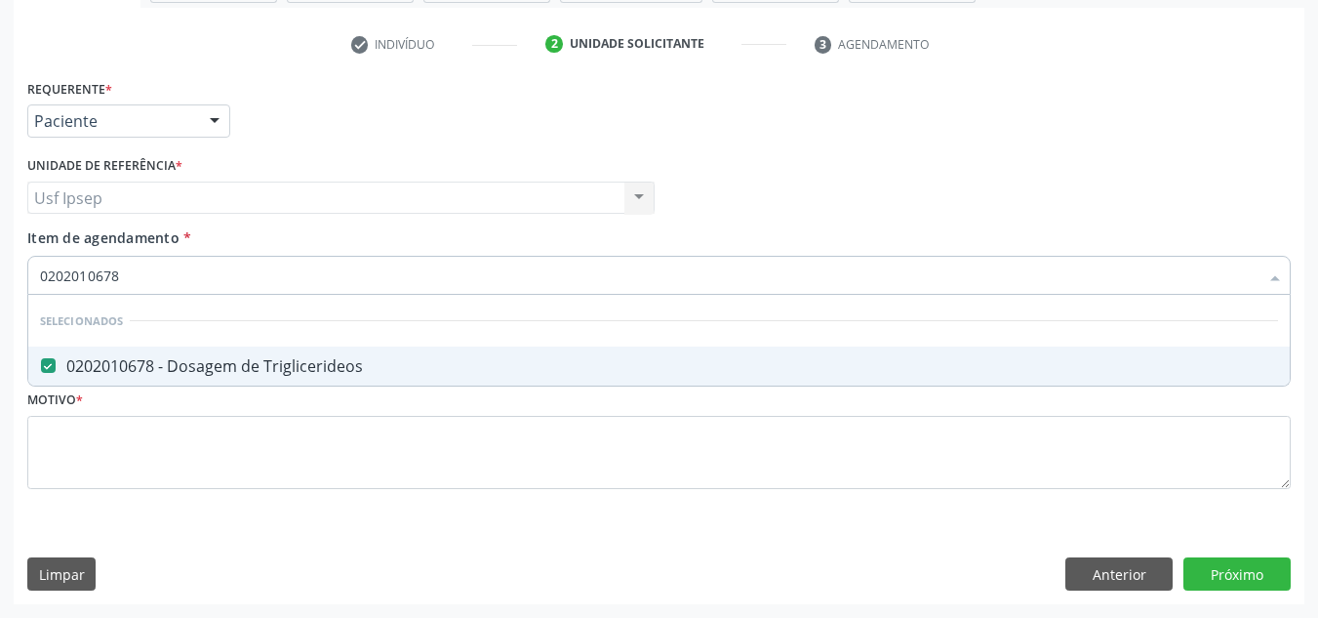
click at [125, 274] on input "0202010678" at bounding box center [649, 275] width 1219 height 39
type input "0"
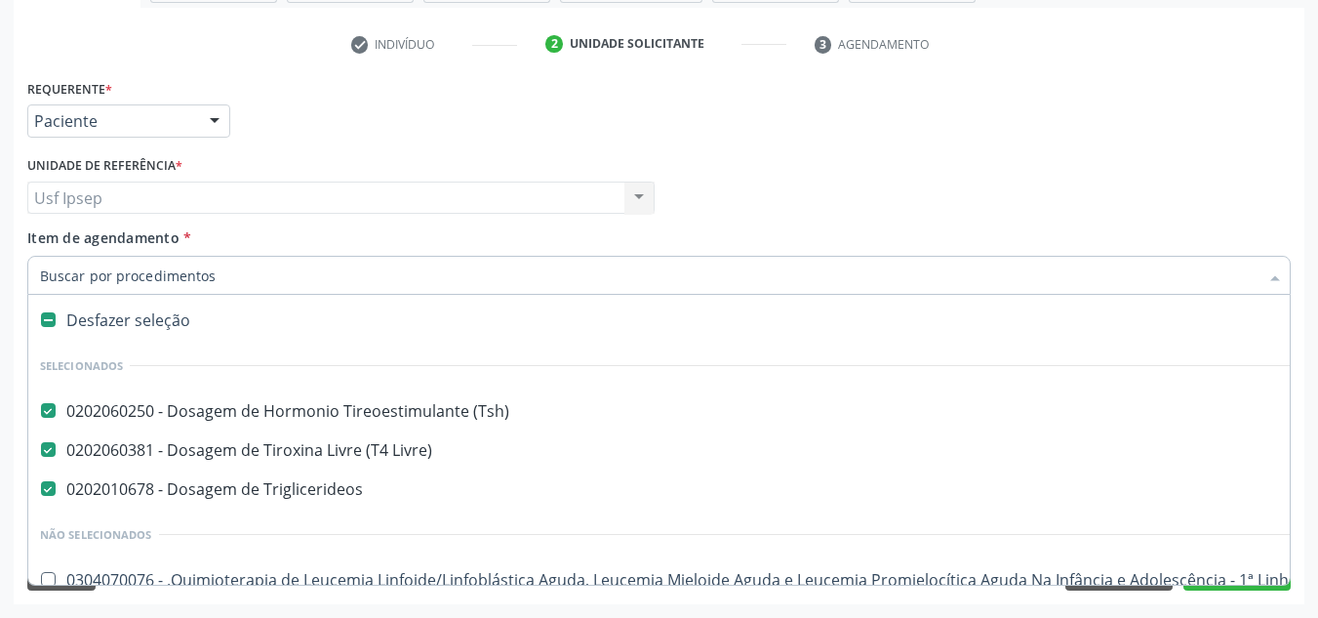
scroll to position [0, 0]
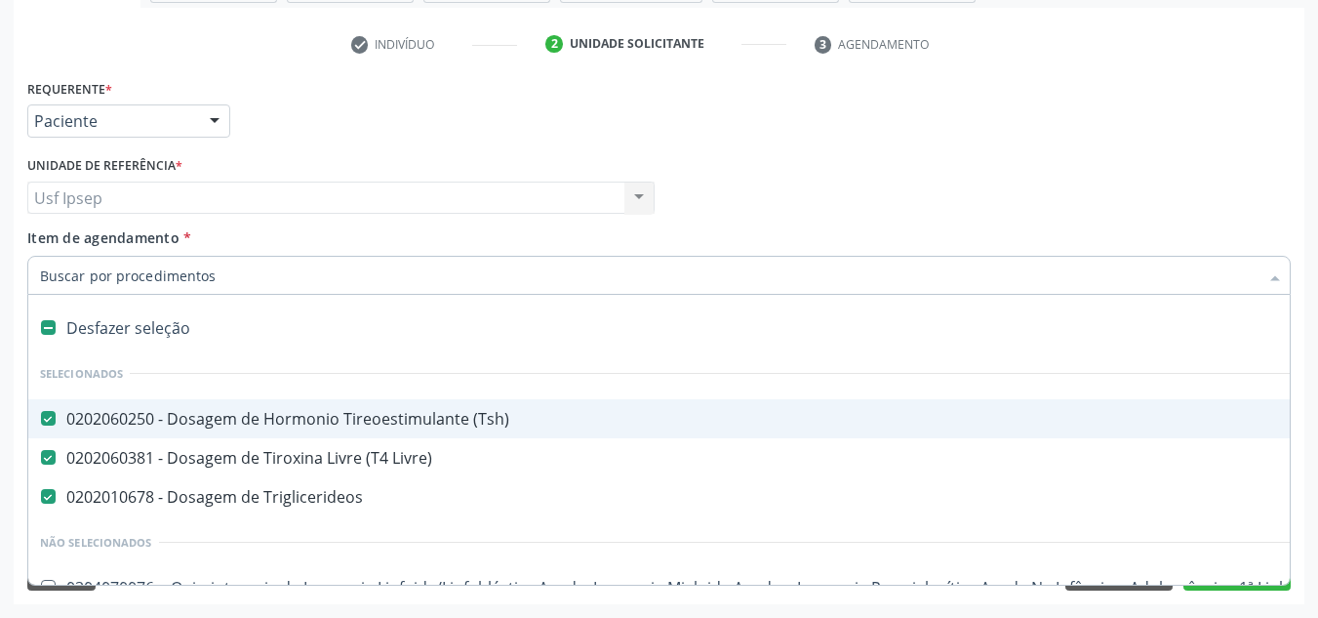
checkbox Manutenção "true"
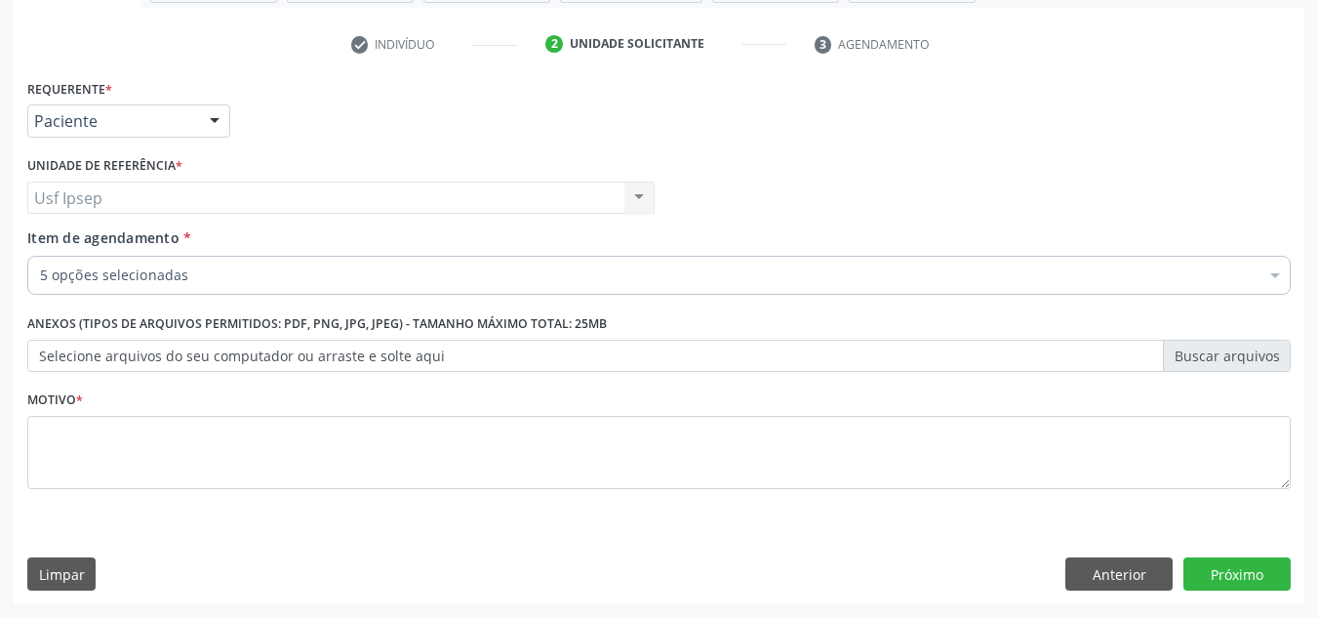
click at [69, 237] on span "Item de agendamento" at bounding box center [103, 237] width 152 height 19
click at [40, 256] on input "Item de agendamento *" at bounding box center [40, 275] width 0 height 39
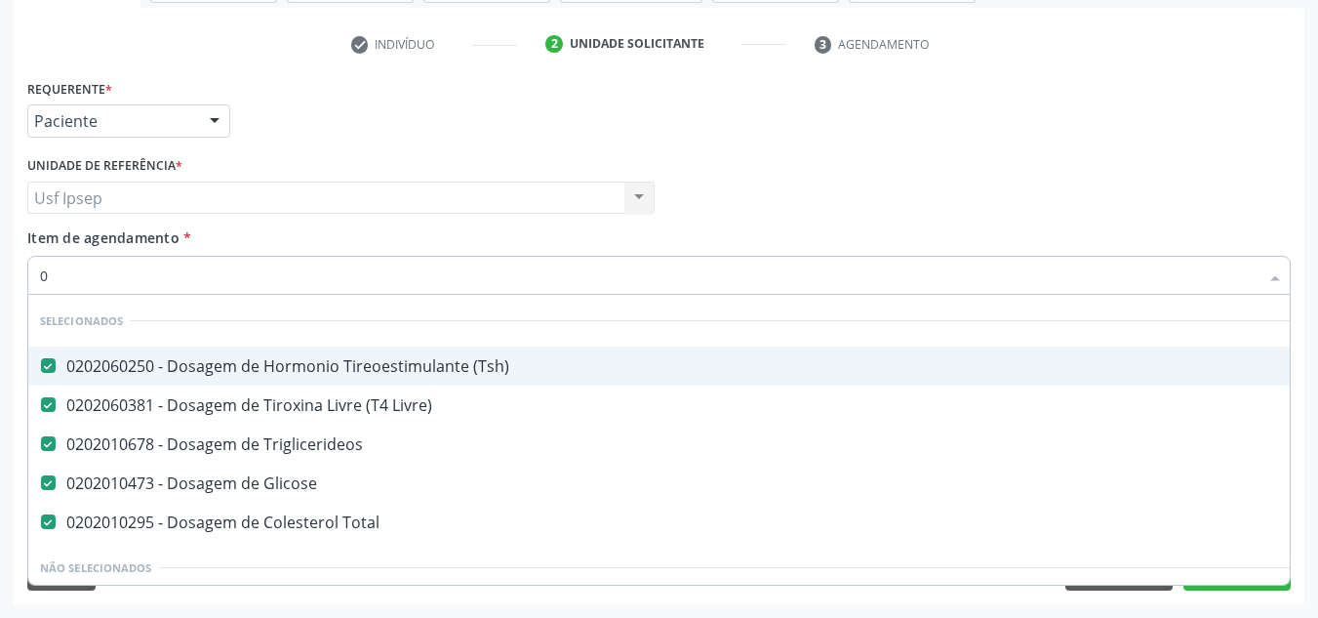
type input "02"
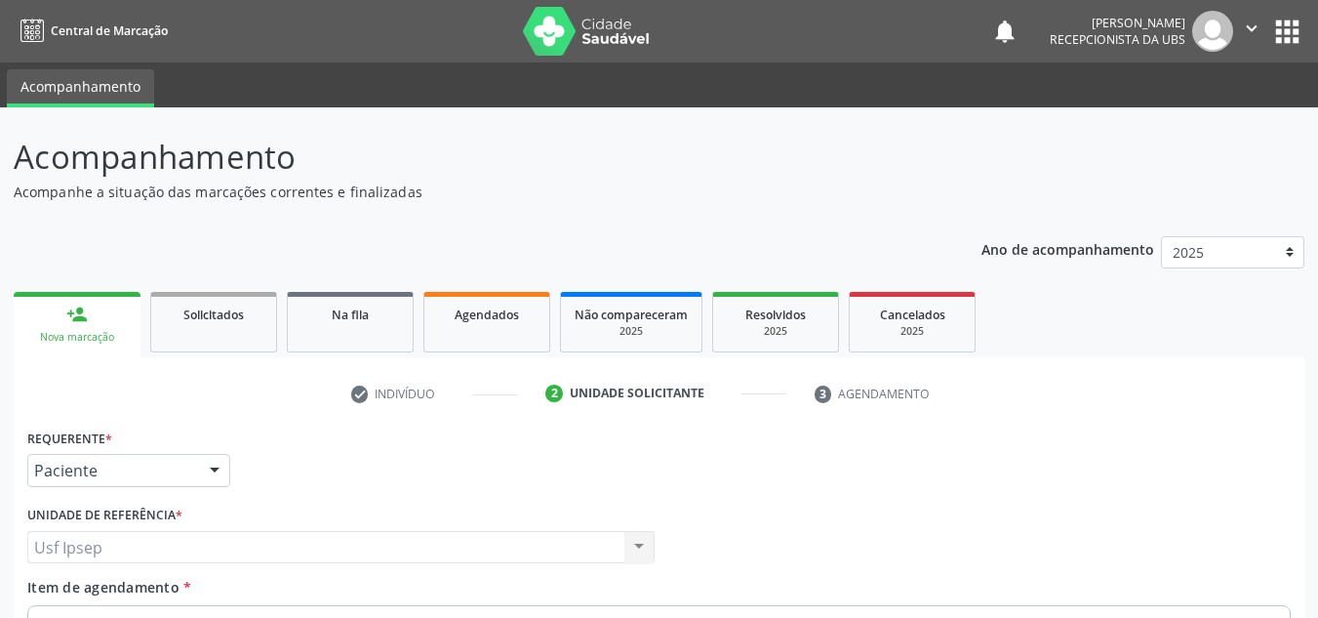
scroll to position [349, 0]
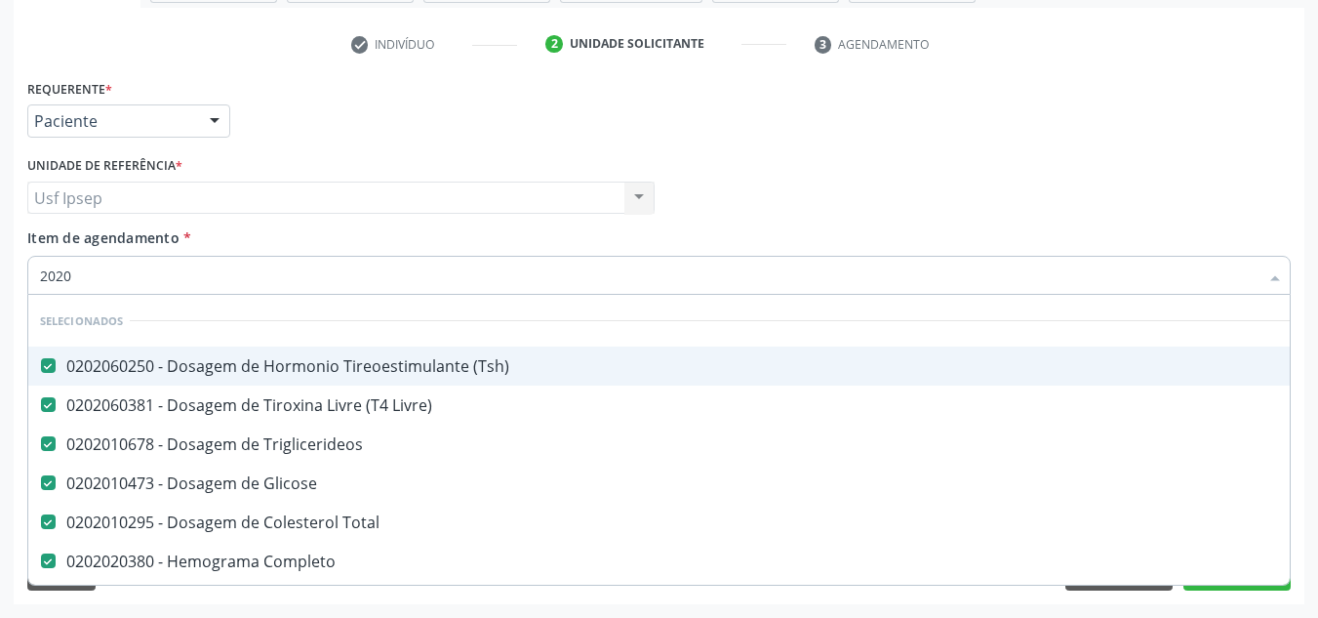
click at [76, 271] on input "2020" at bounding box center [649, 275] width 1219 height 39
type input "2"
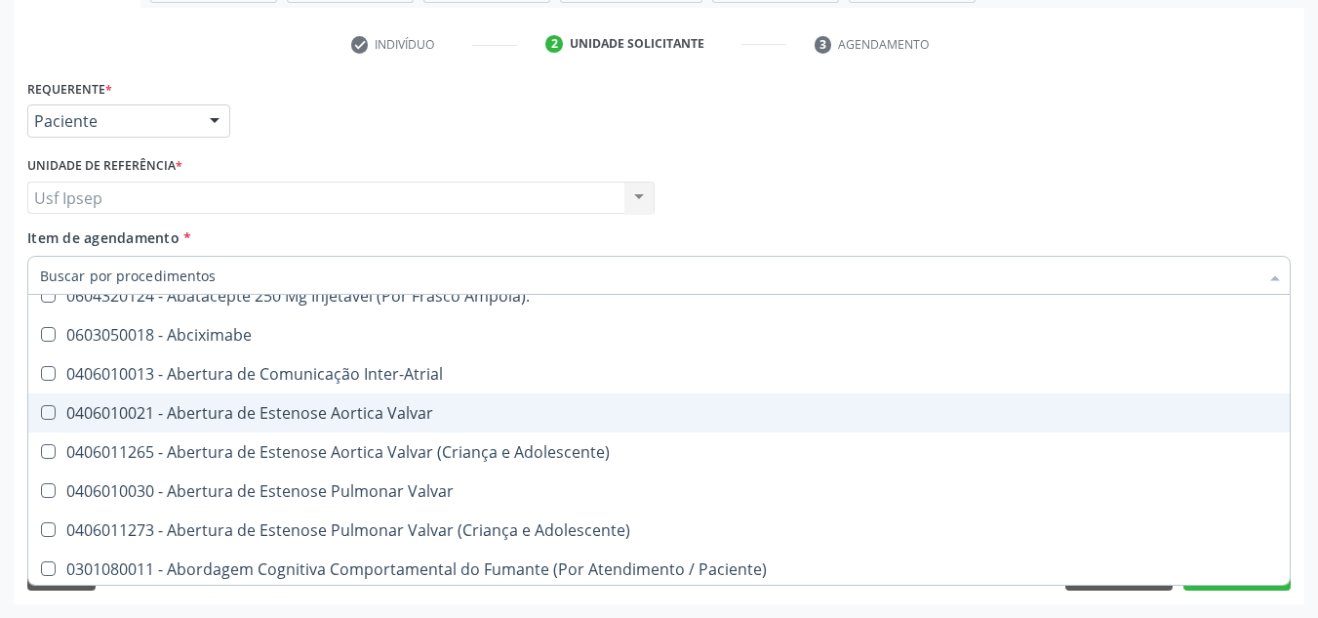
scroll to position [488, 0]
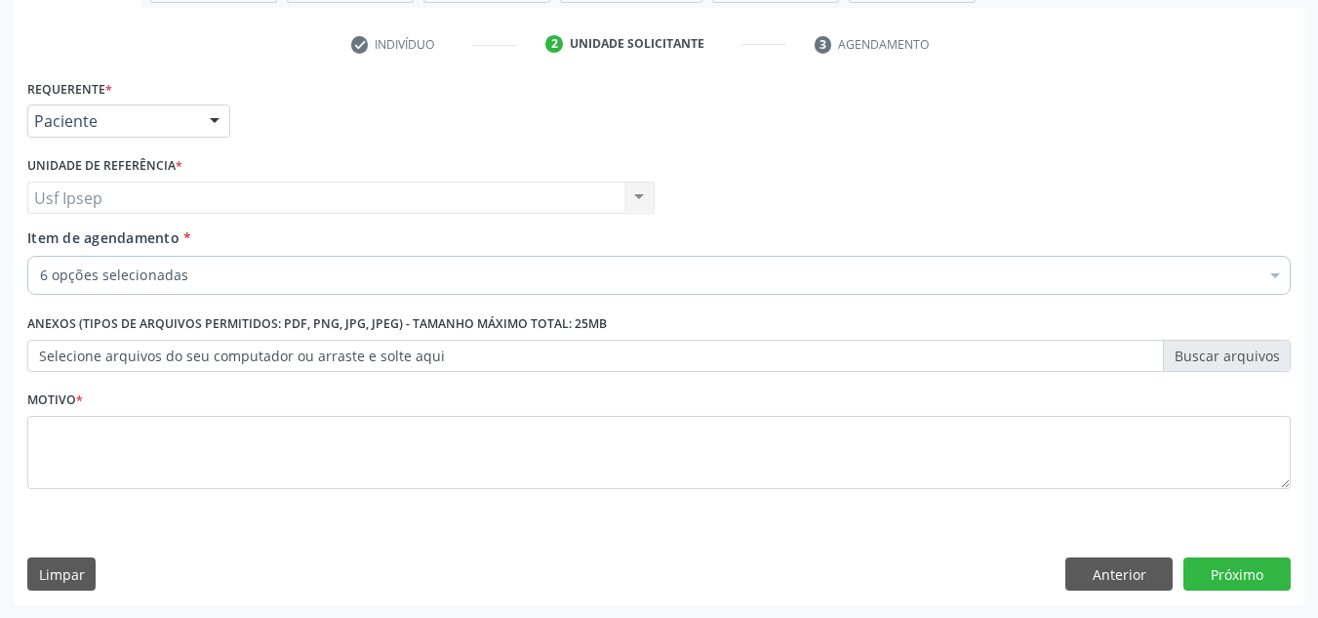
click at [1261, 169] on div "Profissional Solicitante Por favor, selecione a Unidade de Atendimento primeiro…" at bounding box center [658, 189] width 1273 height 76
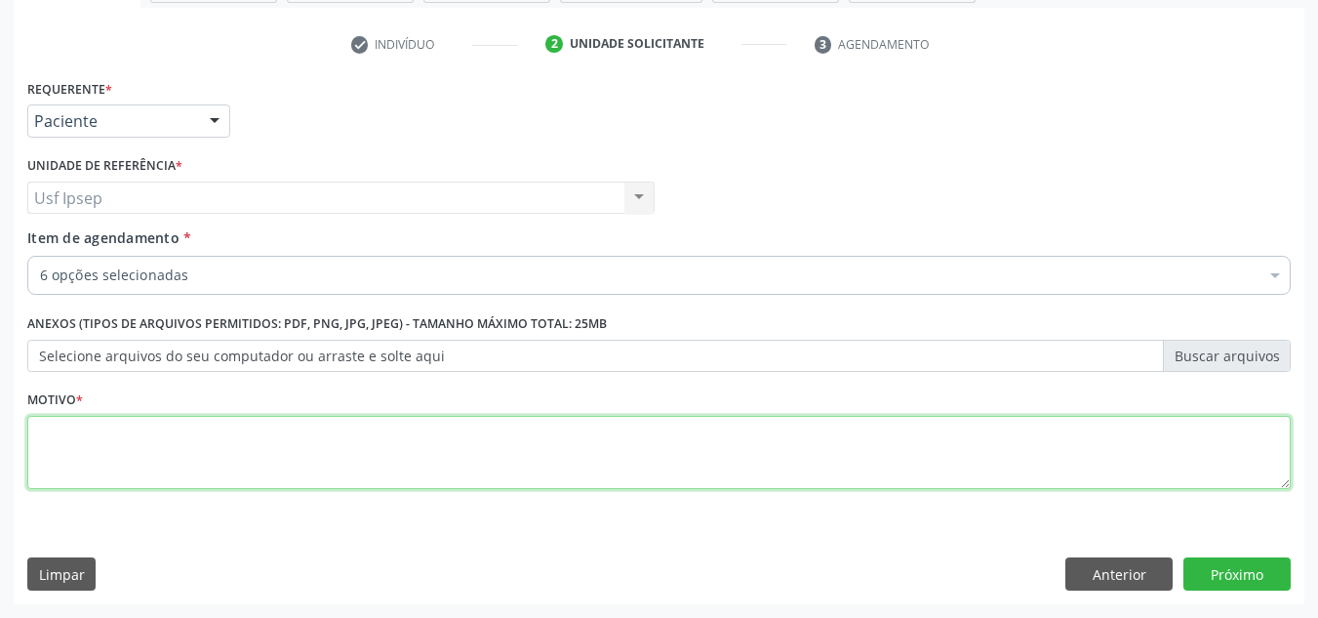
click at [42, 440] on textarea at bounding box center [659, 453] width 1264 height 74
type textarea "1"
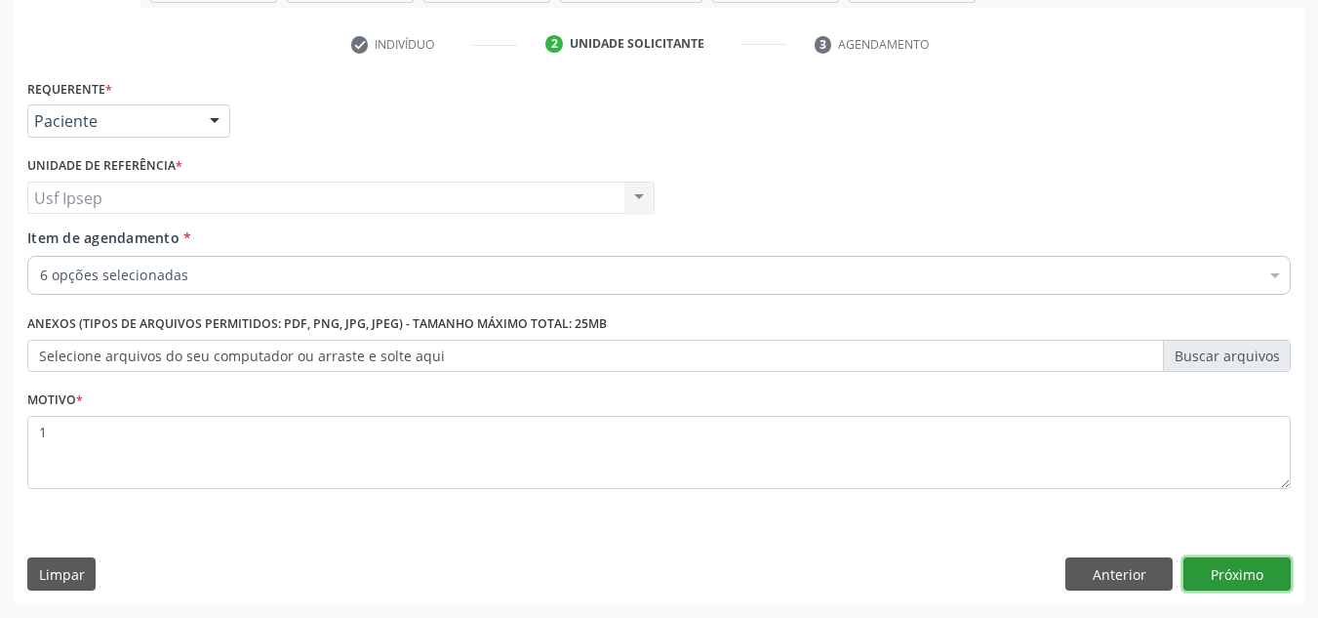
click at [1245, 587] on button "Próximo" at bounding box center [1237, 573] width 107 height 33
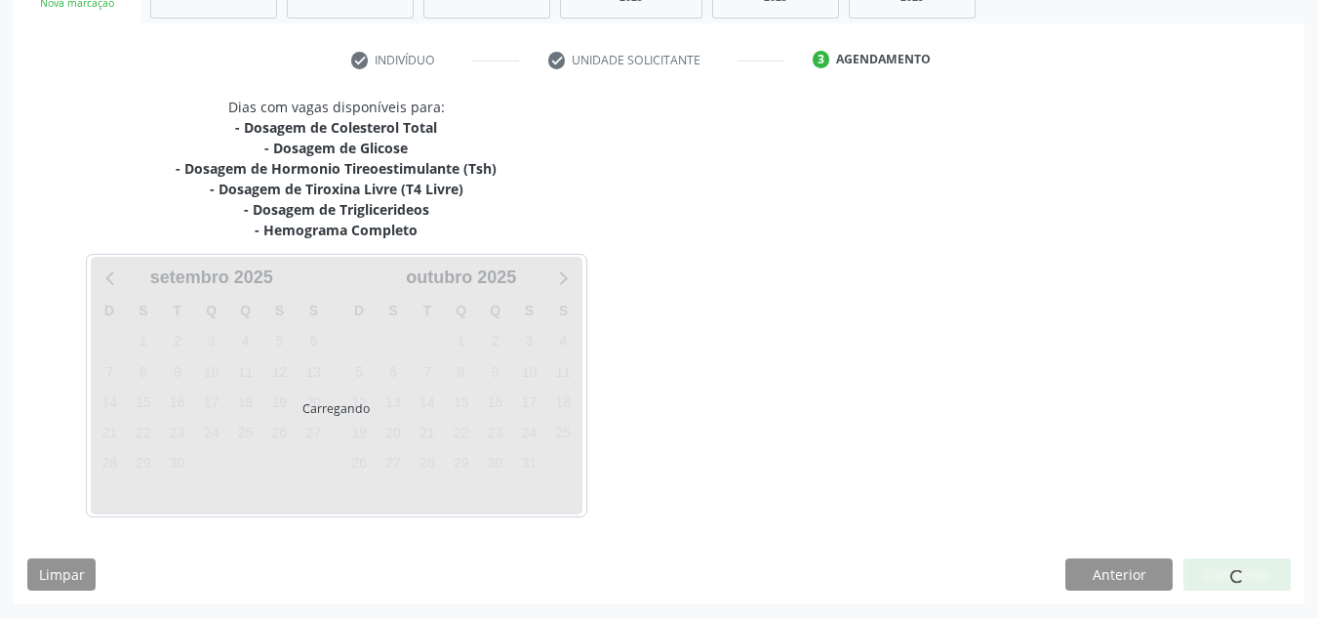
scroll to position [334, 0]
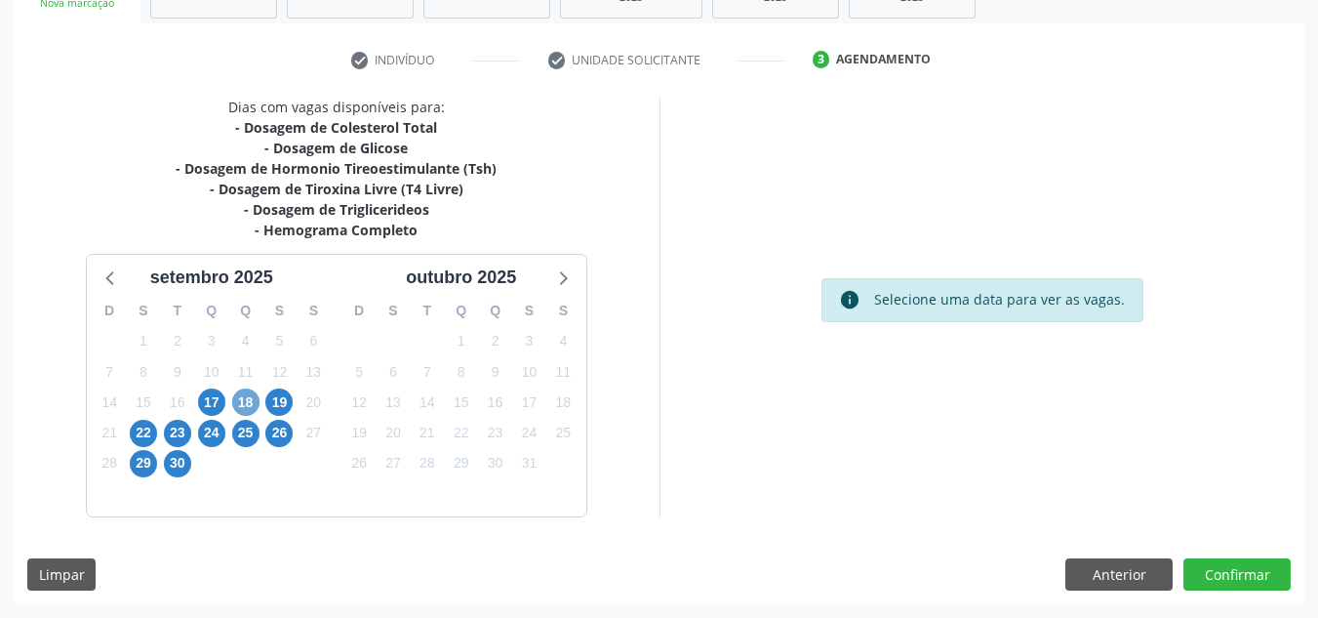
click at [242, 395] on span "18" at bounding box center [245, 401] width 27 height 27
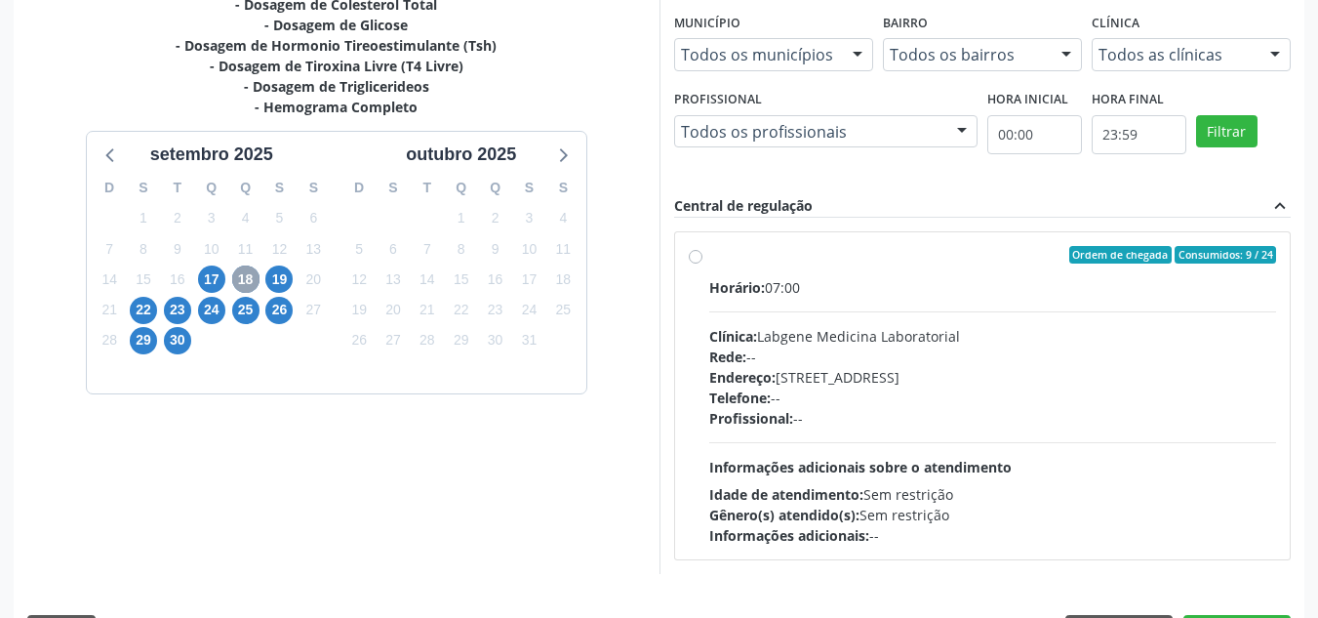
scroll to position [416, 0]
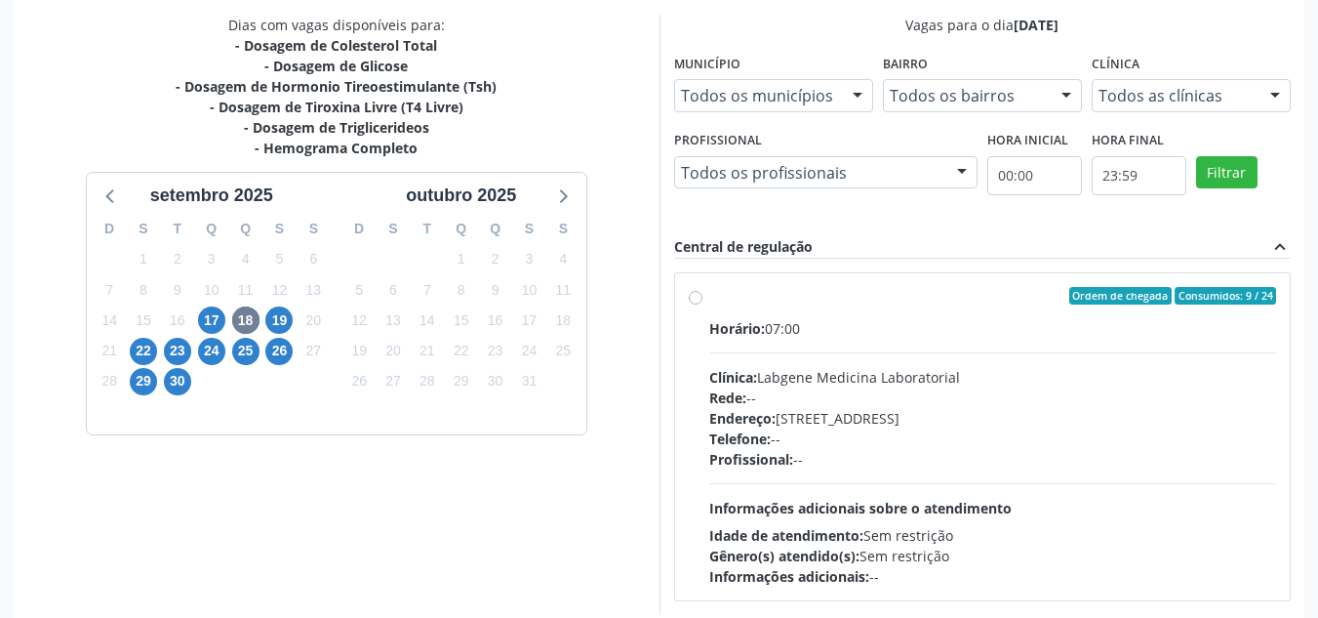
click at [709, 301] on label "Ordem de chegada Consumidos: 9 / 24 Horário: 07:00 Clínica: Labgene Medicina La…" at bounding box center [993, 437] width 568 height 300
click at [694, 301] on input "Ordem de chegada Consumidos: 9 / 24 Horário: 07:00 Clínica: Labgene Medicina La…" at bounding box center [696, 296] width 14 height 18
radio input "true"
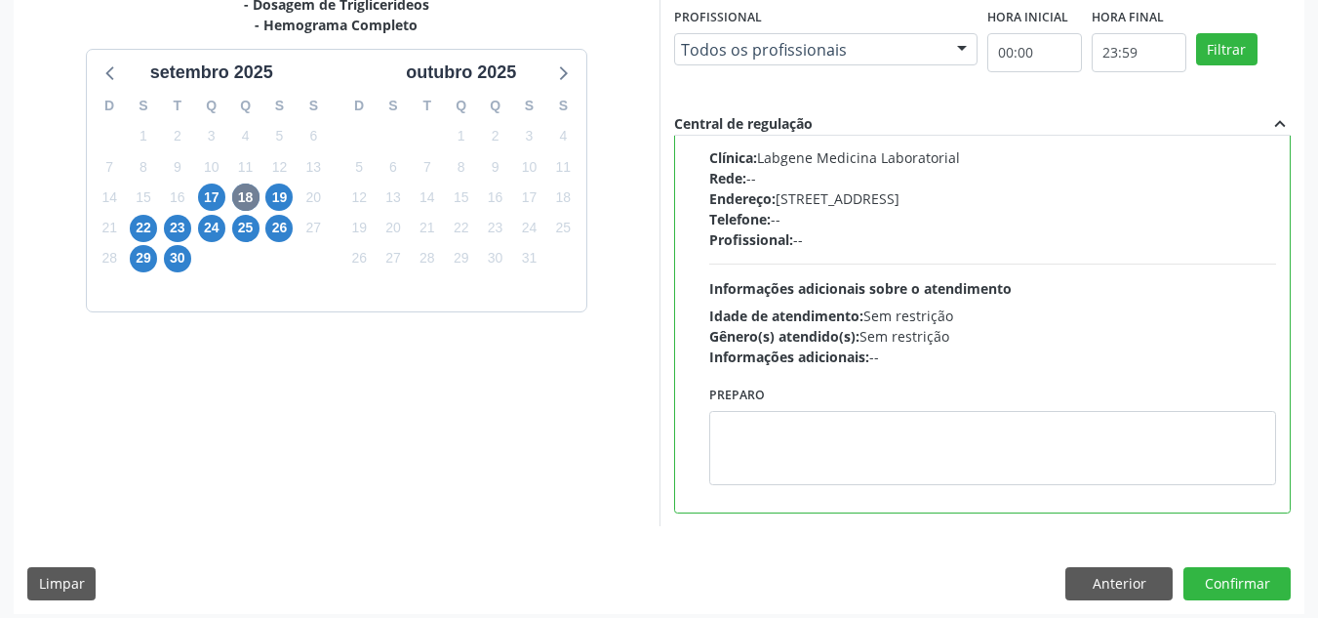
scroll to position [548, 0]
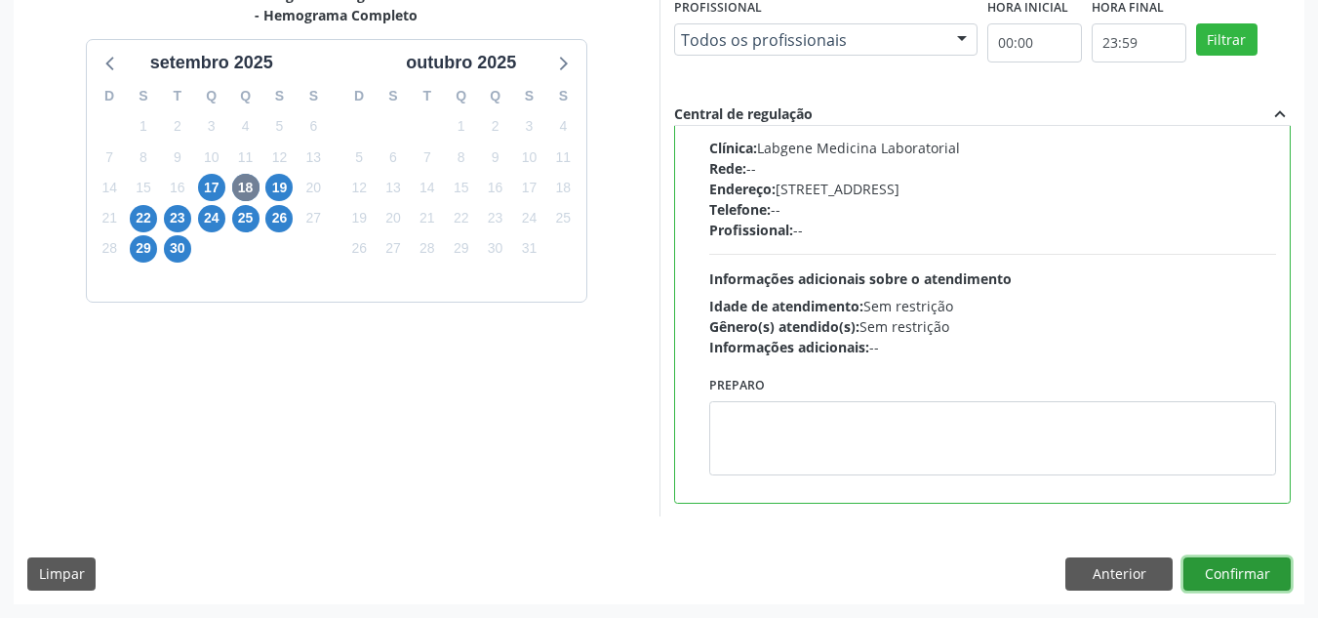
click at [1217, 575] on button "Confirmar" at bounding box center [1237, 573] width 107 height 33
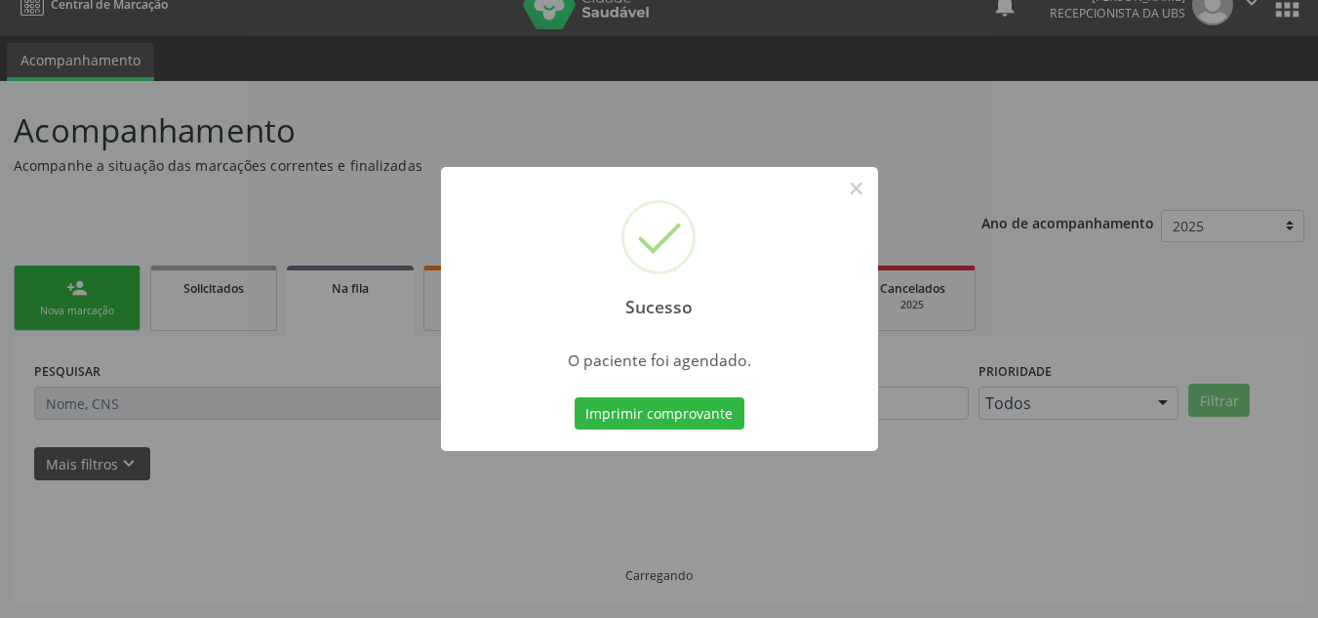
scroll to position [26, 0]
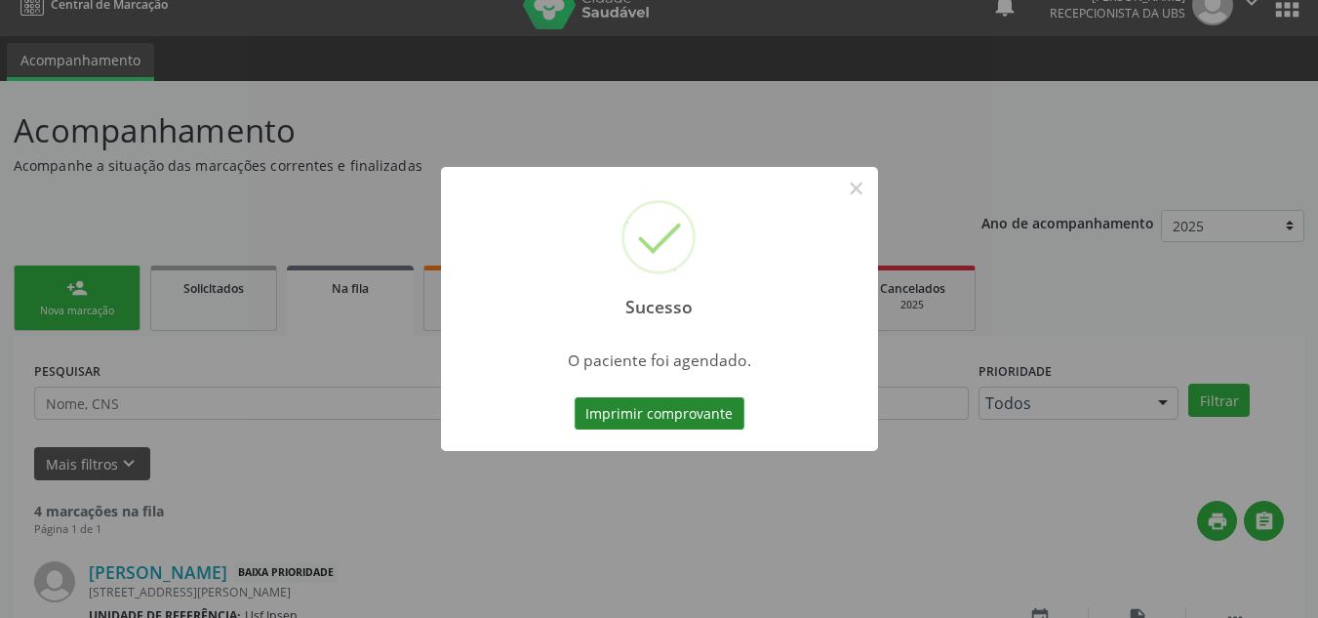
click at [601, 411] on button "Imprimir comprovante" at bounding box center [660, 413] width 170 height 33
